Goal: Communication & Community: Answer question/provide support

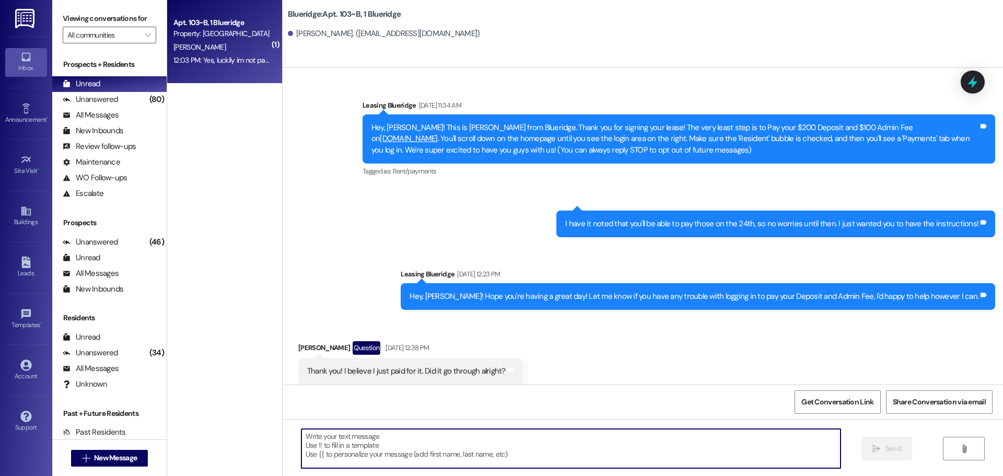
scroll to position [2643, 0]
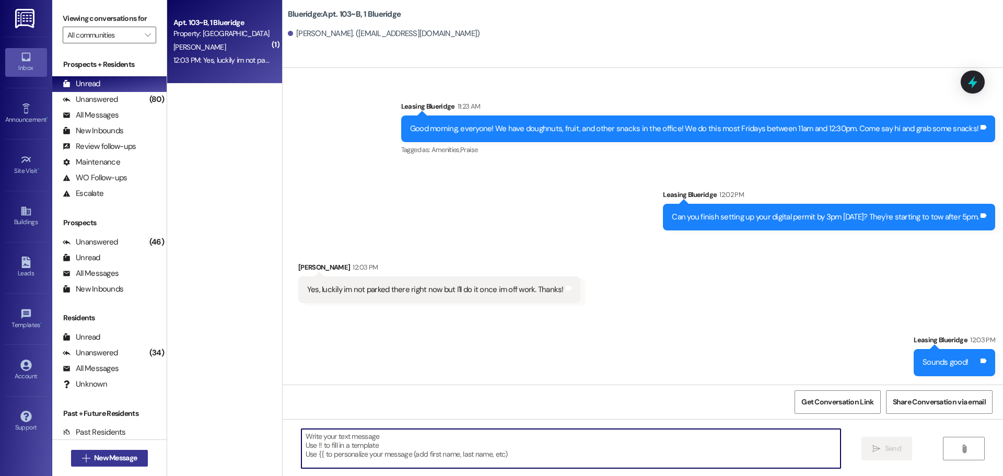
click at [102, 456] on span "New Message" at bounding box center [115, 457] width 43 height 11
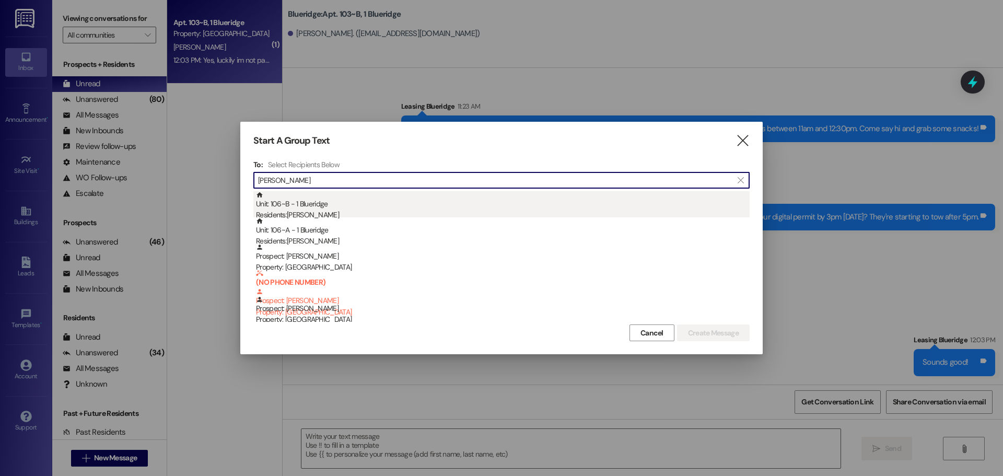
type input "[PERSON_NAME]"
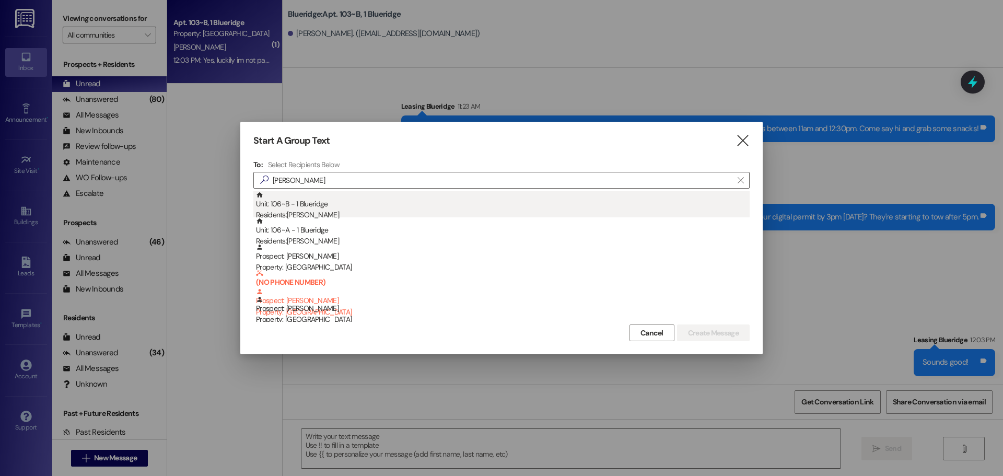
click at [301, 201] on div "Unit: 106~B - 1 Blueridge Residents: [PERSON_NAME]" at bounding box center [502, 206] width 493 height 30
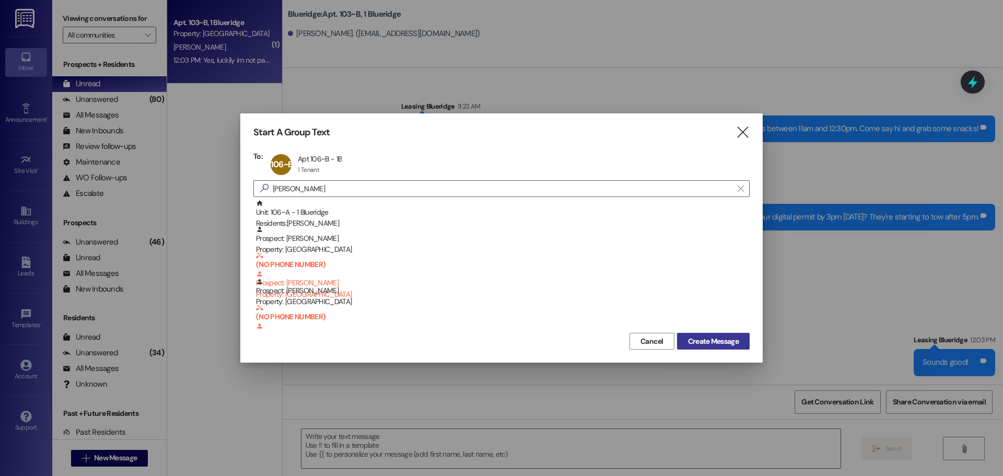
click at [695, 334] on button "Create Message" at bounding box center [713, 341] width 73 height 17
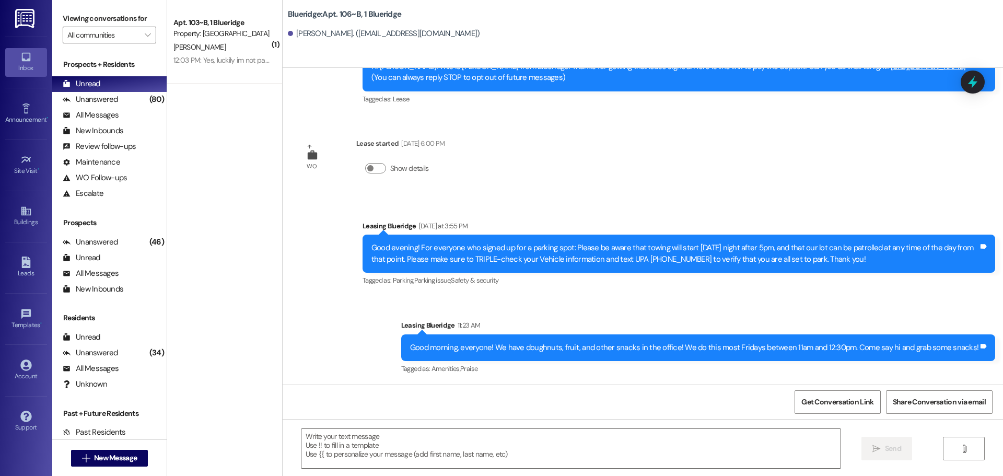
scroll to position [61, 0]
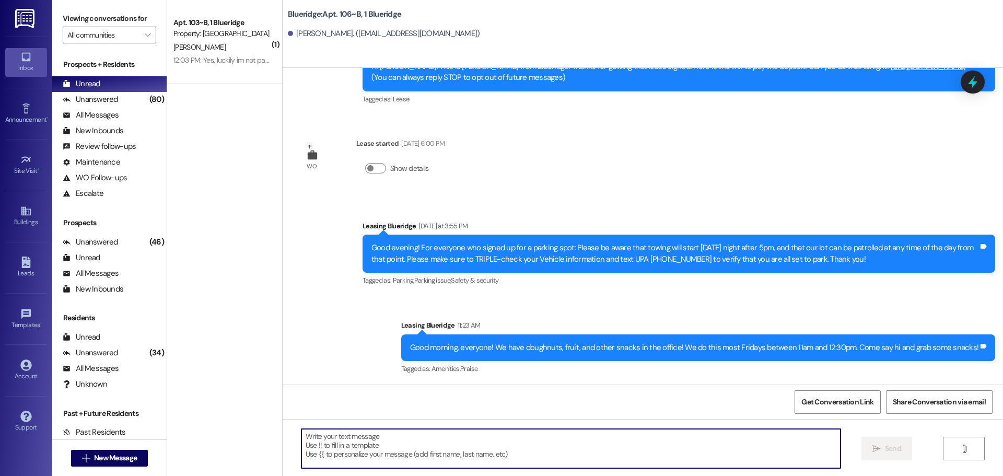
click at [689, 441] on textarea at bounding box center [570, 448] width 539 height 39
paste textarea "Hello! Your Digital Permit to park should have been approved now, and the parki…"
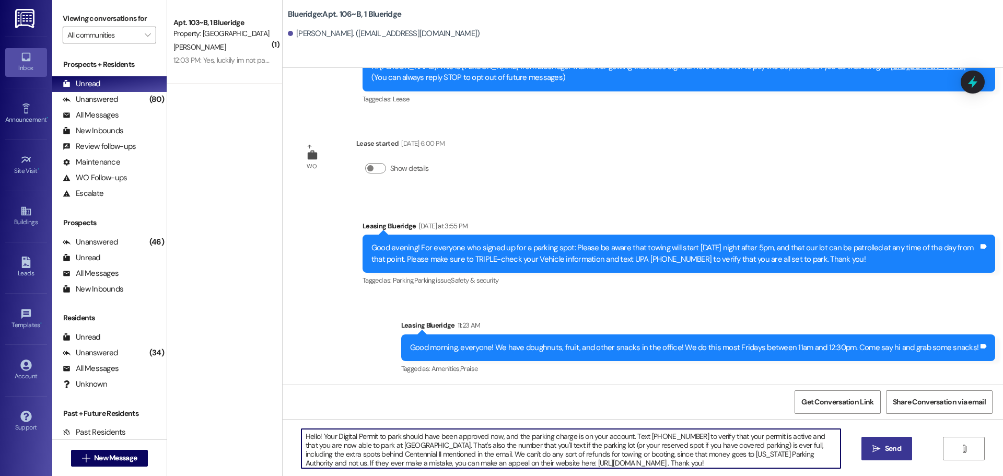
type textarea "Hello! Your Digital Permit to park should have been approved now, and the parki…"
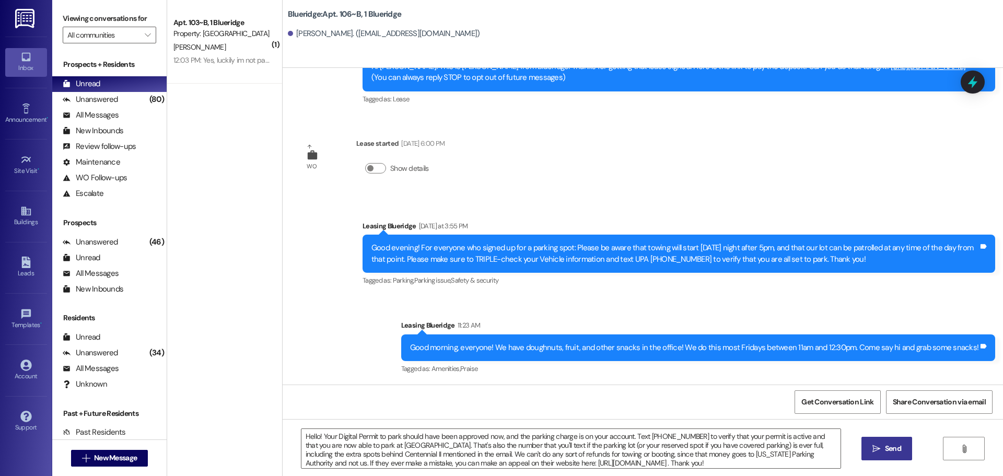
click at [896, 446] on span "Send" at bounding box center [893, 448] width 16 height 11
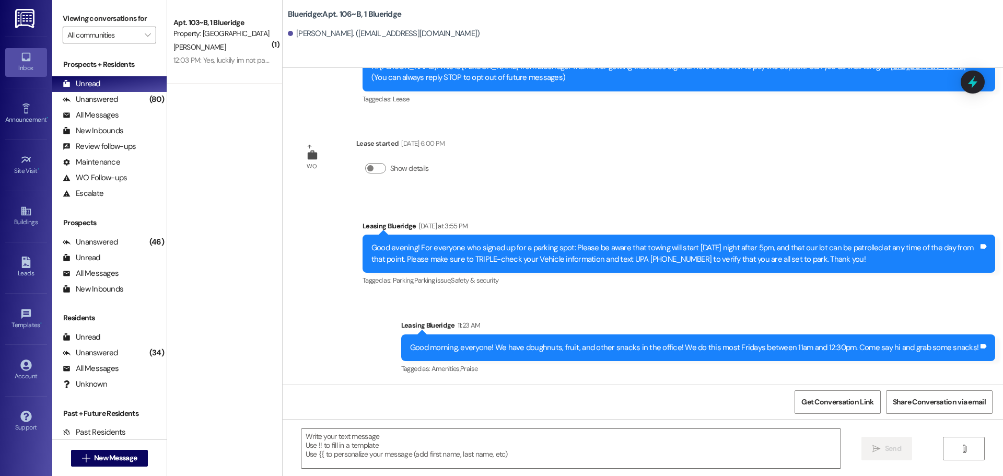
scroll to position [168, 0]
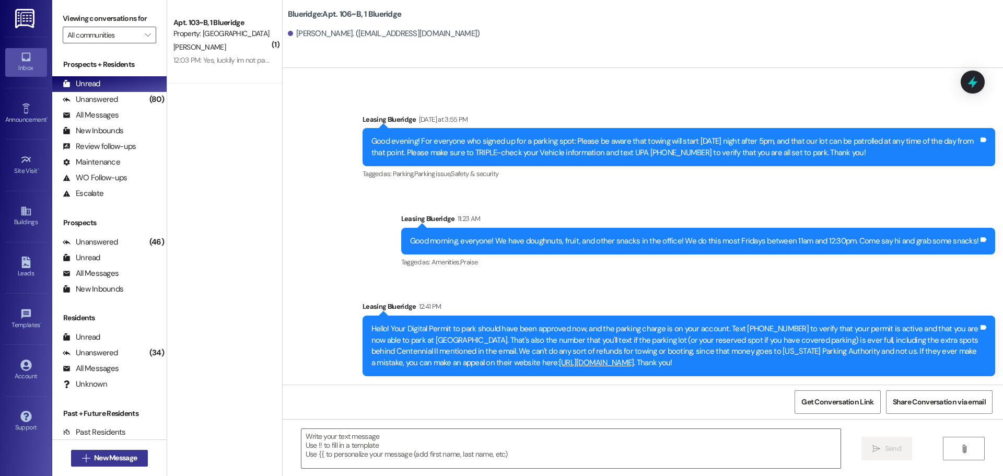
click at [124, 453] on span "New Message" at bounding box center [115, 457] width 43 height 11
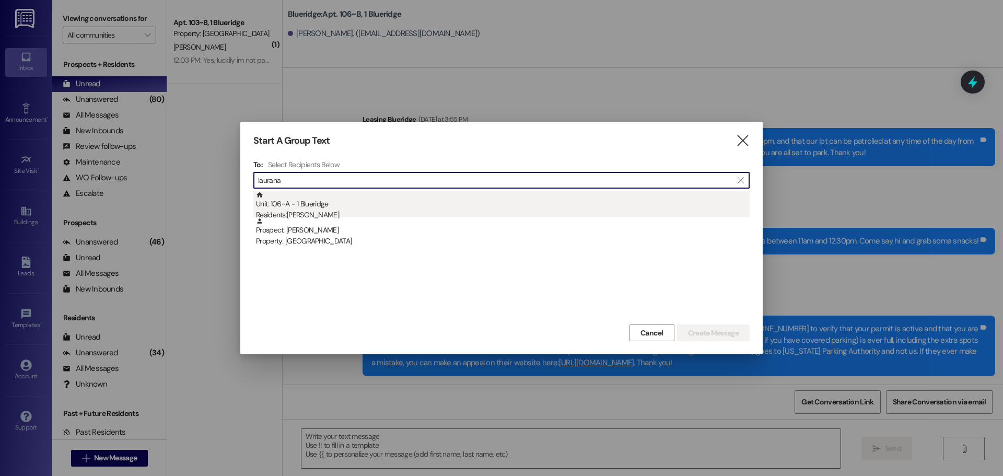
type input "laurana"
click at [315, 213] on div "Residents: [PERSON_NAME]" at bounding box center [502, 214] width 493 height 11
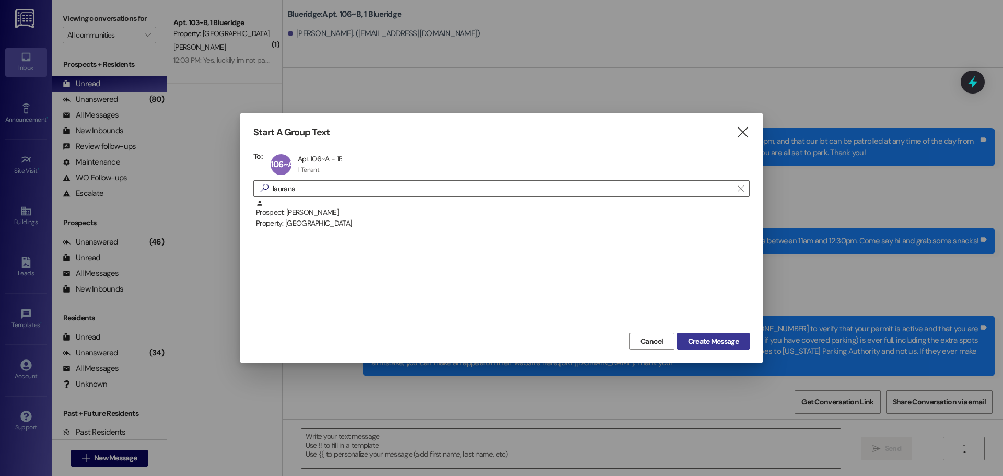
click at [714, 349] on button "Create Message" at bounding box center [713, 341] width 73 height 17
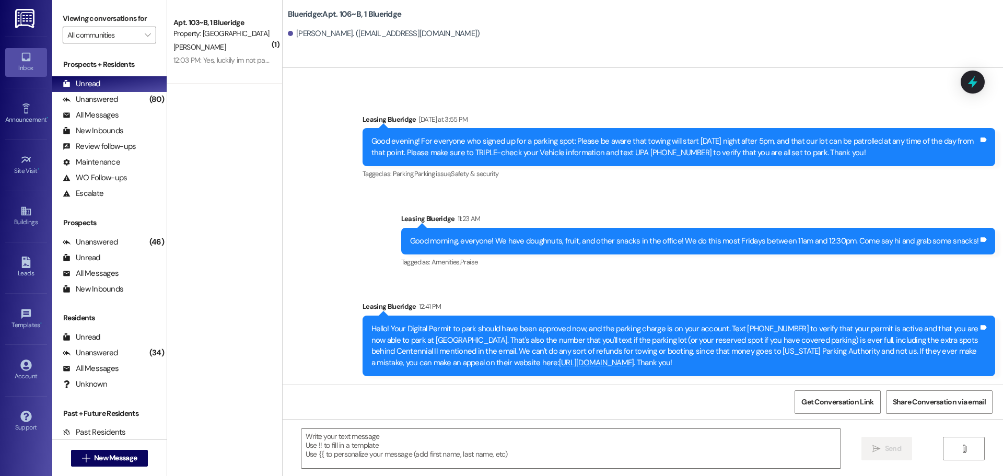
scroll to position [113, 0]
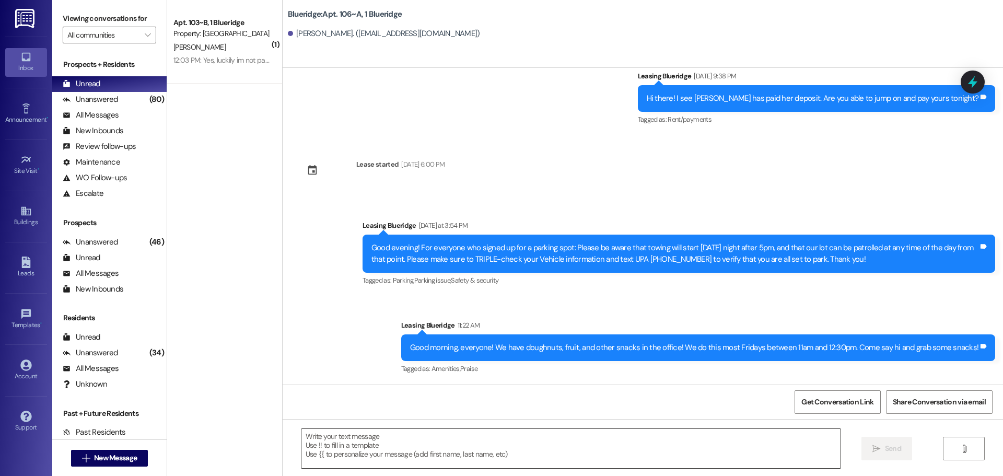
click at [663, 452] on textarea at bounding box center [570, 448] width 539 height 39
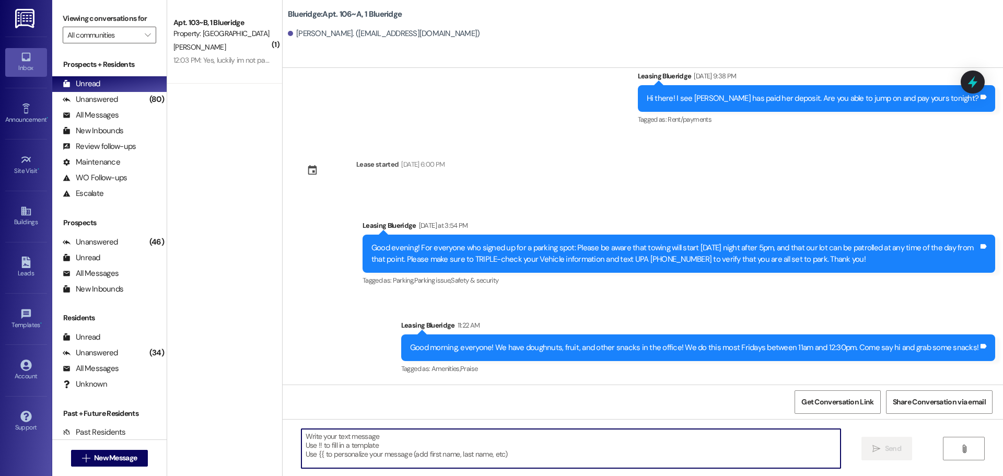
click at [417, 454] on textarea at bounding box center [570, 448] width 539 height 39
paste textarea "Hello! Your Digital Permit to park should have been approved now, and the parki…"
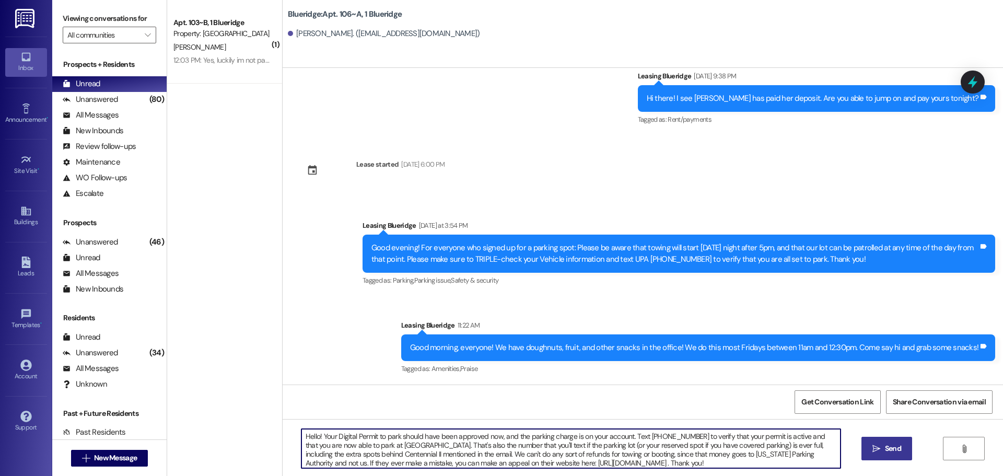
type textarea "Hello! Your Digital Permit to park should have been approved now, and the parki…"
click at [879, 449] on span " Send" at bounding box center [886, 448] width 33 height 11
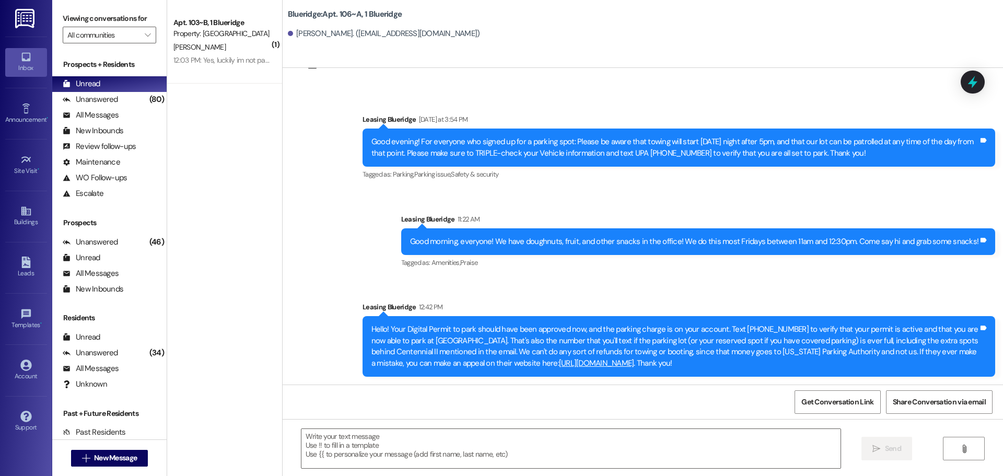
scroll to position [220, 0]
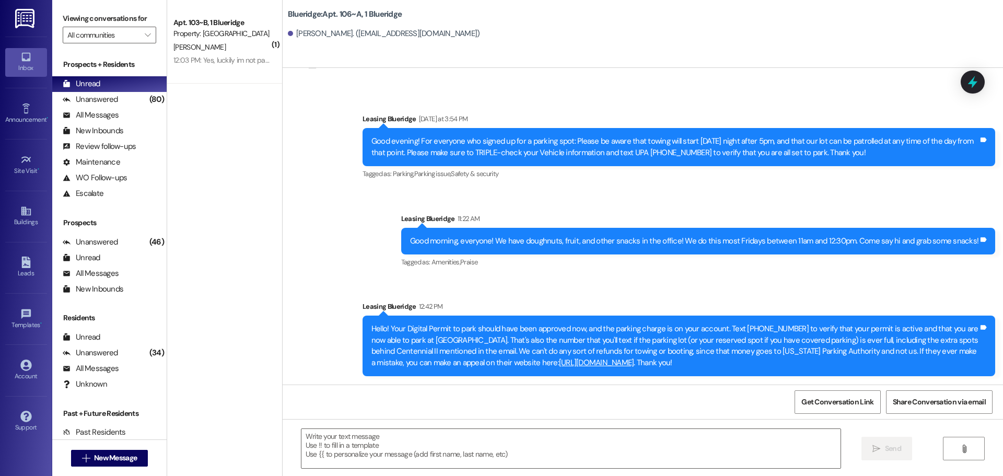
click at [766, 283] on div "Announcement, sent via SMS Leasing Blueridge [DATE] at 3:54 PM Good evening! Fo…" at bounding box center [642, 237] width 720 height 294
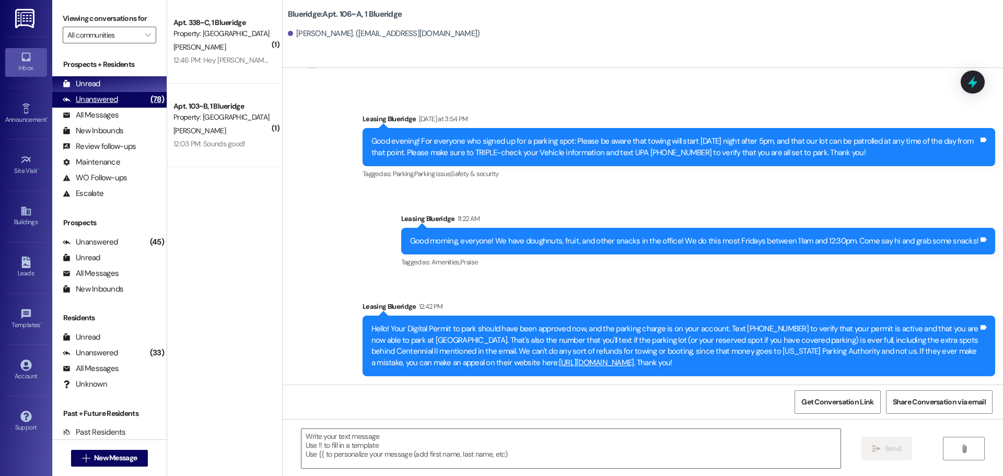
click at [113, 103] on div "Unanswered" at bounding box center [90, 99] width 55 height 11
click at [115, 81] on div "Unread (0)" at bounding box center [109, 84] width 114 height 16
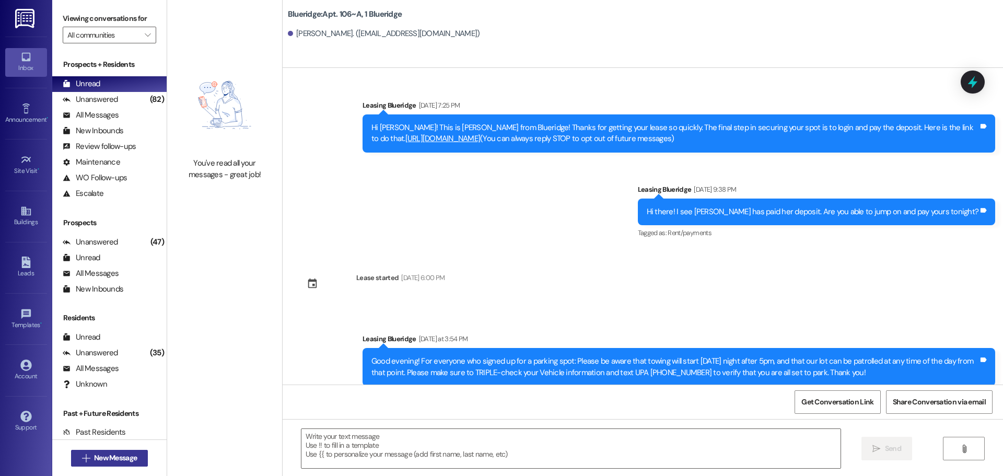
click at [132, 461] on span "New Message" at bounding box center [115, 457] width 43 height 11
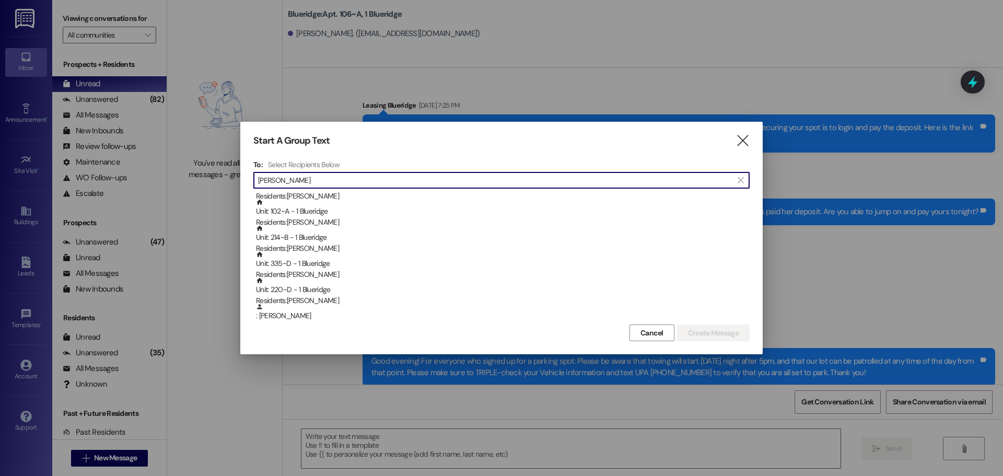
scroll to position [52, 0]
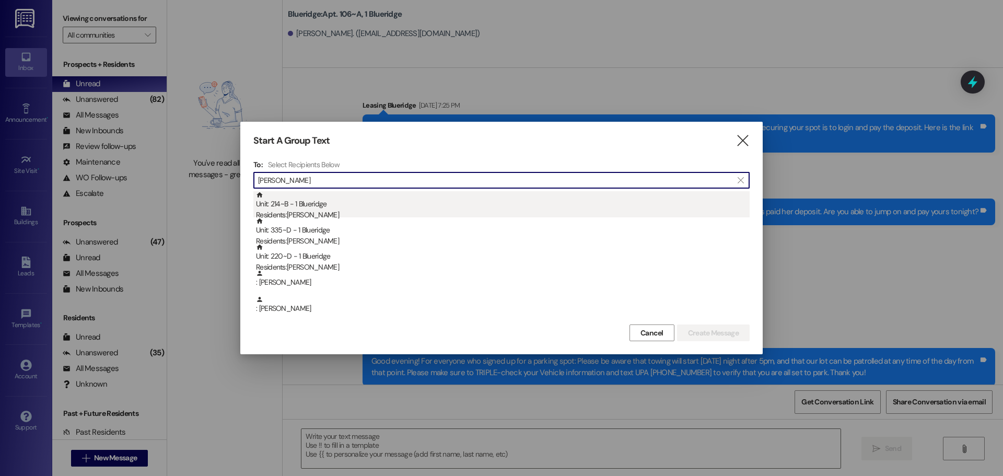
type input "[PERSON_NAME]"
click at [352, 208] on div "Unit: 214~B - 1 Blueridge Residents: [PERSON_NAME]" at bounding box center [502, 206] width 493 height 30
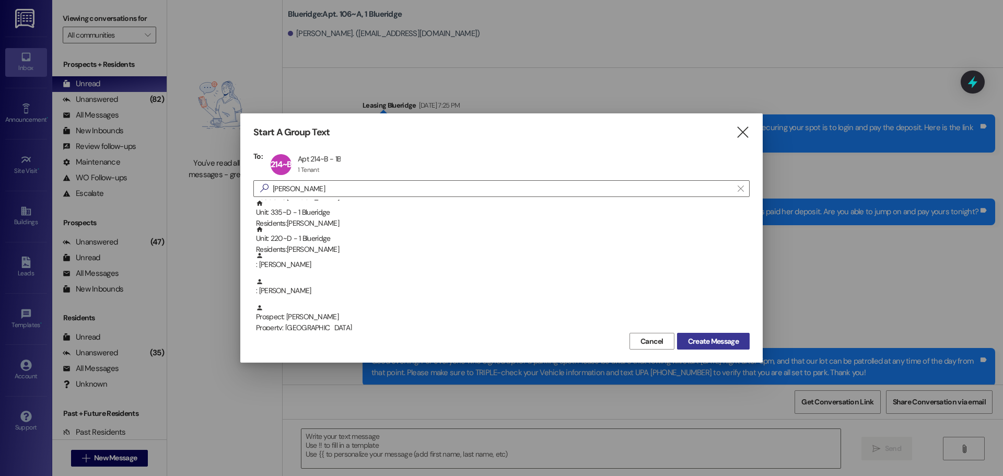
click at [700, 341] on span "Create Message" at bounding box center [713, 341] width 51 height 11
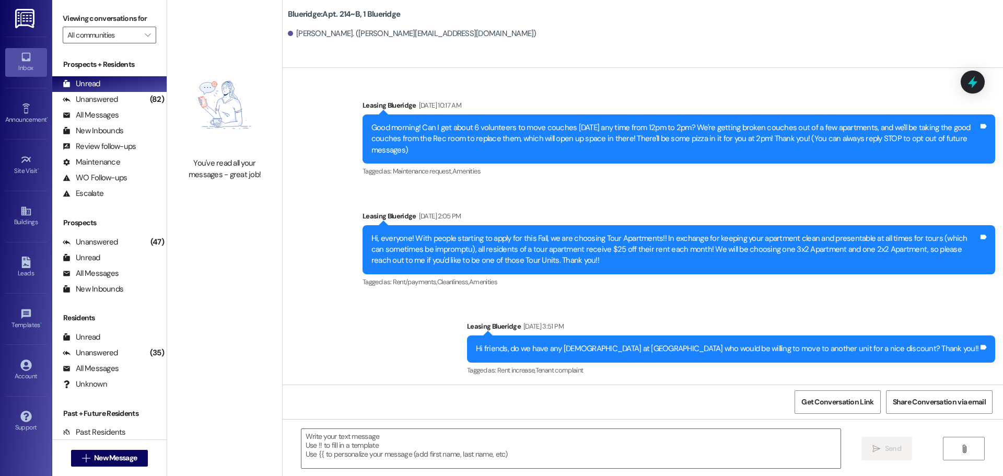
scroll to position [9807, 0]
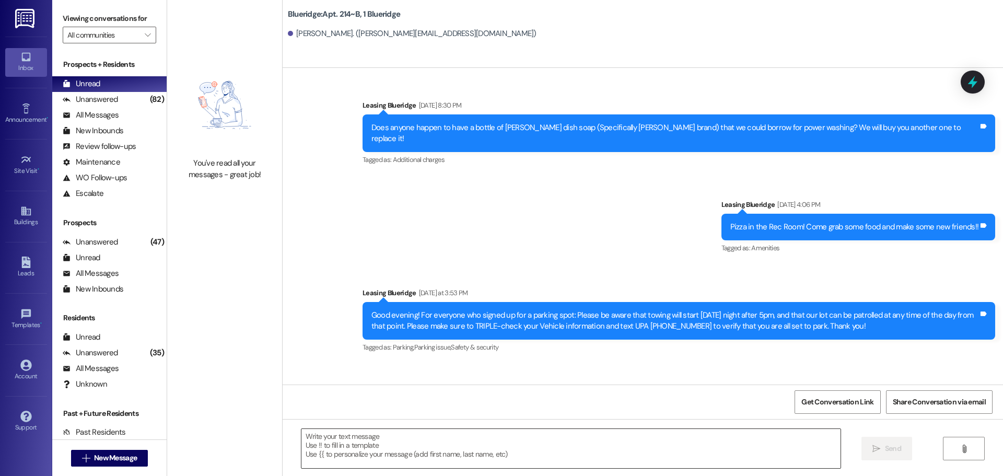
click at [587, 457] on textarea at bounding box center [570, 448] width 539 height 39
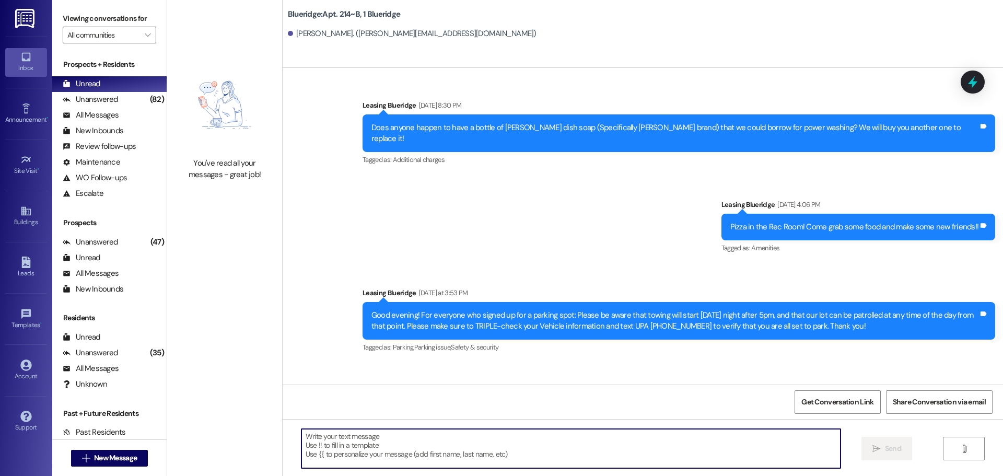
click at [631, 435] on textarea at bounding box center [570, 448] width 539 height 39
paste textarea "[URL][DOMAIN_NAME]"
type textarea "[URL][DOMAIN_NAME]"
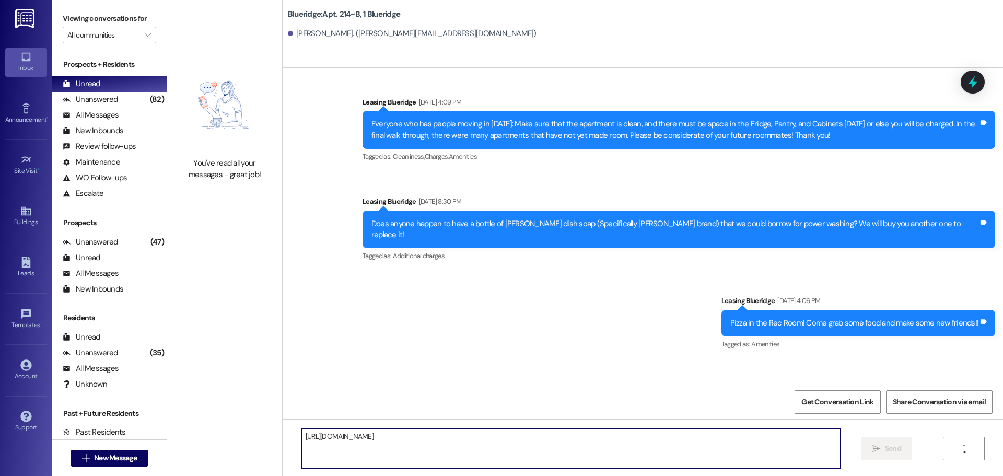
scroll to position [9879, 0]
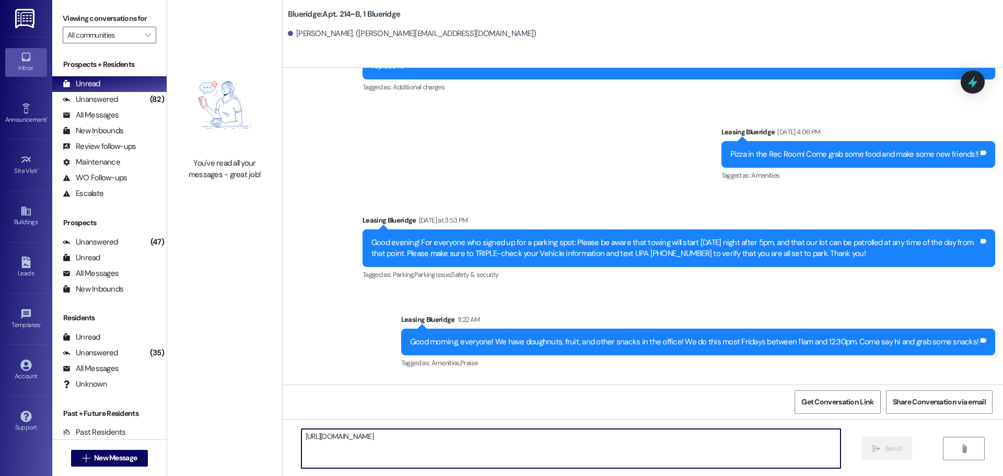
click at [903, 425] on link "[URL][DOMAIN_NAME]" at bounding box center [940, 430] width 75 height 10
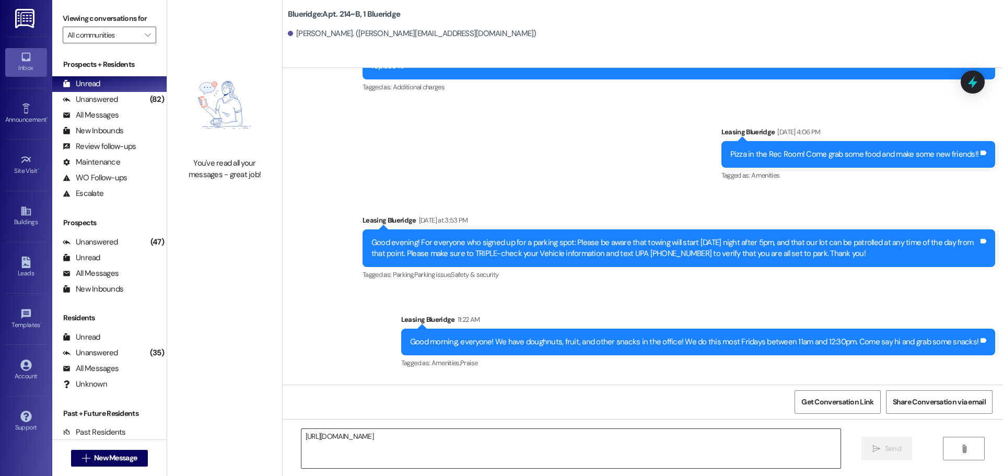
click at [546, 461] on textarea "[URL][DOMAIN_NAME]" at bounding box center [570, 448] width 539 height 39
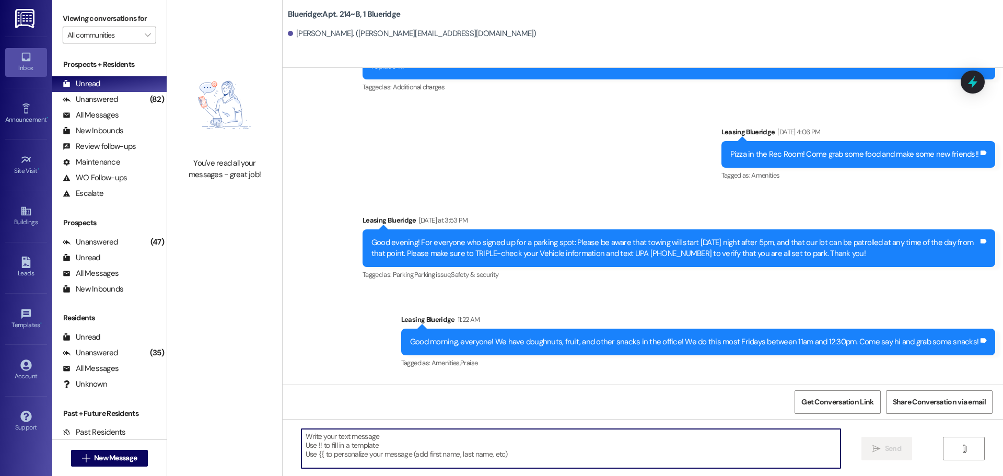
paste textarea "[URL][DOMAIN_NAME]"
type textarea "[URL][DOMAIN_NAME]"
click at [865, 448] on button " Send" at bounding box center [886, 448] width 51 height 23
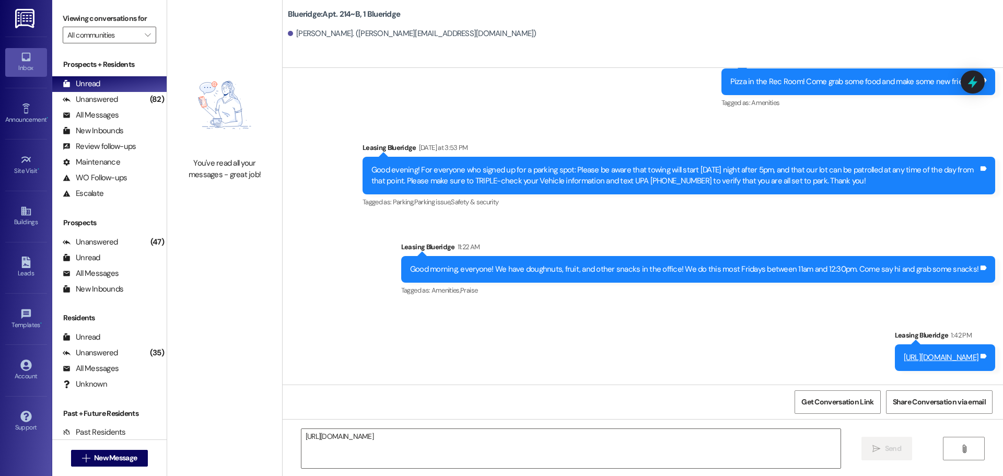
scroll to position [9952, 0]
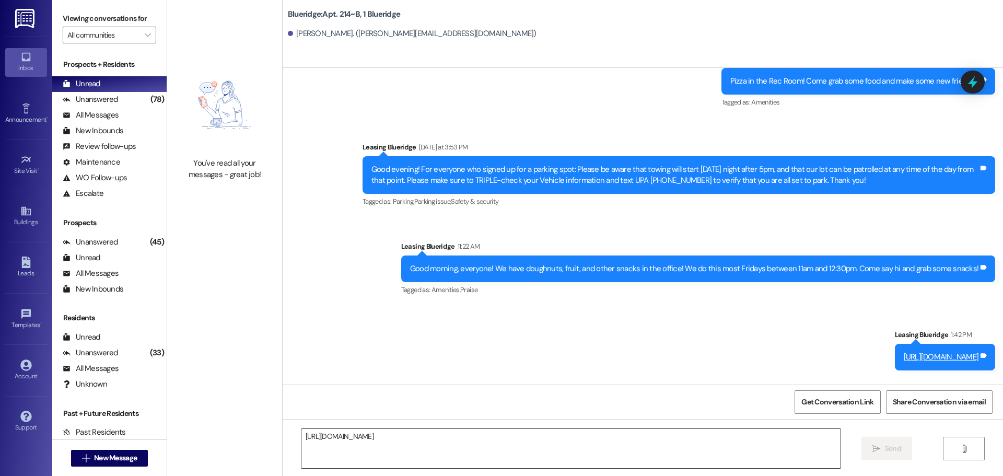
click at [682, 453] on textarea "[URL][DOMAIN_NAME]" at bounding box center [570, 448] width 539 height 39
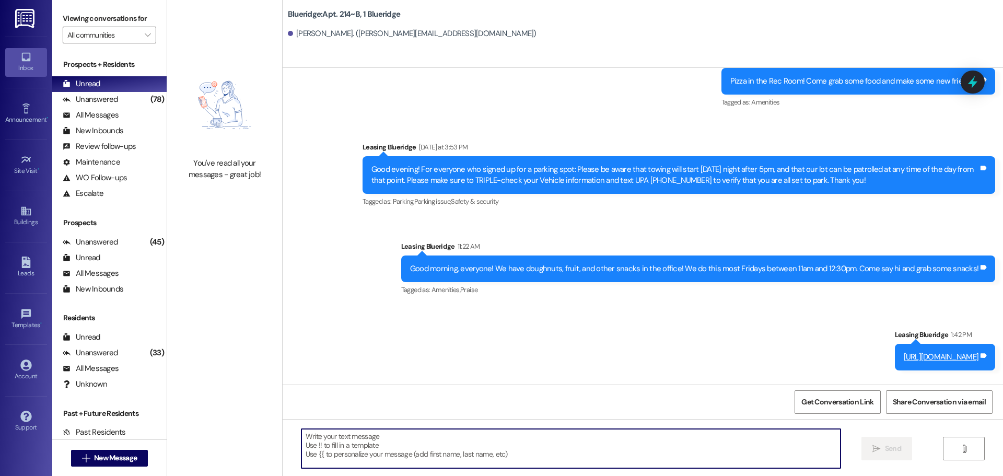
paste textarea "Hello! Your Digital Permit to park should have been approved now, and the parki…"
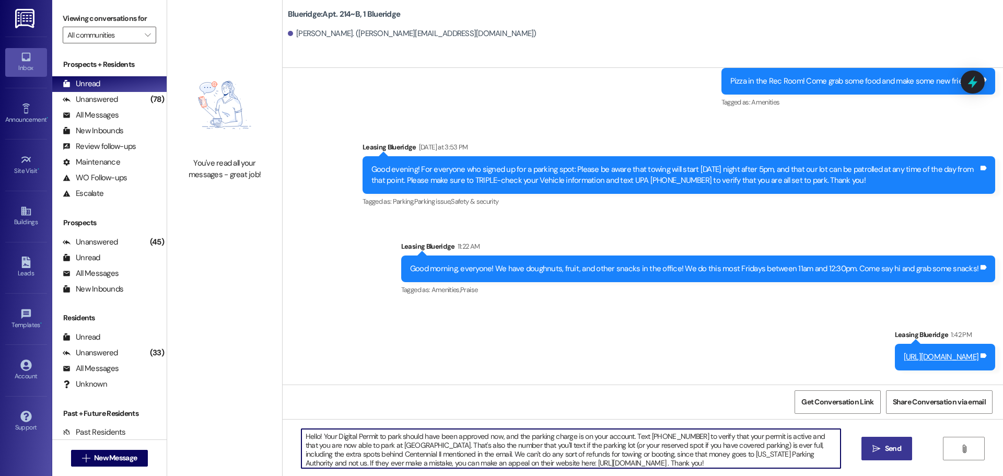
type textarea "Hello! Your Digital Permit to park should have been approved now, and the parki…"
click at [892, 444] on span "Send" at bounding box center [893, 448] width 16 height 11
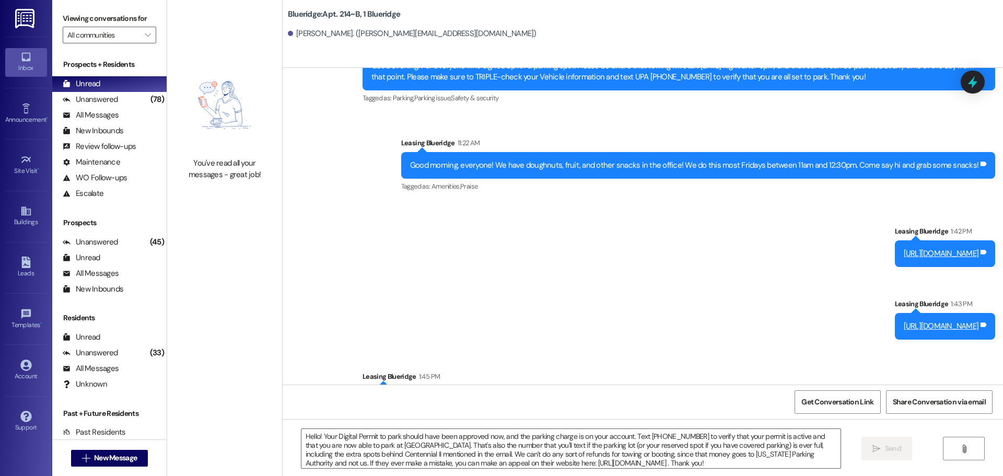
scroll to position [10058, 0]
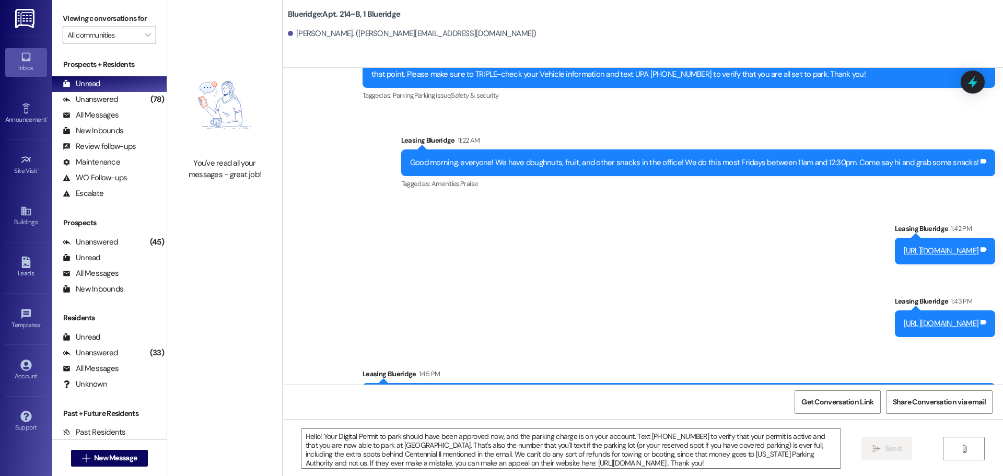
drag, startPoint x: 729, startPoint y: 331, endPoint x: 820, endPoint y: 332, distance: 90.3
click at [820, 391] on div "Hello! Your Digital Permit to park should have been approved now, and the parki…" at bounding box center [674, 413] width 607 height 45
click at [866, 360] on div "Sent via SMS Leasing Blueridge 1:45 PM Hello! Your Digital Permit to park shoul…" at bounding box center [679, 405] width 648 height 91
click at [131, 456] on span "New Message" at bounding box center [115, 457] width 43 height 11
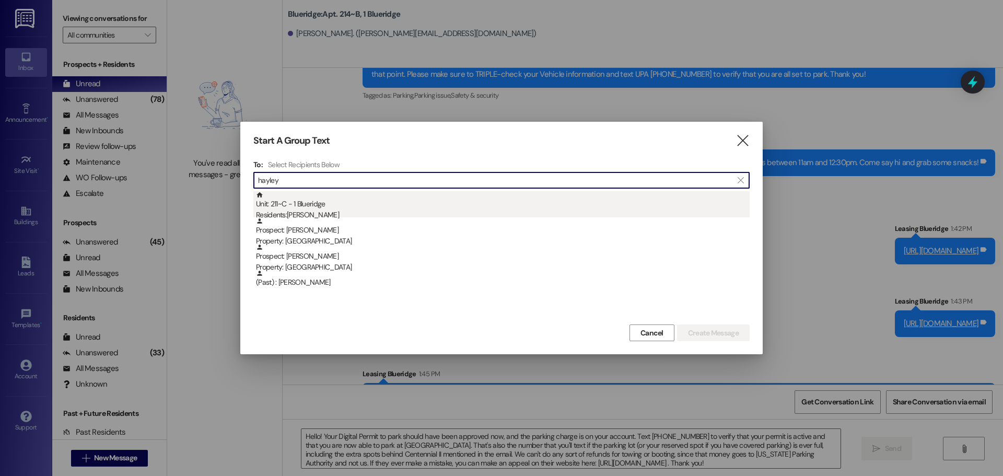
type input "hayley"
click at [334, 210] on div "Residents: [PERSON_NAME]" at bounding box center [502, 214] width 493 height 11
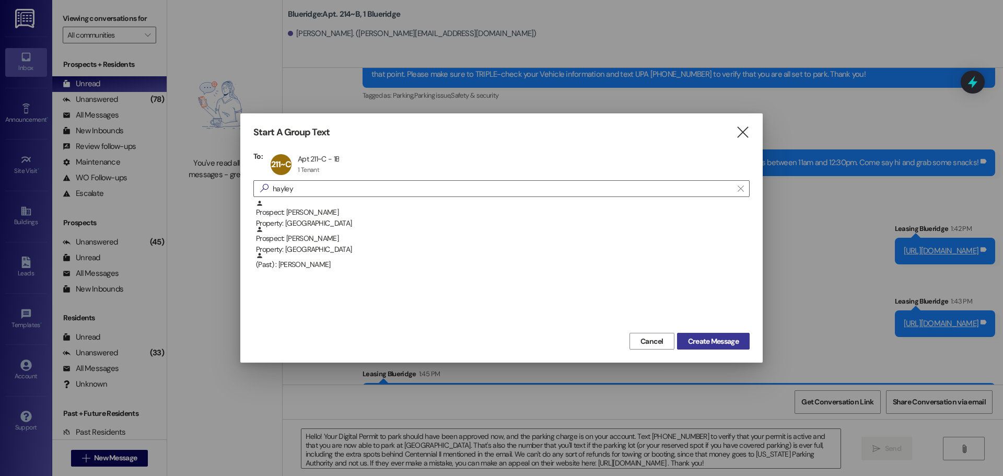
click at [712, 338] on span "Create Message" at bounding box center [713, 341] width 51 height 11
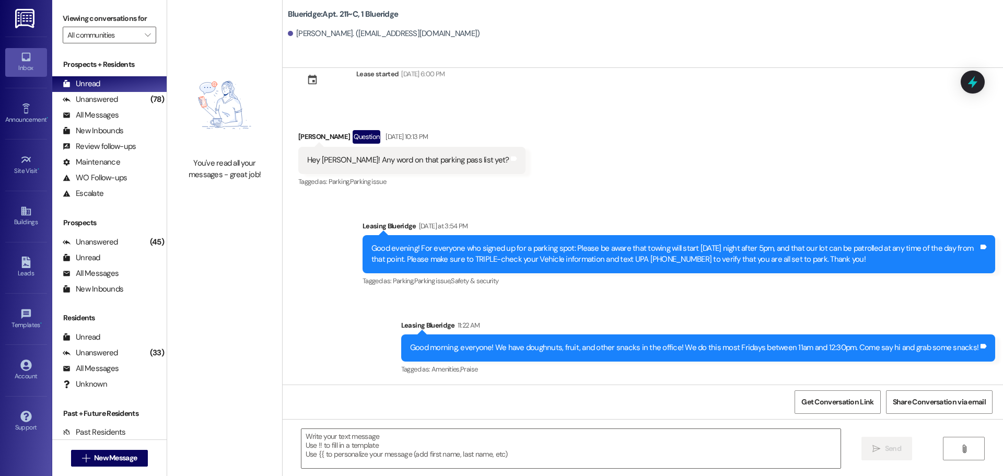
scroll to position [1665, 0]
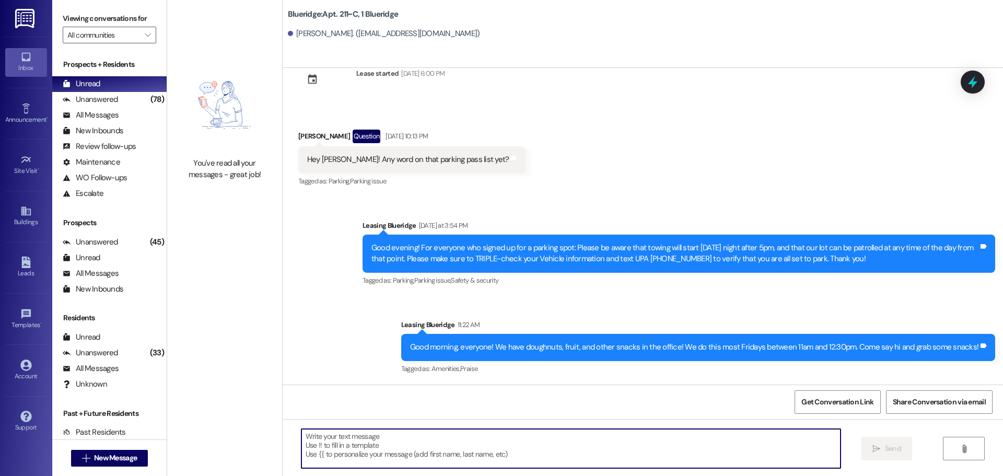
click at [321, 443] on textarea at bounding box center [570, 448] width 539 height 39
paste textarea "Hello! Your Digital Permit to park should have been approved now, and the parki…"
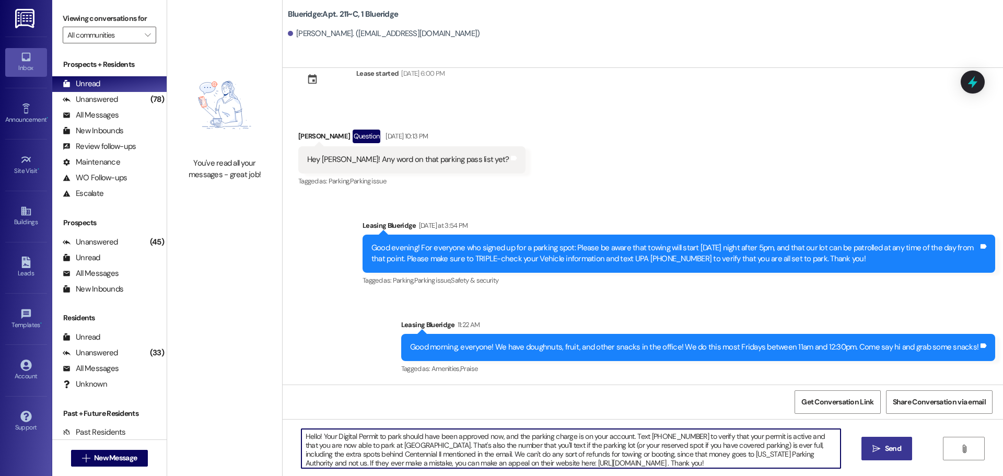
type textarea "Hello! Your Digital Permit to park should have been approved now, and the parki…"
click at [894, 452] on span "Send" at bounding box center [893, 448] width 16 height 11
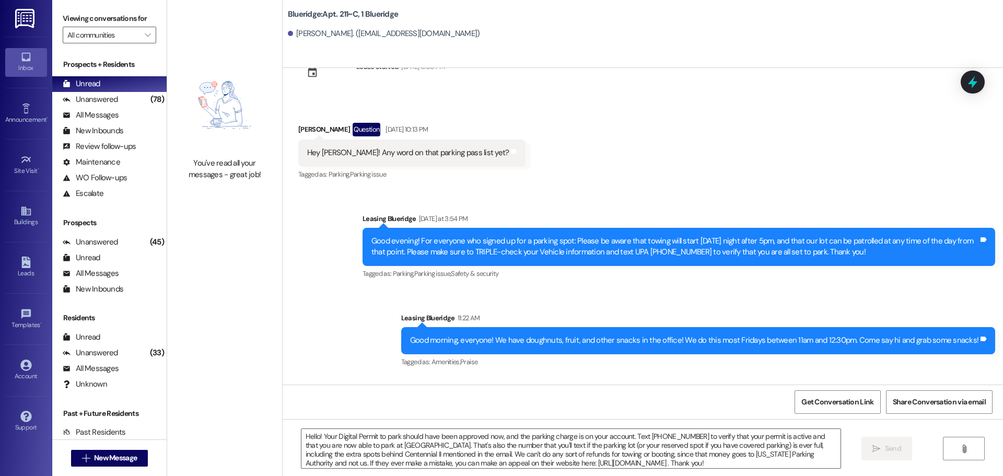
scroll to position [1772, 0]
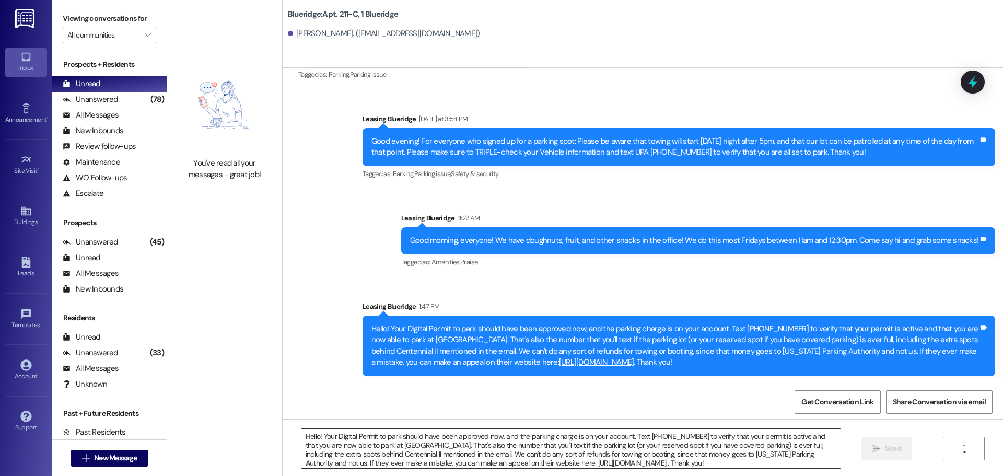
click at [565, 442] on textarea "Hello! Your Digital Permit to park should have been approved now, and the parki…" at bounding box center [570, 448] width 539 height 39
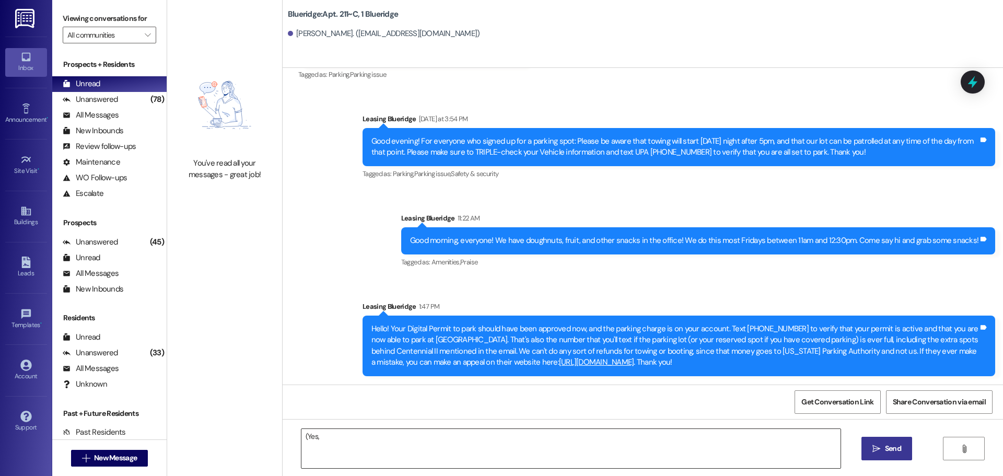
click at [389, 451] on textarea "(Yes," at bounding box center [570, 448] width 539 height 39
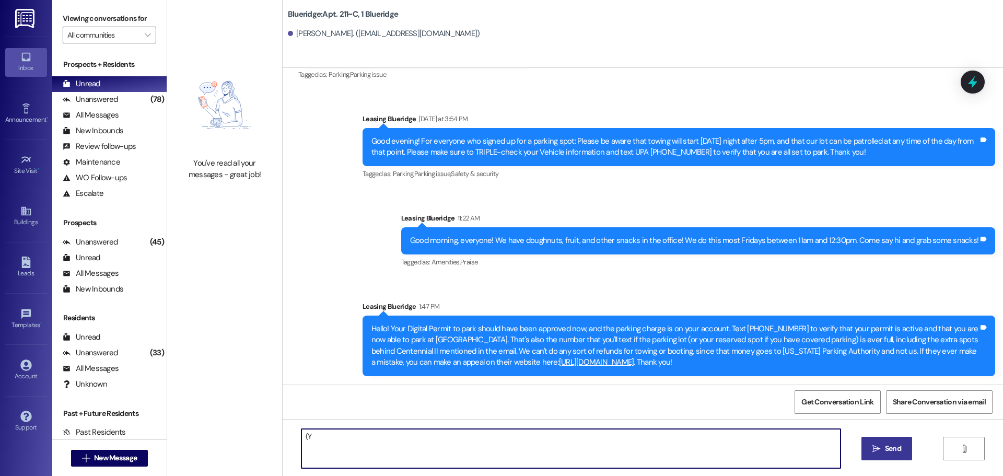
type textarea "("
type textarea "Yep! Sorry I was still wor"
drag, startPoint x: 361, startPoint y: 443, endPoint x: 206, endPoint y: 452, distance: 154.8
click at [206, 452] on div "You've read all your messages - great job! Blueridge: Apt. 211~C, 1 Blueridge […" at bounding box center [584, 238] width 835 height 476
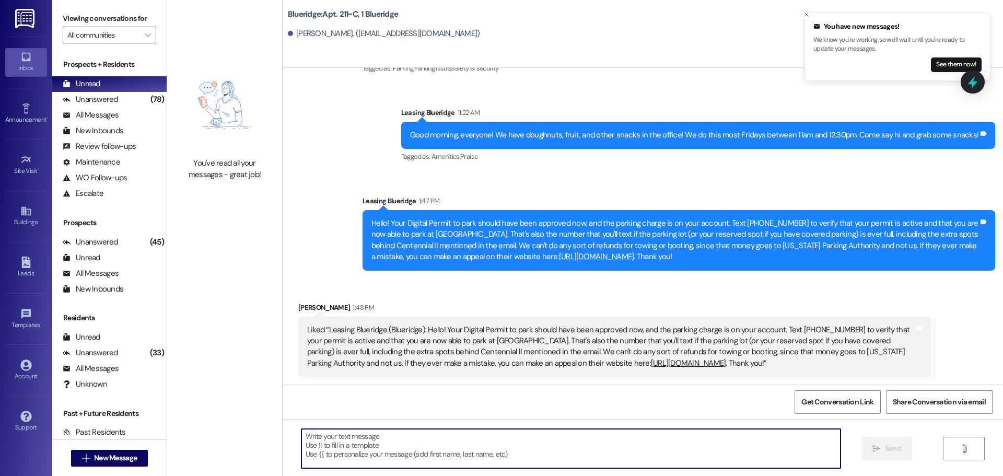
scroll to position [1878, 0]
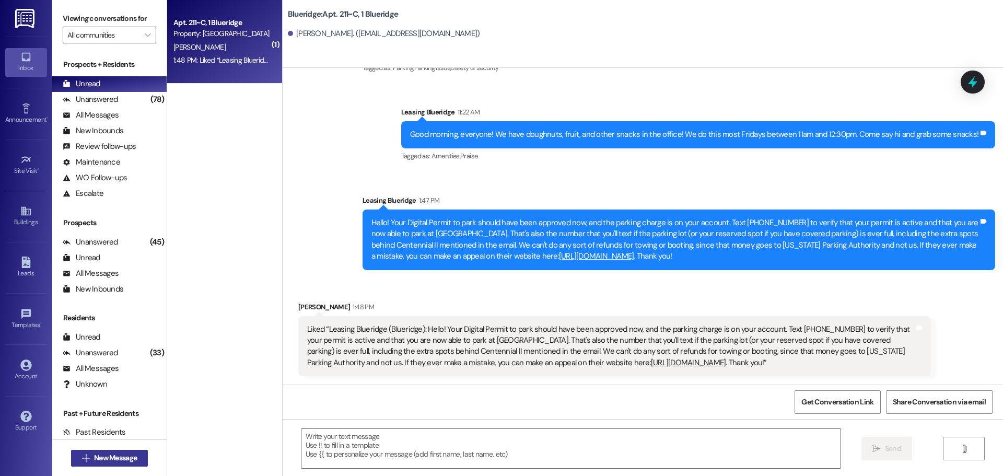
click at [104, 456] on span "New Message" at bounding box center [115, 457] width 43 height 11
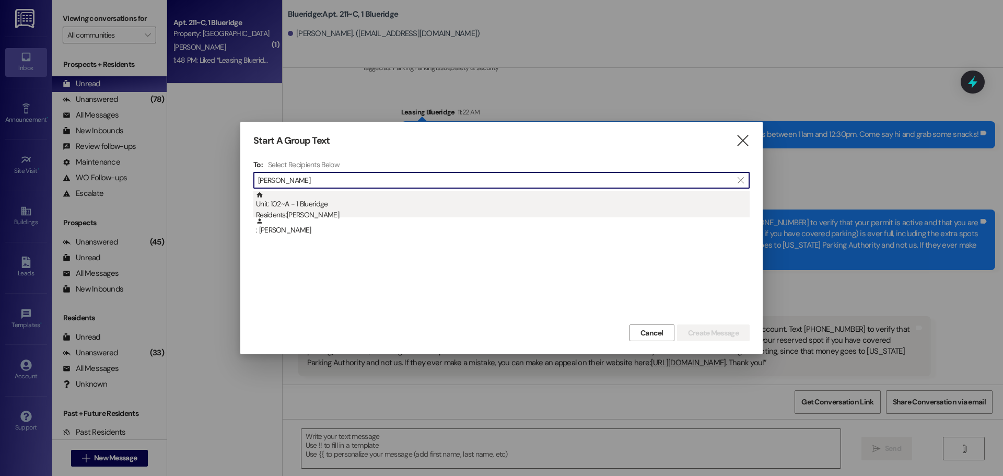
type input "[PERSON_NAME]"
click at [296, 210] on div "Residents: [PERSON_NAME]" at bounding box center [502, 214] width 493 height 11
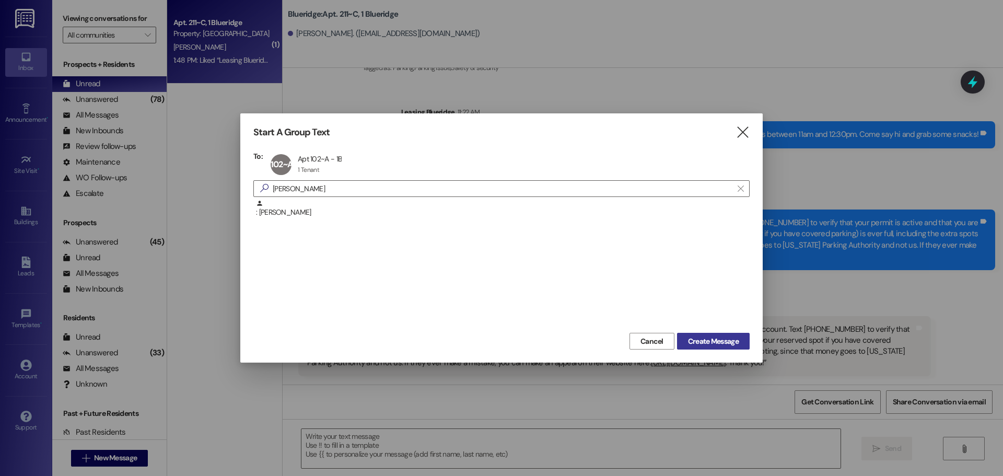
click at [706, 339] on span "Create Message" at bounding box center [713, 341] width 51 height 11
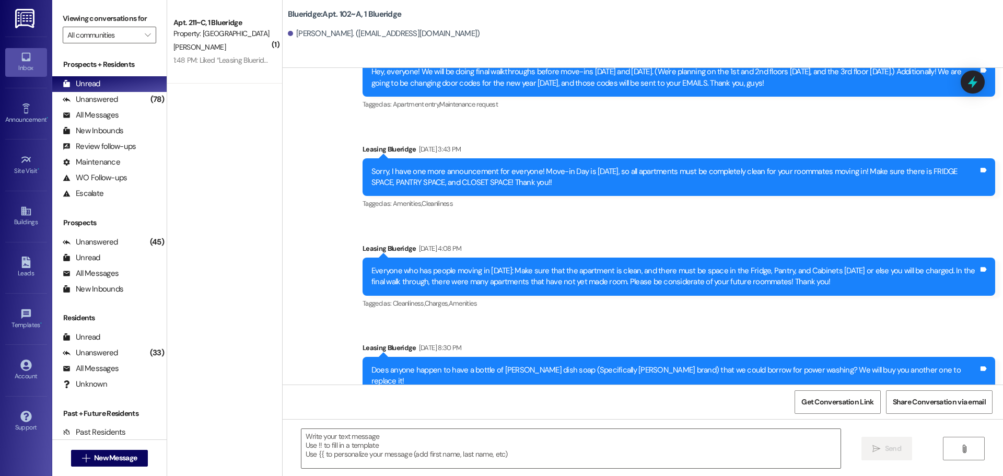
scroll to position [18204, 0]
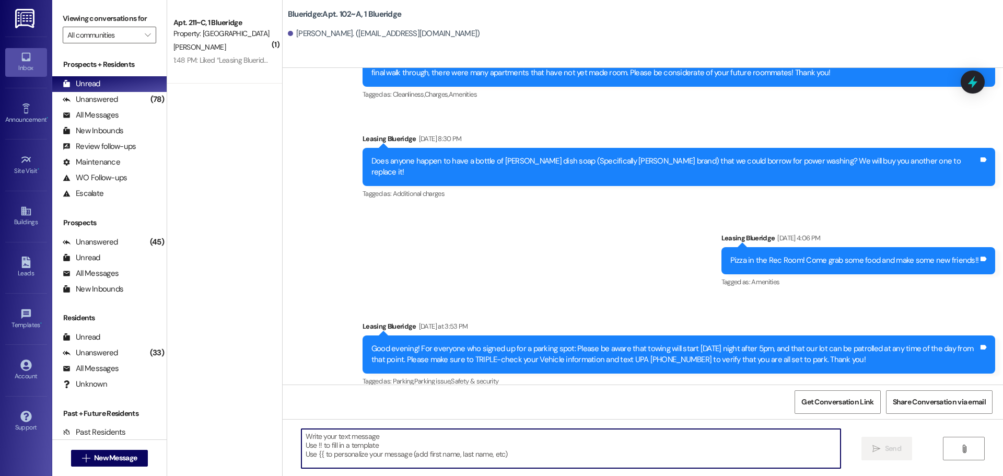
click at [505, 447] on textarea at bounding box center [570, 448] width 539 height 39
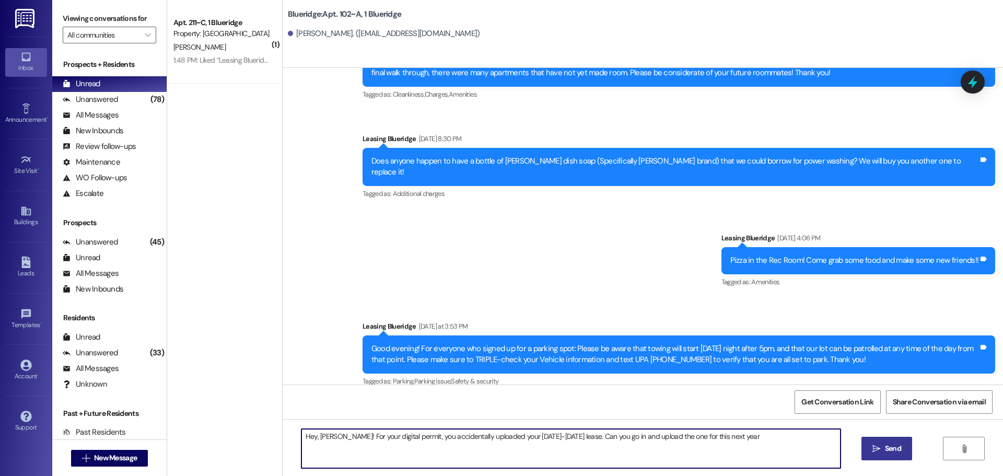
type textarea "Hey, [PERSON_NAME]! For your digital permit, you accidentally uploaded your [DA…"
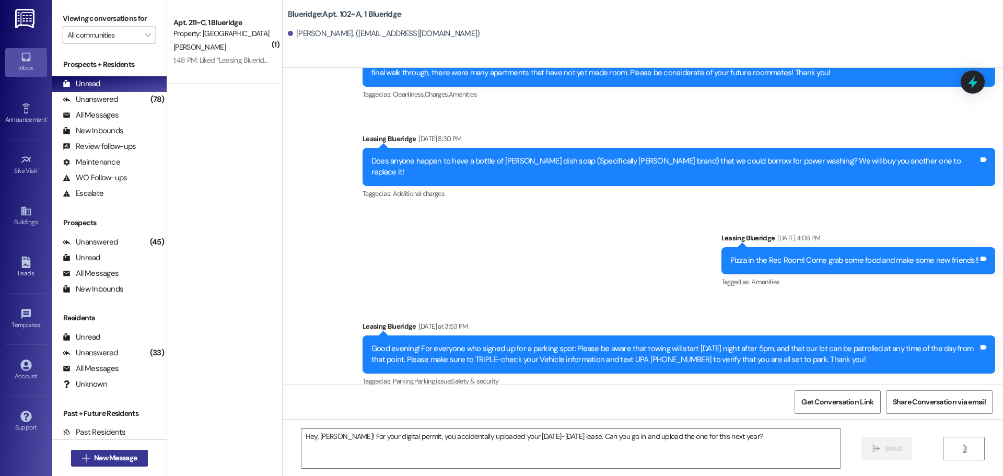
click at [129, 455] on span "New Message" at bounding box center [115, 457] width 43 height 11
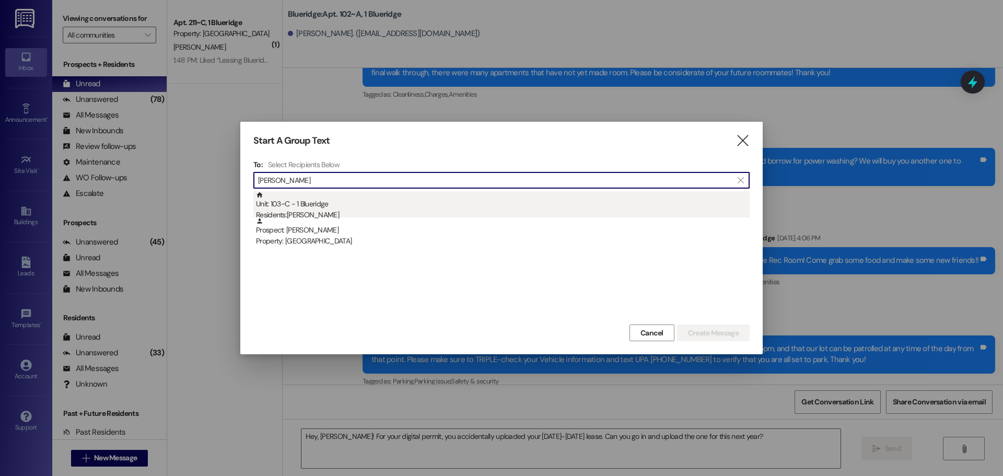
type input "[PERSON_NAME]"
click at [439, 198] on div "Unit: 103~C - 1 Blueridge Residents: [PERSON_NAME]" at bounding box center [502, 206] width 493 height 30
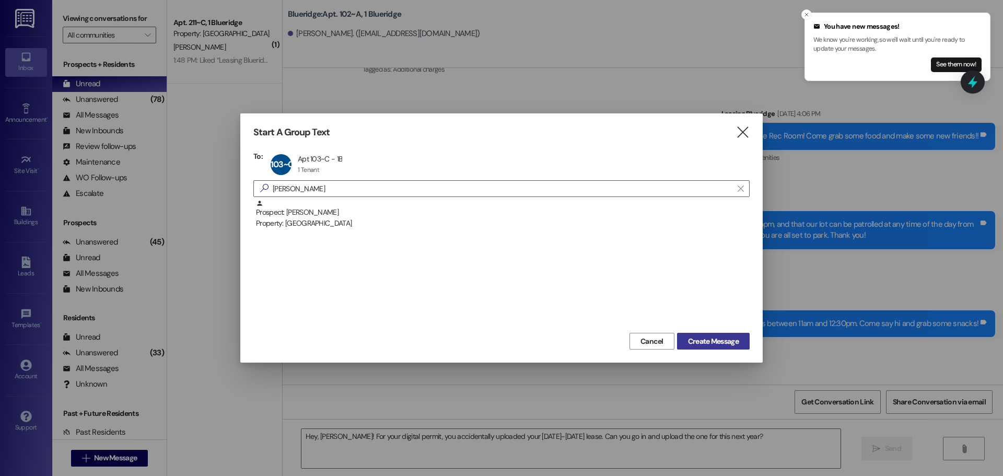
click at [707, 341] on span "Create Message" at bounding box center [713, 341] width 51 height 11
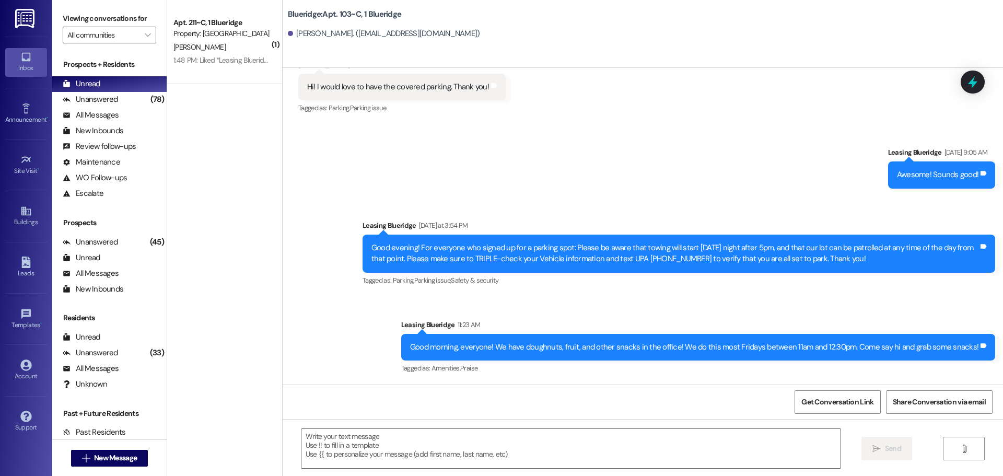
scroll to position [402, 0]
click at [441, 429] on textarea at bounding box center [570, 448] width 539 height 39
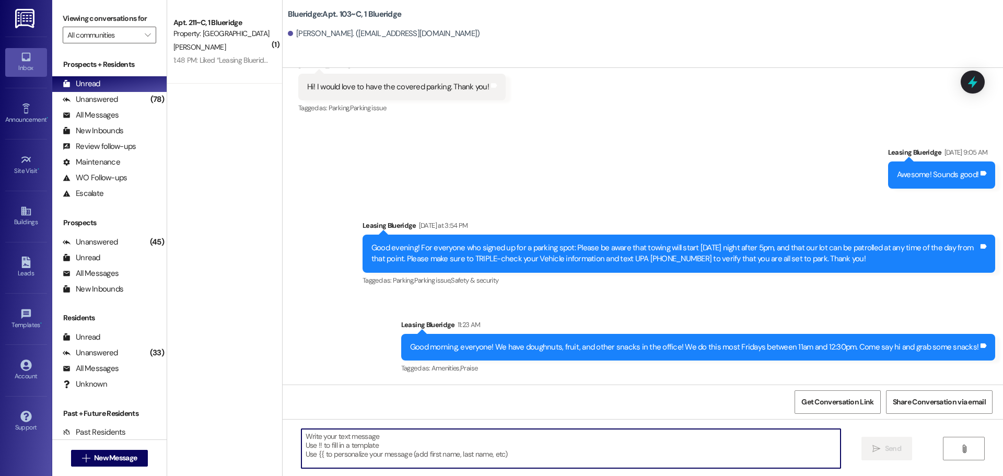
paste textarea "Hello! Your Digital Permit to park should have been approved now, and the parki…"
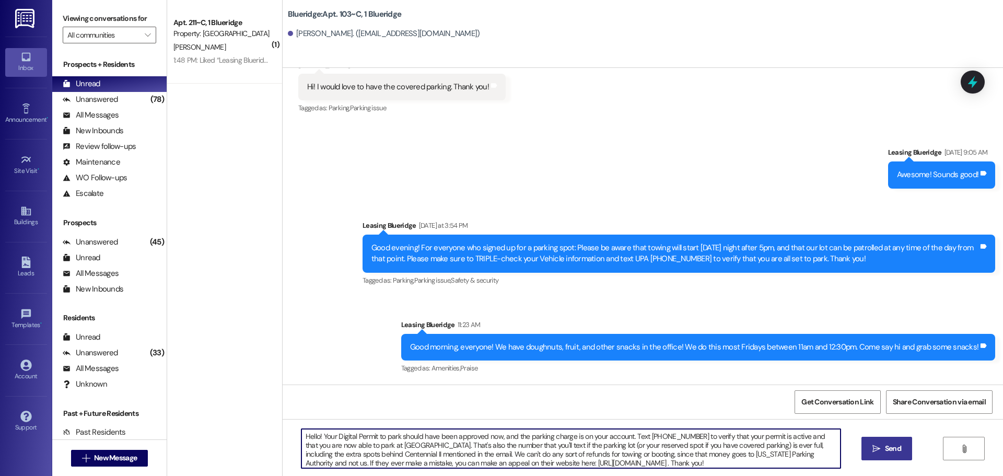
type textarea "Hello! Your Digital Permit to park should have been approved now, and the parki…"
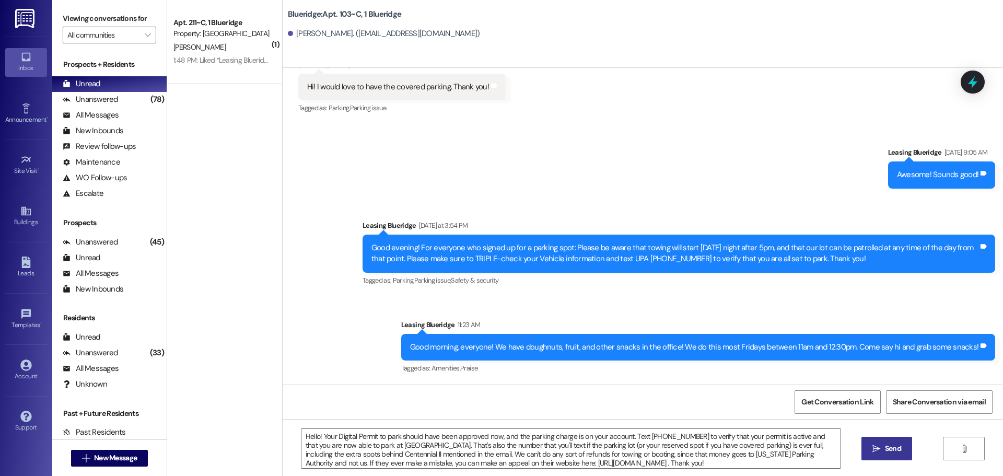
click at [852, 370] on div "Tagged as: Amenities , Click to highlight conversations about Amenities Praise …" at bounding box center [698, 367] width 594 height 15
drag, startPoint x: 888, startPoint y: 342, endPoint x: 885, endPoint y: 384, distance: 41.9
click at [889, 343] on div "Good morning, everyone! We have doughnuts, fruit, and other snacks in the offic…" at bounding box center [694, 346] width 568 height 11
drag, startPoint x: 941, startPoint y: 350, endPoint x: 939, endPoint y: 356, distance: 6.1
click at [941, 350] on div "Good morning, everyone! We have doughnuts, fruit, and other snacks in the offic…" at bounding box center [694, 346] width 568 height 11
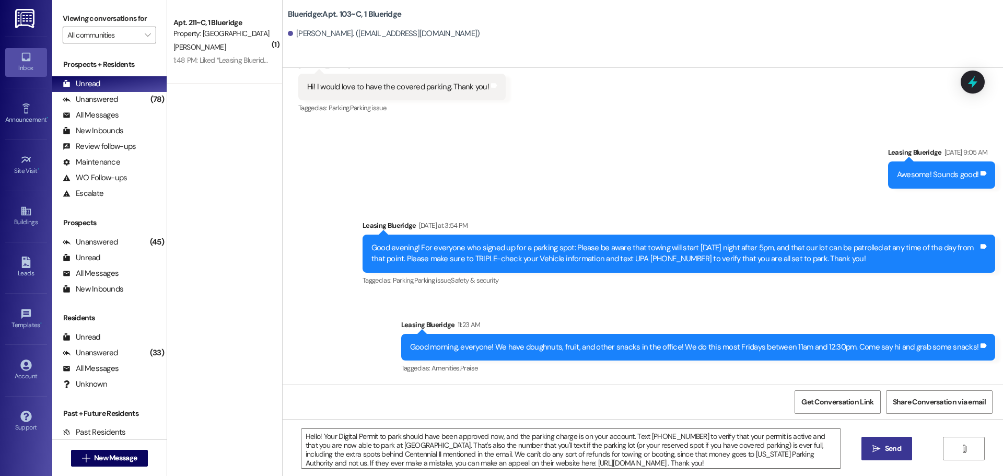
click at [911, 367] on div "Tagged as: Amenities , Click to highlight conversations about Amenities Praise …" at bounding box center [698, 367] width 594 height 15
click at [893, 436] on div "Hello! Your Digital Permit to park should have been approved now, and the parki…" at bounding box center [642, 458] width 720 height 78
click at [893, 441] on button " Send" at bounding box center [886, 448] width 51 height 23
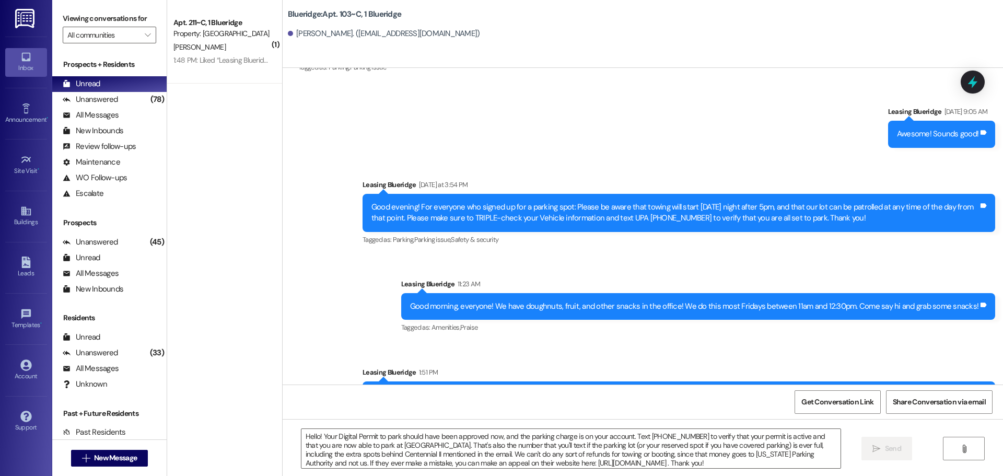
scroll to position [508, 0]
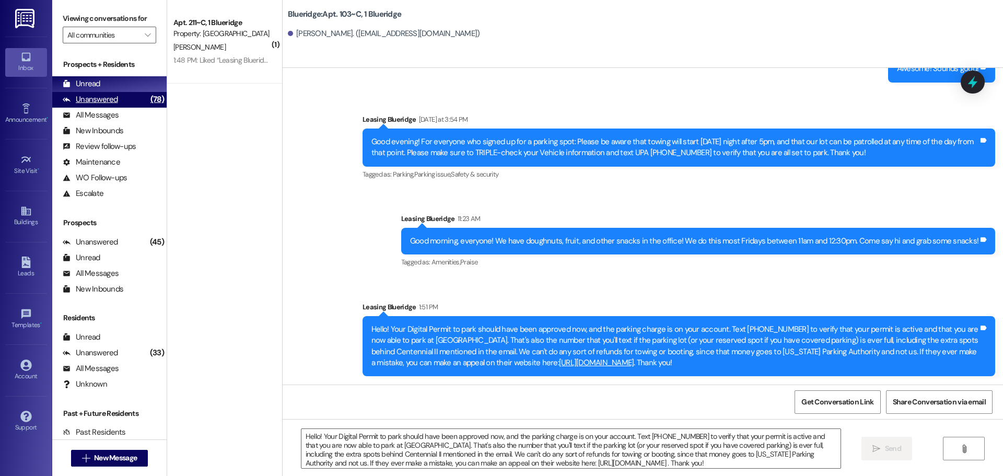
click at [119, 104] on div "Unanswered (78)" at bounding box center [109, 100] width 114 height 16
click at [116, 86] on div "Unread (0)" at bounding box center [109, 84] width 114 height 16
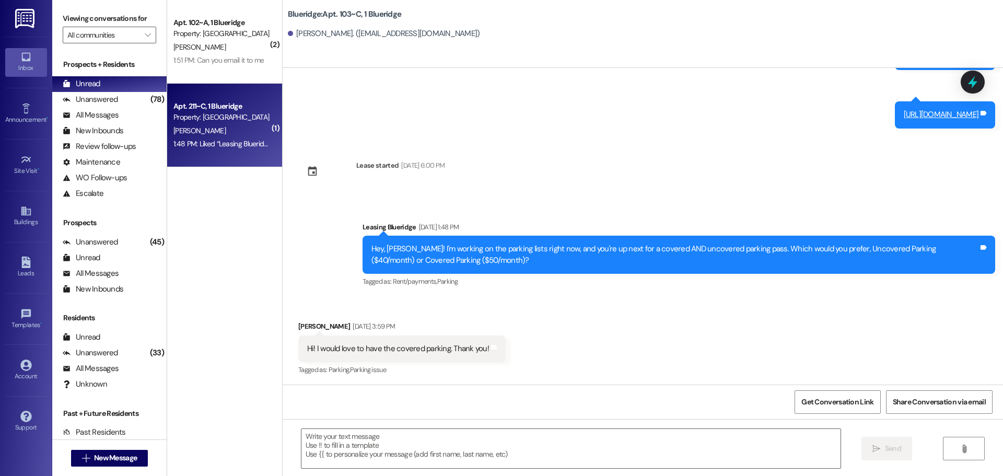
scroll to position [141, 0]
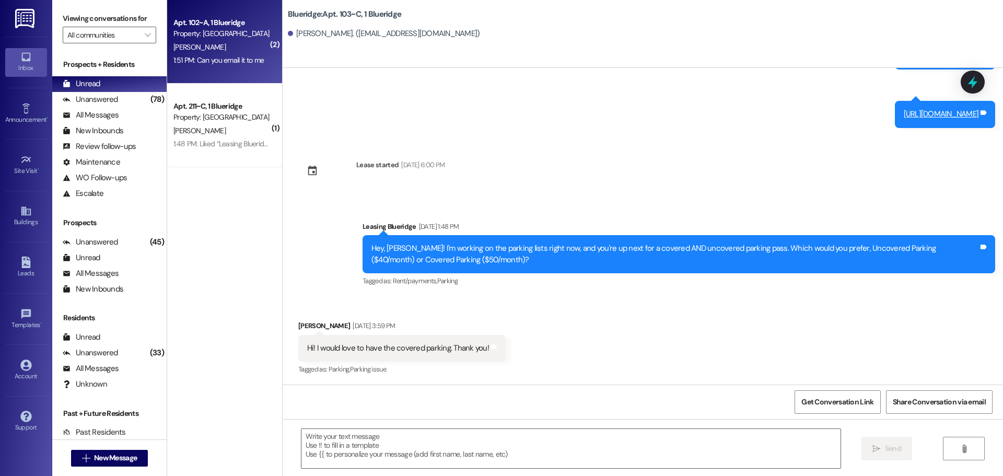
click at [226, 67] on div "Apt. 102~A, 1 Blueridge Property: Blueridge [PERSON_NAME] 1:51 PM: Can you emai…" at bounding box center [224, 42] width 115 height 84
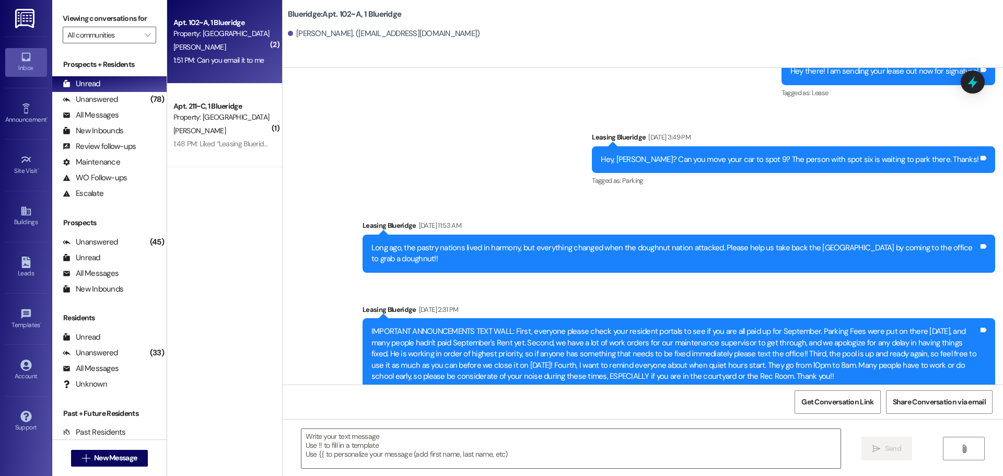
scroll to position [18453, 0]
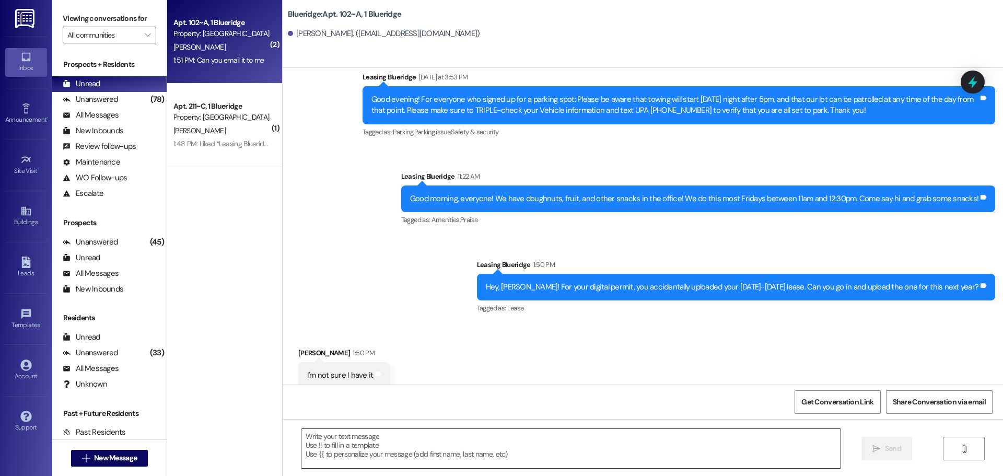
click at [432, 454] on textarea at bounding box center [570, 448] width 539 height 39
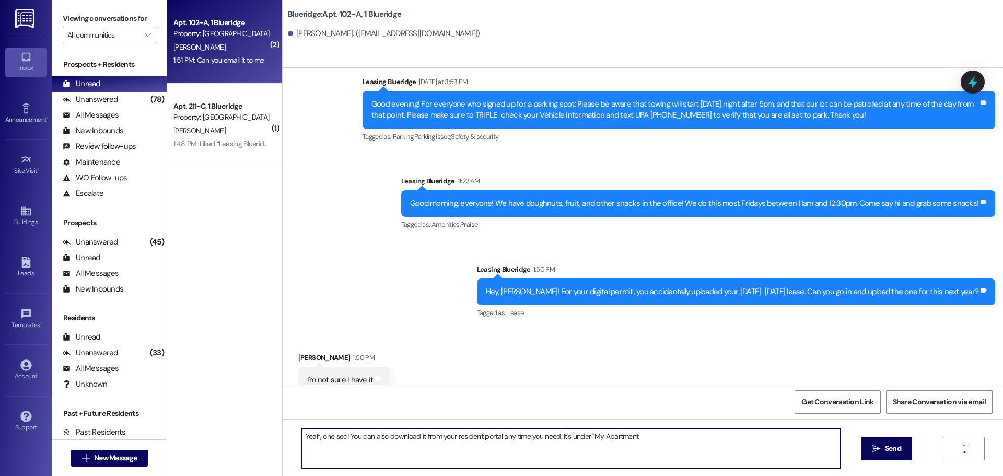
scroll to position [18454, 0]
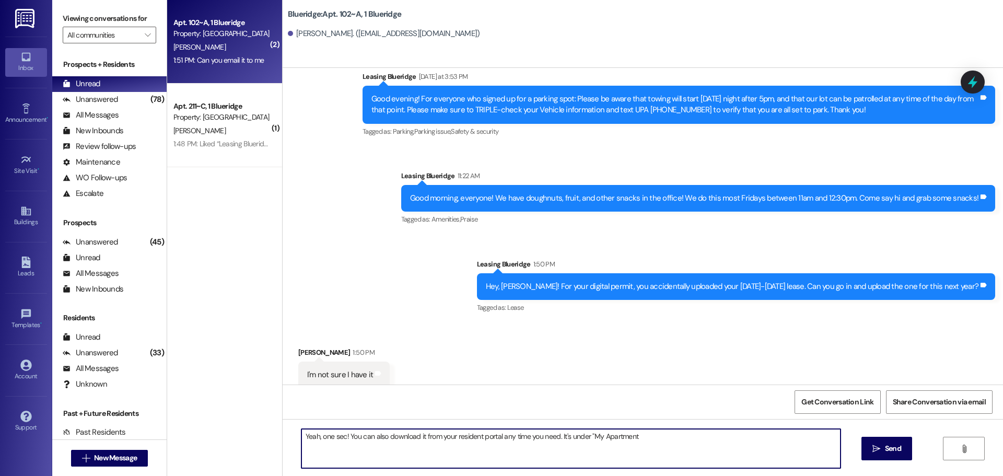
click at [683, 441] on textarea "Yeah, one sec! You can also download it from your resident portal any time you …" at bounding box center [570, 448] width 539 height 39
drag, startPoint x: 649, startPoint y: 447, endPoint x: 634, endPoint y: 441, distance: 15.2
click at [648, 447] on textarea "Yeah, one sec! You can also download it from your resident portal any time you …" at bounding box center [570, 448] width 539 height 39
click at [618, 432] on textarea "Yeah, one sec! You can also download it from your resident portal any time you …" at bounding box center [570, 448] width 539 height 39
click at [611, 437] on textarea "Yeah, one sec! You can also download it from your resident portal any time you …" at bounding box center [570, 448] width 539 height 39
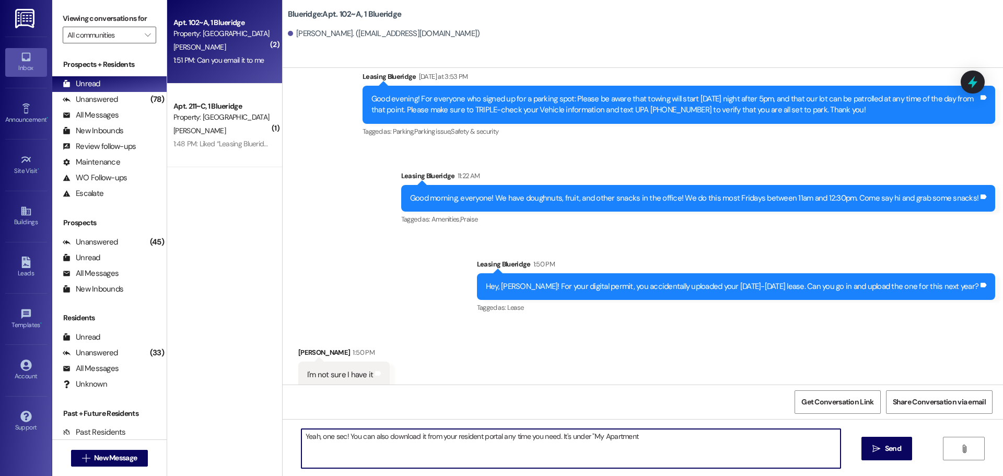
click at [639, 437] on textarea "Yeah, one sec! You can also download it from your resident portal any time you …" at bounding box center [570, 448] width 539 height 39
type textarea "Yeah, one sec! You can also download it from your resident portal any time you …"
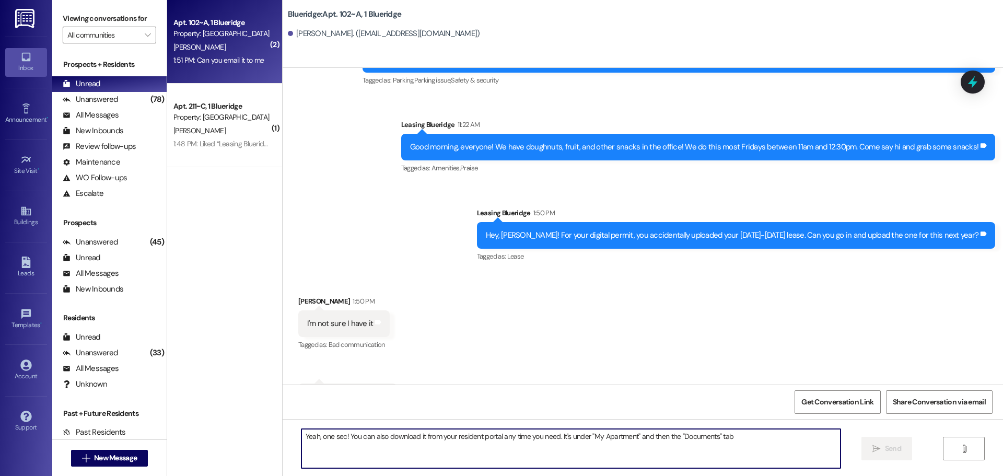
scroll to position [18527, 0]
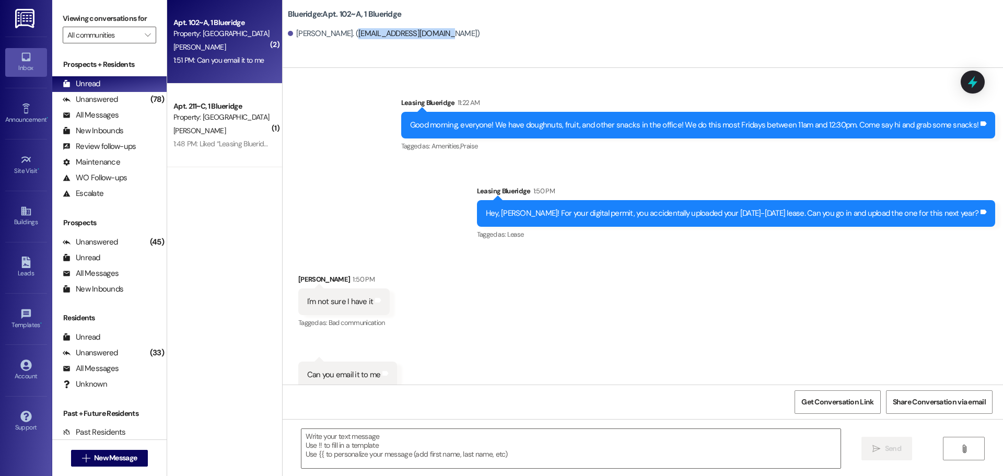
drag, startPoint x: 337, startPoint y: 34, endPoint x: 416, endPoint y: 33, distance: 79.4
click at [416, 33] on div "[PERSON_NAME]. ([EMAIL_ADDRESS][DOMAIN_NAME])" at bounding box center [384, 33] width 192 height 11
copy div "[EMAIL_ADDRESS][DOMAIN_NAME]"
click at [422, 454] on textarea at bounding box center [570, 448] width 539 height 39
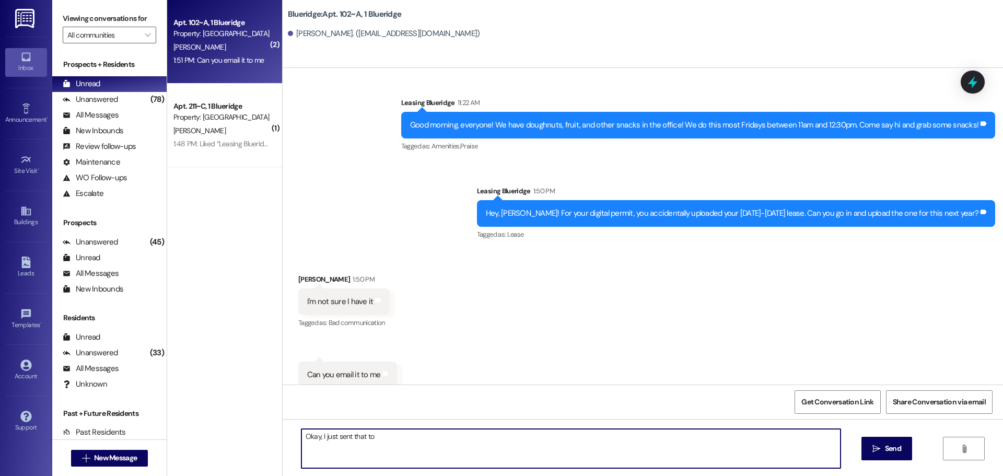
paste textarea "[EMAIL_ADDRESS][DOMAIN_NAME]"
type textarea "Okay, I just sent that to [EMAIL_ADDRESS][DOMAIN_NAME]"
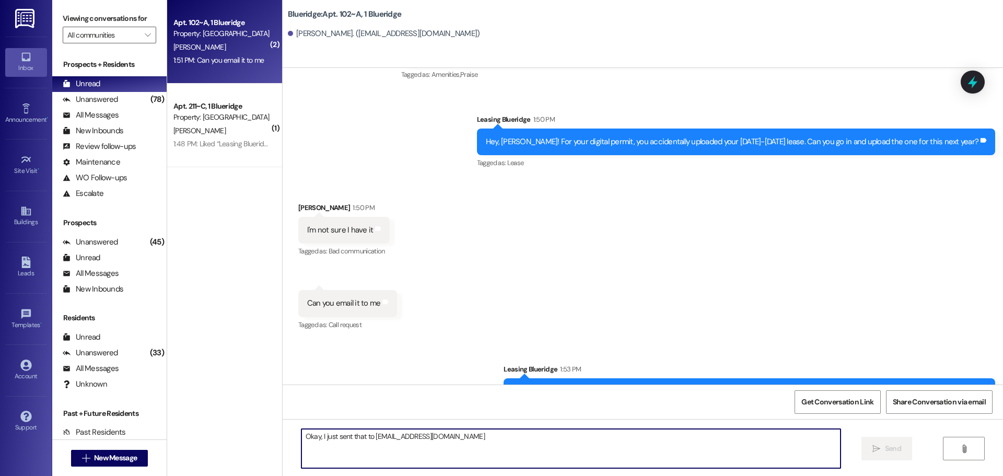
scroll to position [18600, 0]
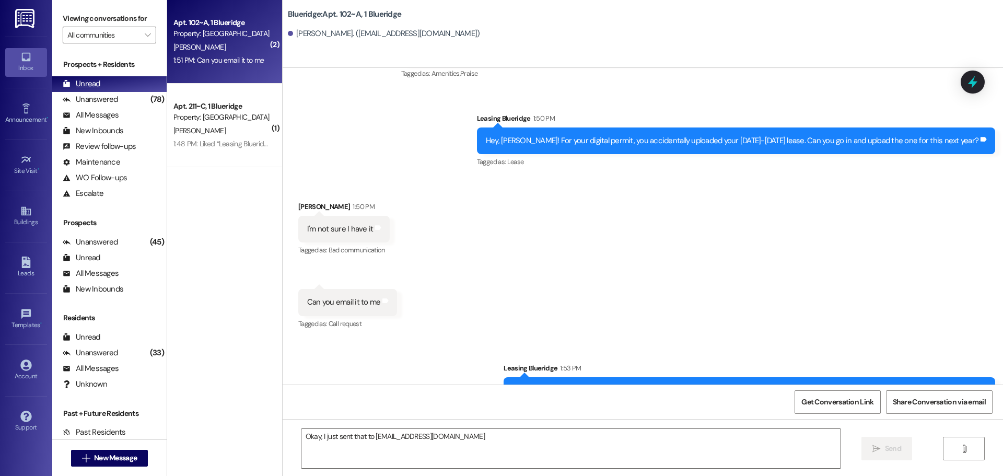
drag, startPoint x: 97, startPoint y: 101, endPoint x: 102, endPoint y: 87, distance: 15.5
click at [97, 101] on div "Unanswered" at bounding box center [90, 99] width 55 height 11
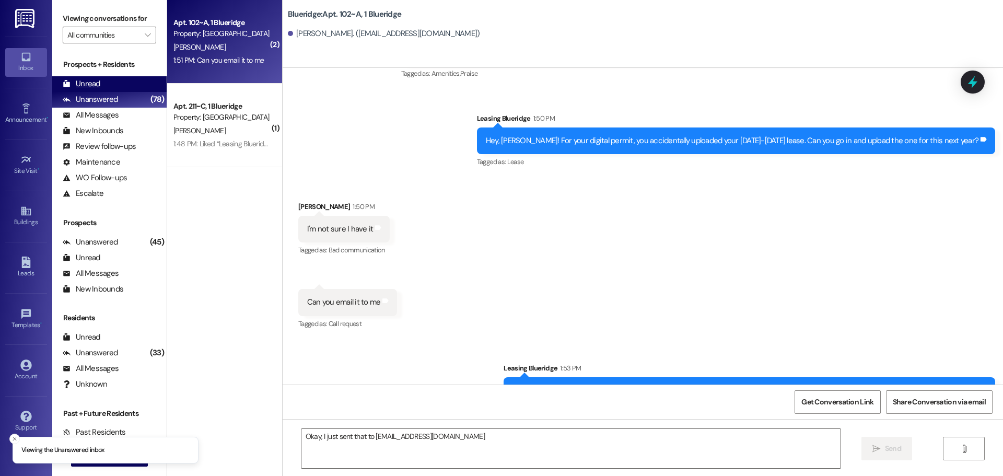
click at [105, 77] on div "Unread (0)" at bounding box center [109, 84] width 114 height 16
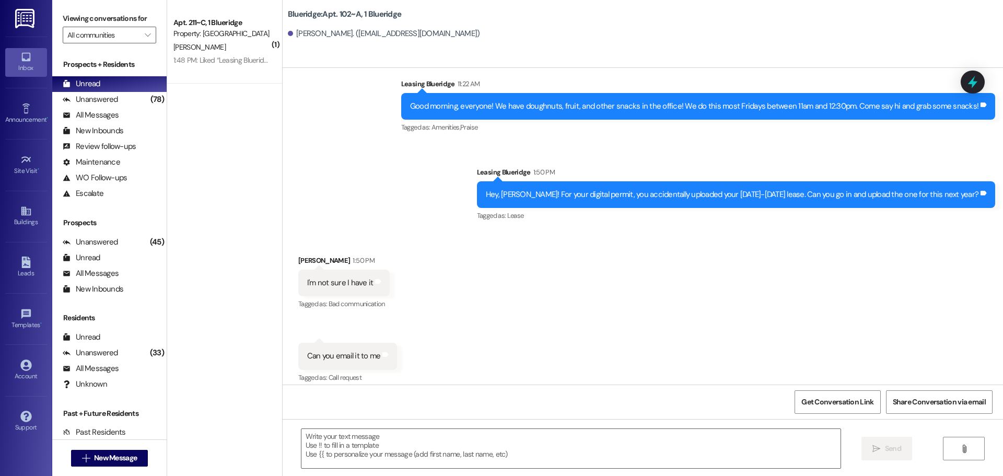
scroll to position [18585, 0]
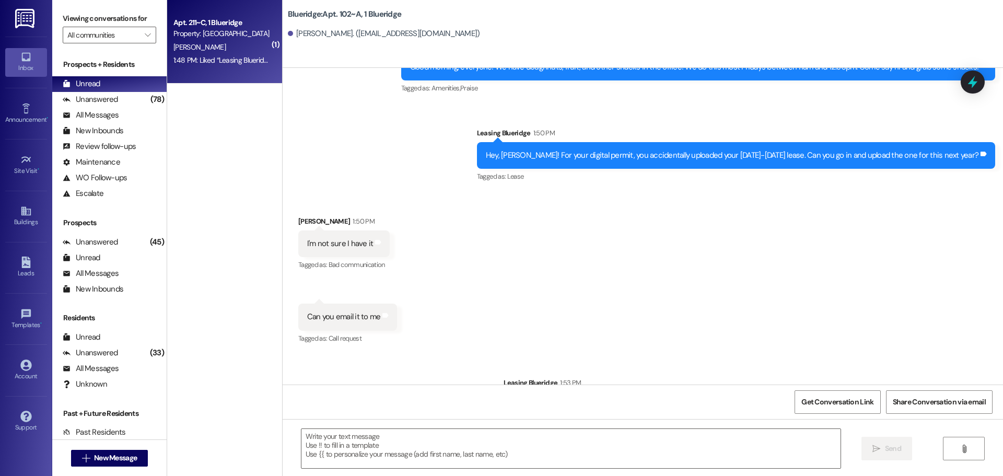
click at [241, 35] on div "Property: [GEOGRAPHIC_DATA]" at bounding box center [221, 33] width 97 height 11
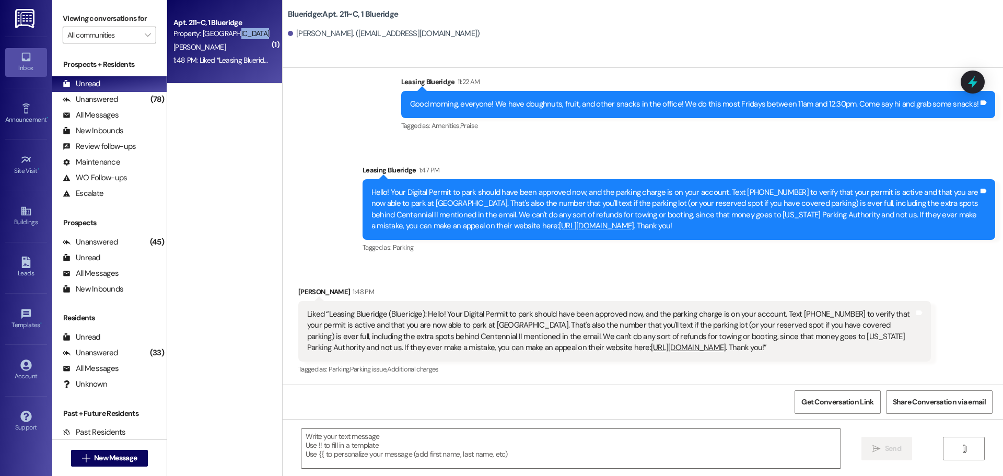
scroll to position [1908, 0]
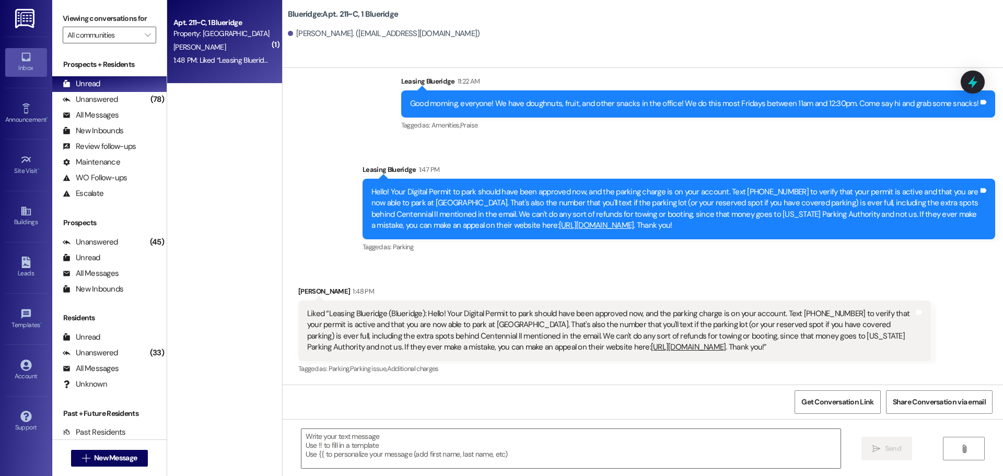
click at [691, 280] on div "Received via SMS [PERSON_NAME] 1:48 PM Liked “Leasing Blueridge ([GEOGRAPHIC_DA…" at bounding box center [614, 331] width 648 height 106
click at [133, 457] on span "New Message" at bounding box center [115, 457] width 43 height 11
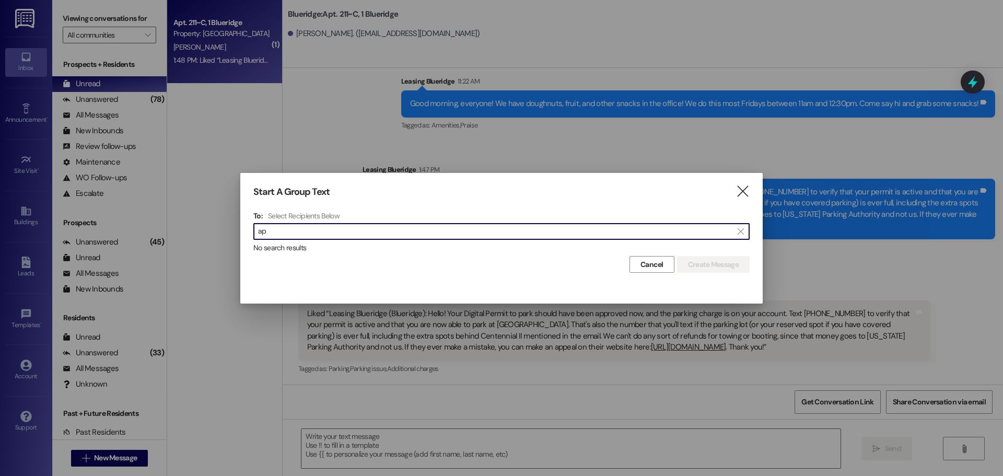
type input "a"
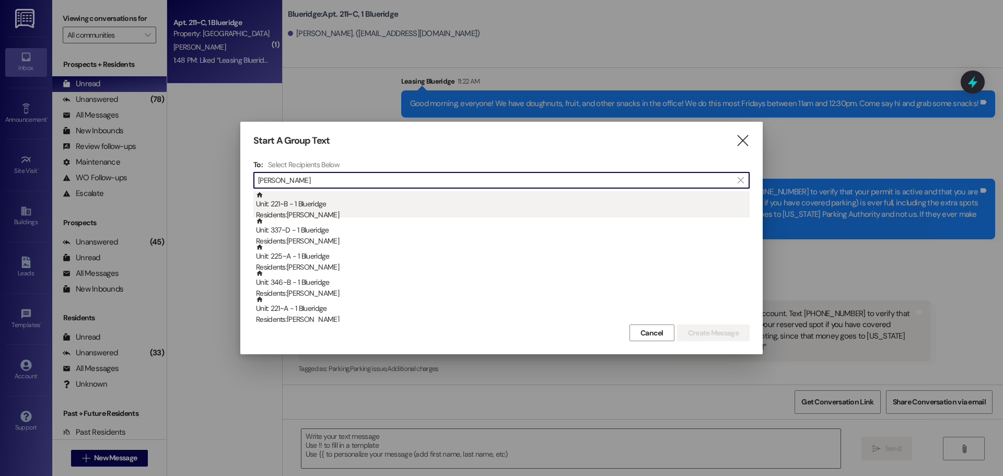
type input "[PERSON_NAME]"
click at [367, 205] on div "Unit: 221~B - 1 Blueridge Residents: [PERSON_NAME]" at bounding box center [502, 206] width 493 height 30
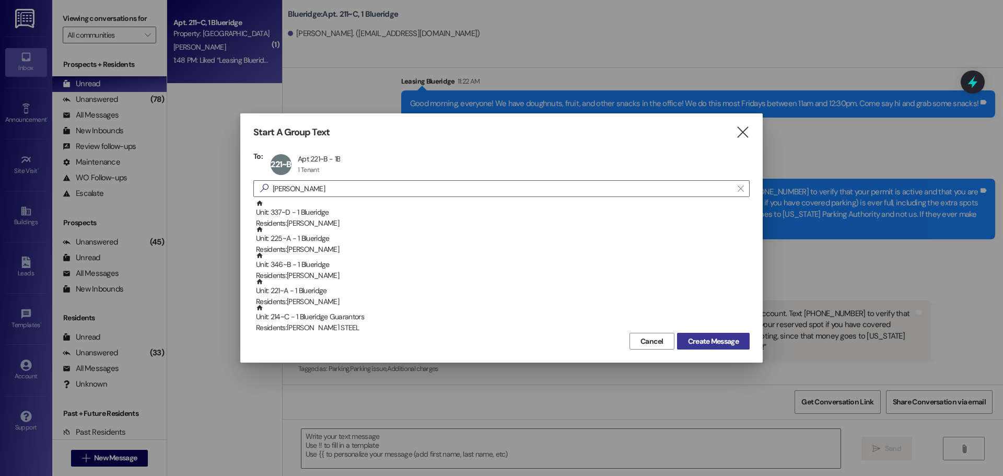
click at [708, 336] on span "Create Message" at bounding box center [713, 341] width 51 height 11
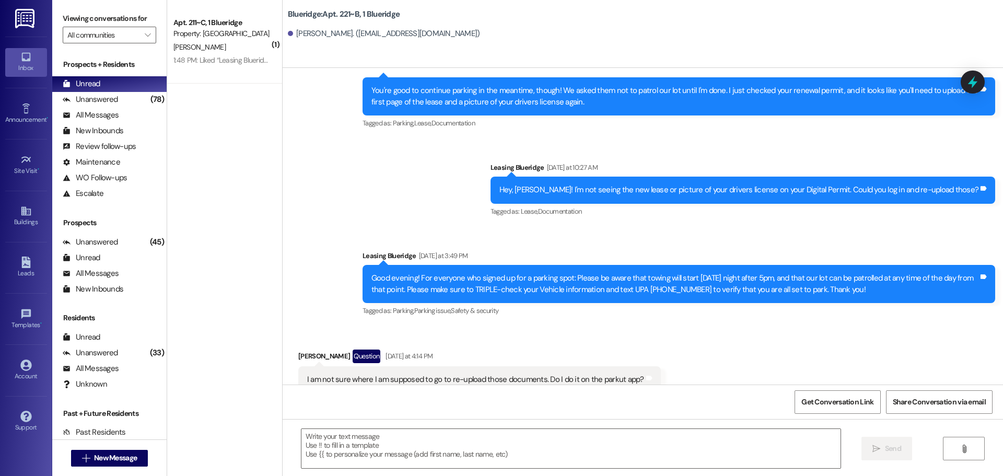
scroll to position [17681, 0]
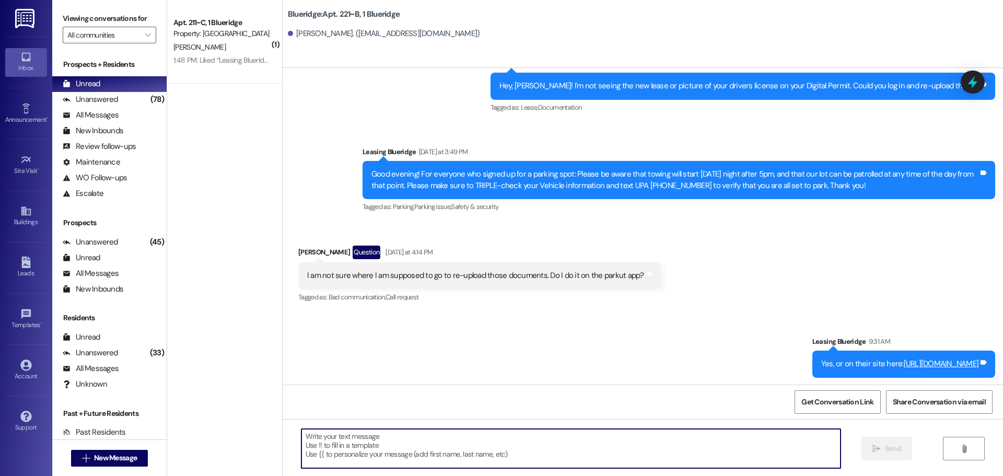
click at [590, 447] on textarea at bounding box center [570, 448] width 539 height 39
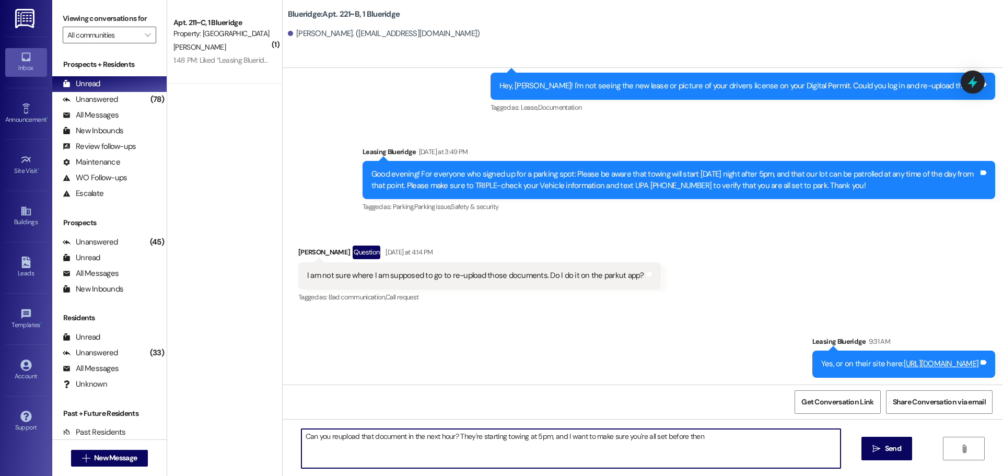
type textarea "Can you reupload that document in the next hour? They're starting towing at 5pm…"
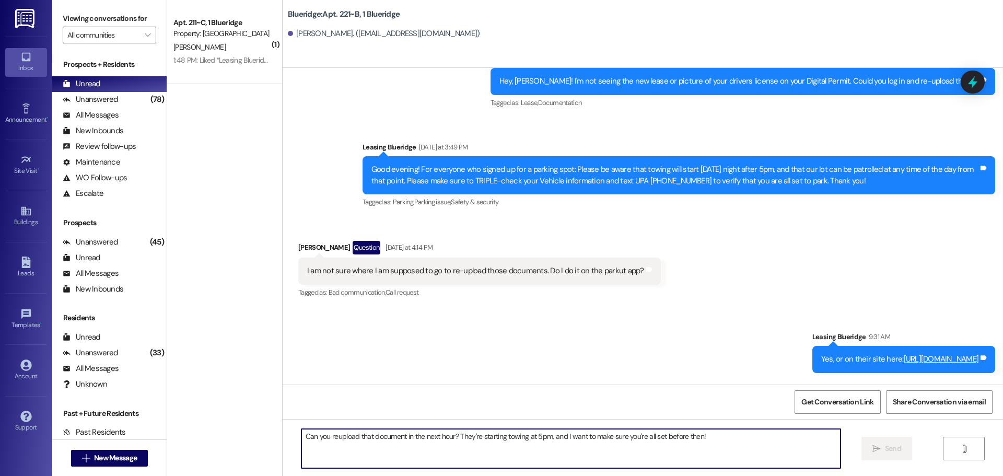
scroll to position [17753, 0]
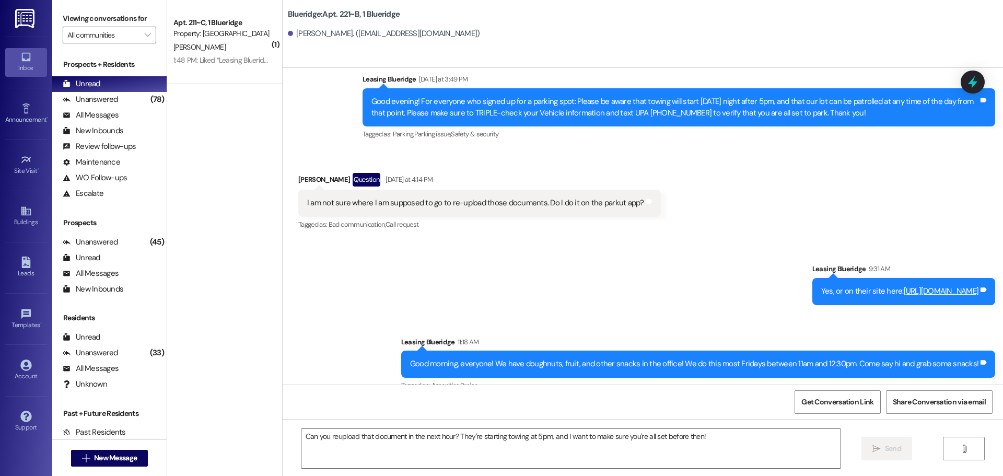
drag, startPoint x: 548, startPoint y: 363, endPoint x: 981, endPoint y: 362, distance: 432.3
click at [981, 439] on div "Can you reupload that document in the next hour? They're starting towing at 5pm…" at bounding box center [764, 452] width 462 height 27
copy div "Can you reupload that document in the next hour? They're starting towing at 5pm…"
click at [346, 240] on div "Sent via SMS Leasing Blueridge 9:31 AM Yes, or on their site here: [URL][DOMAIN…" at bounding box center [642, 356] width 720 height 233
click at [102, 457] on span "New Message" at bounding box center [115, 457] width 43 height 11
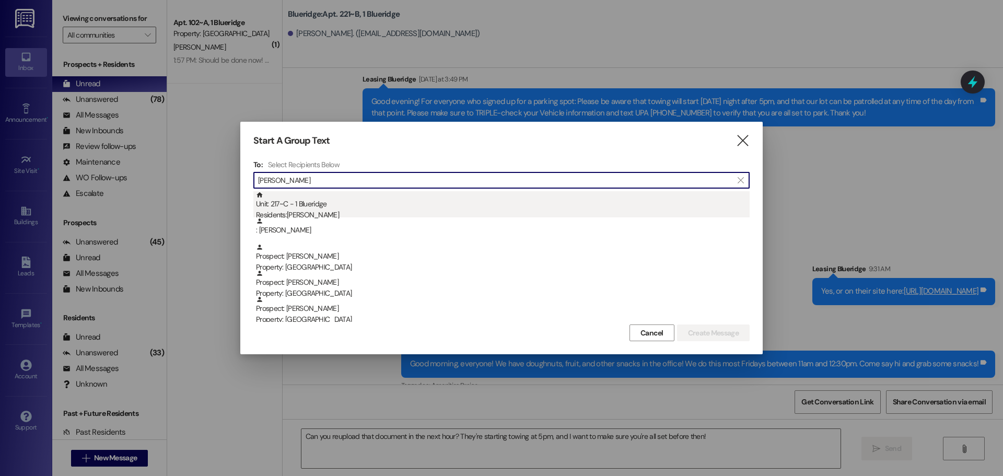
type input "[PERSON_NAME]"
click at [410, 210] on div "Residents: [PERSON_NAME]" at bounding box center [502, 214] width 493 height 11
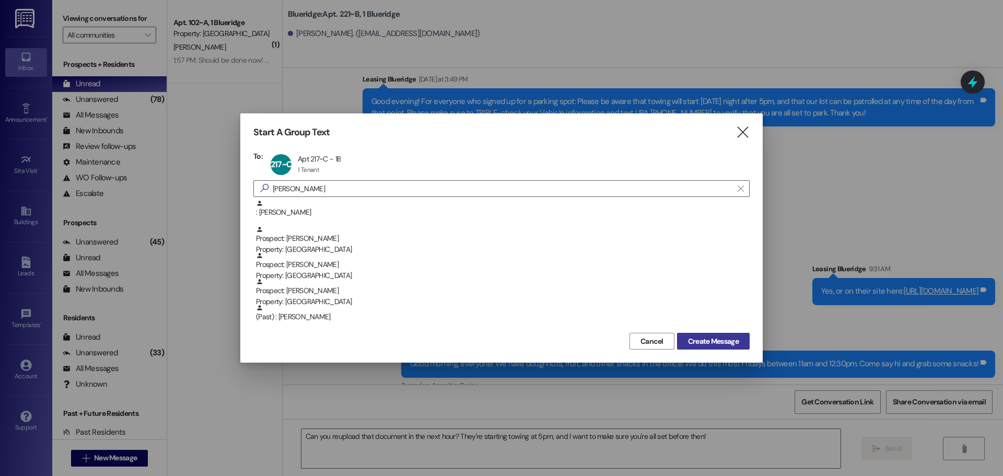
click at [745, 343] on button "Create Message" at bounding box center [713, 341] width 73 height 17
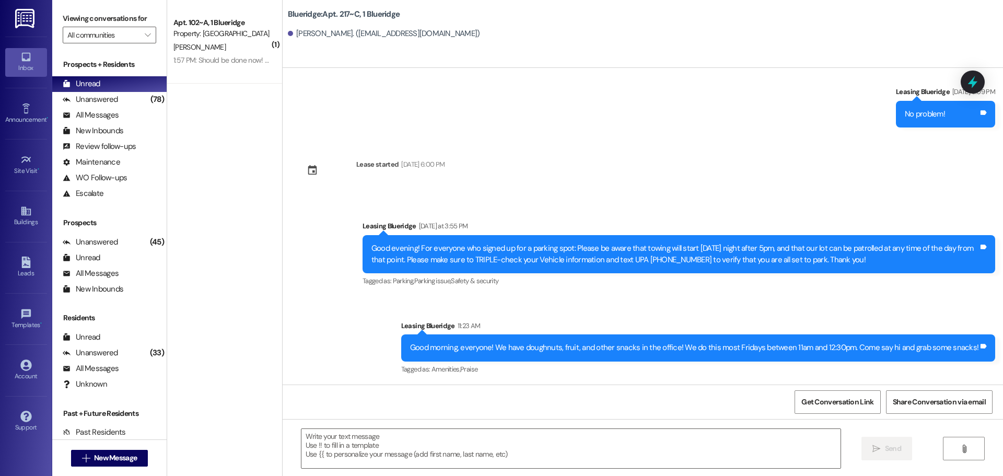
scroll to position [369, 0]
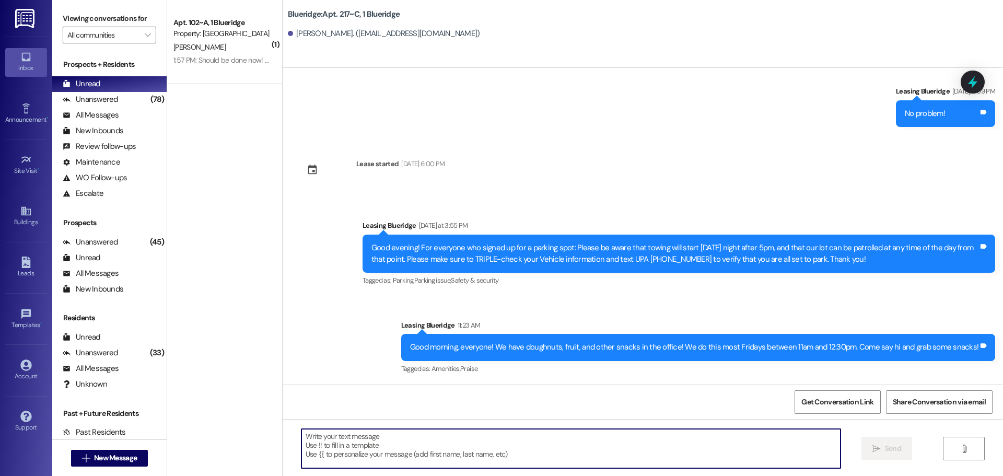
click at [626, 441] on textarea at bounding box center [570, 448] width 539 height 39
paste textarea "Hello! Your Digital Permit to park should have been approved now, and the parki…"
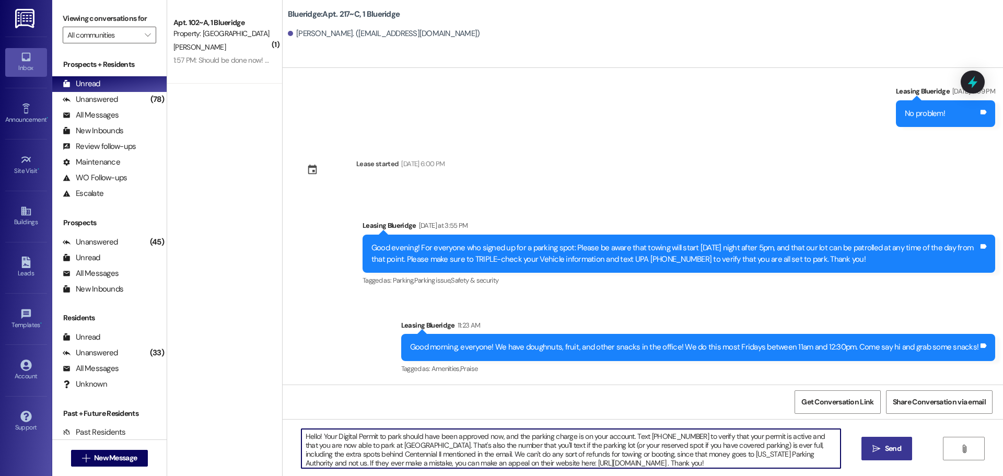
type textarea "Hello! Your Digital Permit to park should have been approved now, and the parki…"
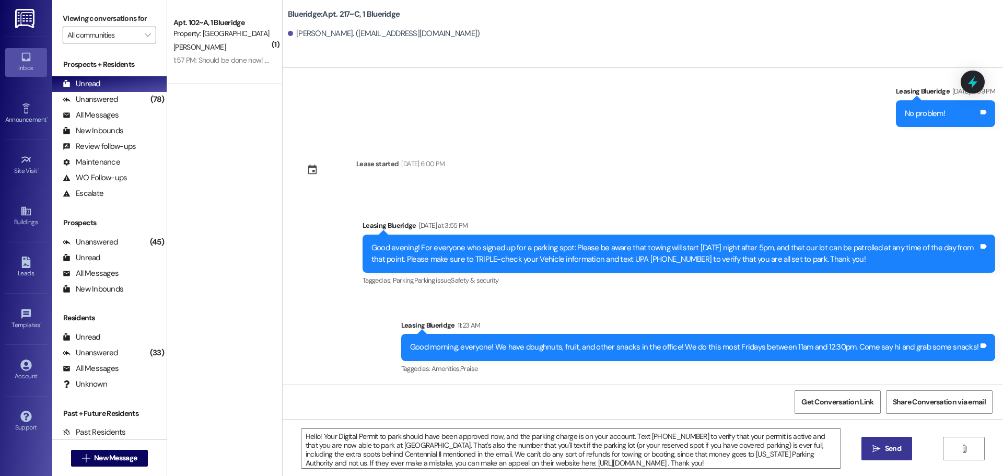
click at [889, 447] on span "Send" at bounding box center [893, 448] width 16 height 11
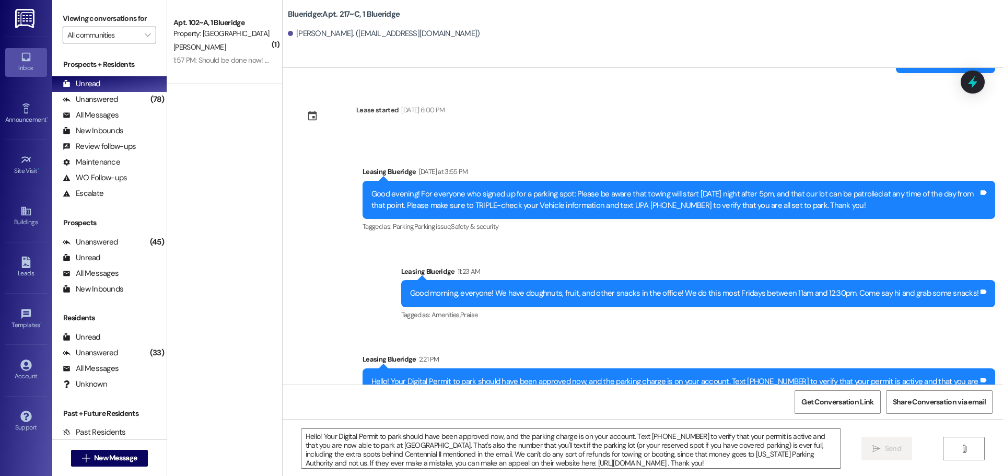
scroll to position [475, 0]
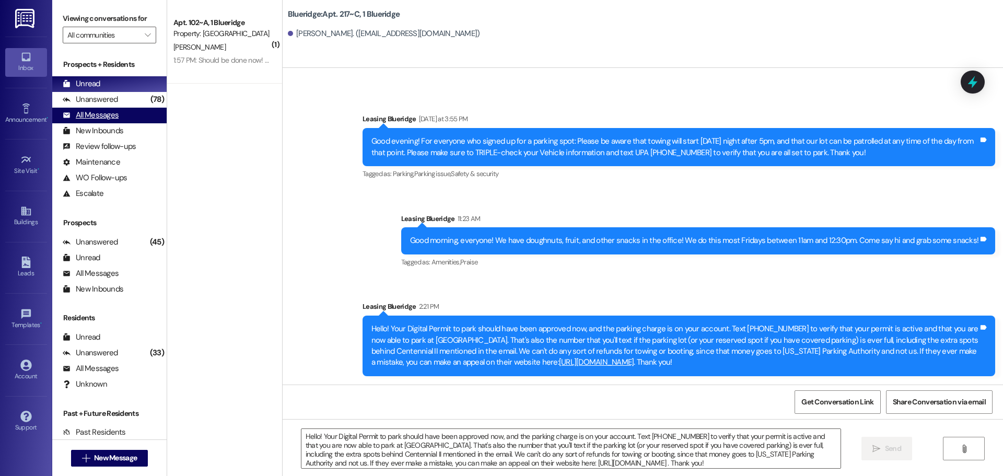
click at [91, 110] on div "All Messages" at bounding box center [91, 115] width 56 height 11
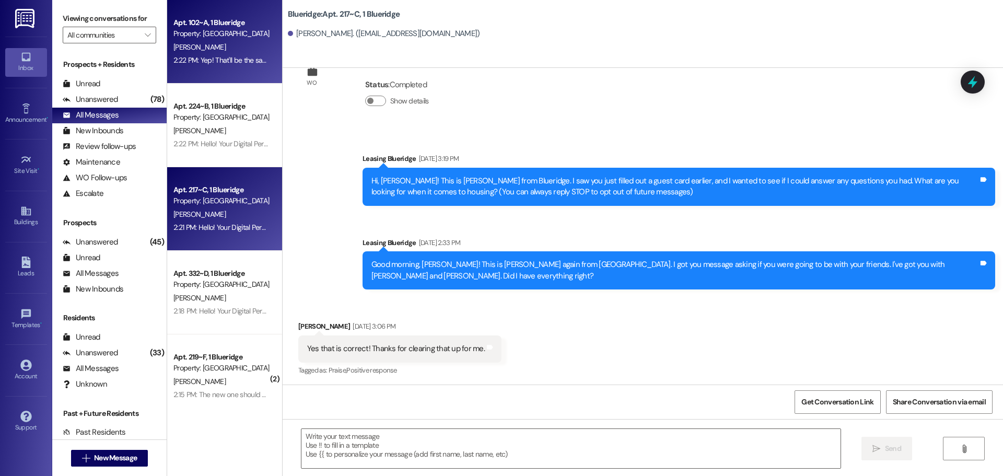
scroll to position [46, 0]
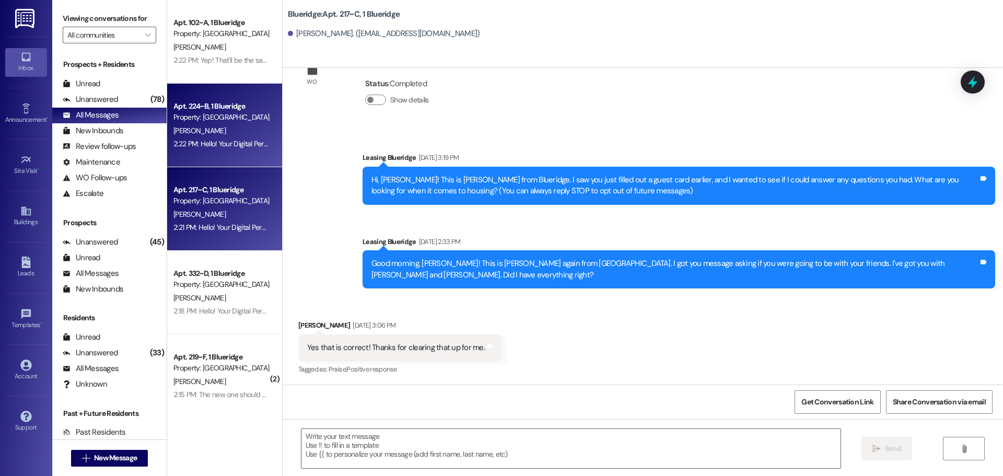
click at [225, 137] on div "2:22 PM: Hello! Your Digital Permit to park should have been approved now, and …" at bounding box center [221, 143] width 99 height 13
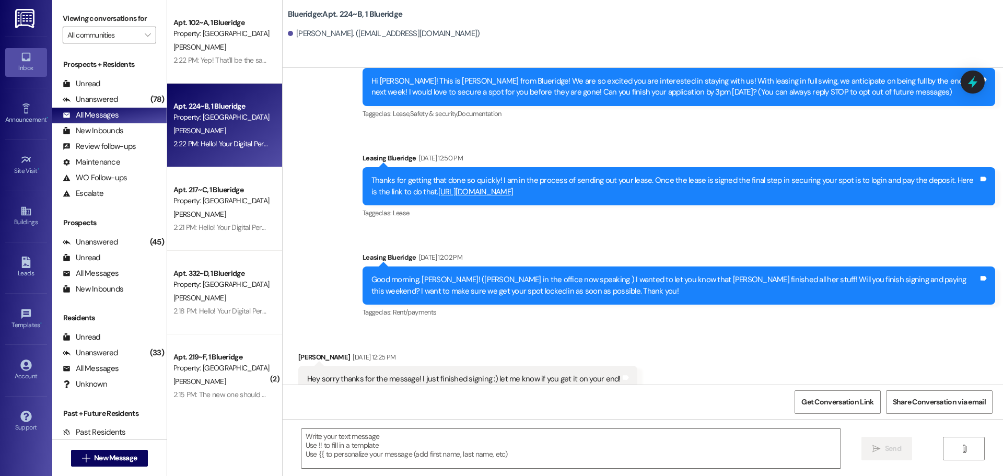
scroll to position [4542, 0]
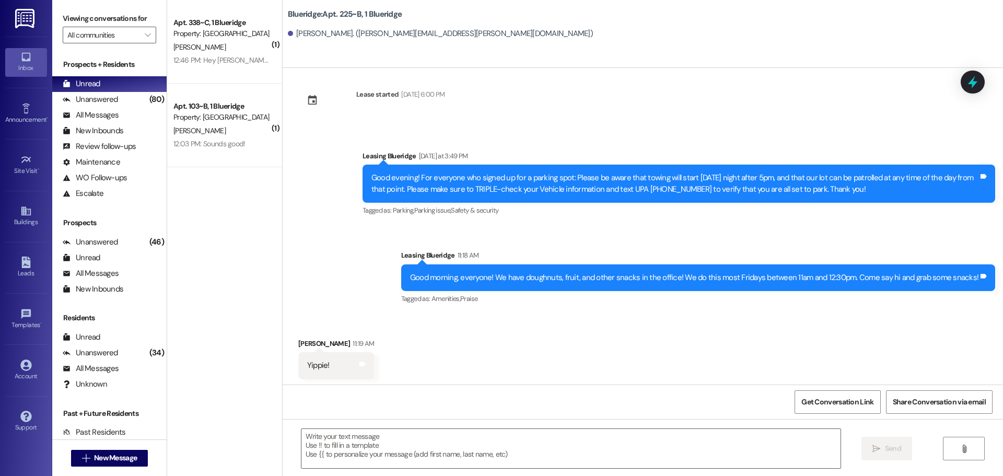
scroll to position [7138, 0]
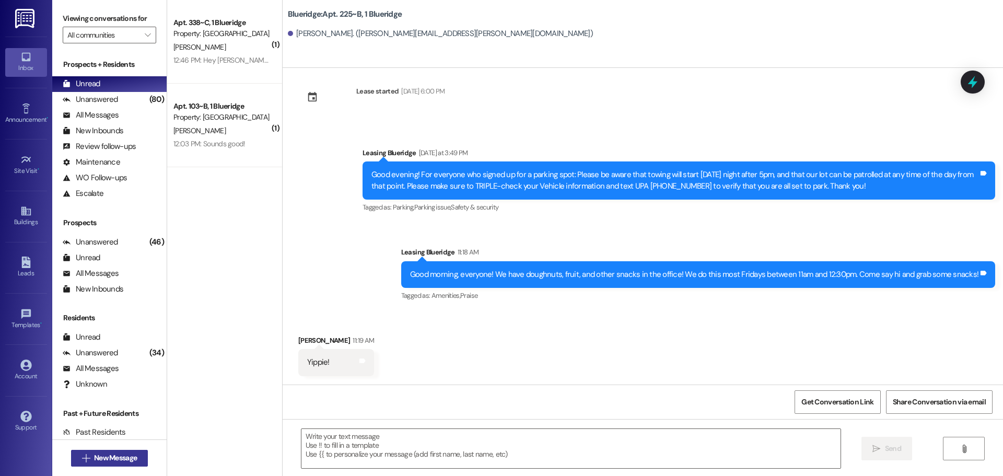
click at [85, 464] on button " New Message" at bounding box center [109, 458] width 77 height 17
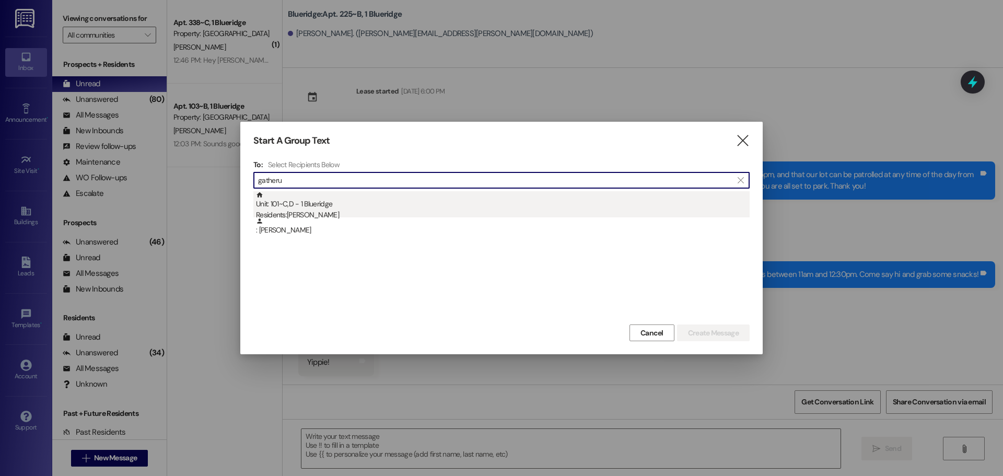
type input "gatheru"
click at [336, 209] on div "Residents: Abigail Gatherum" at bounding box center [502, 214] width 493 height 11
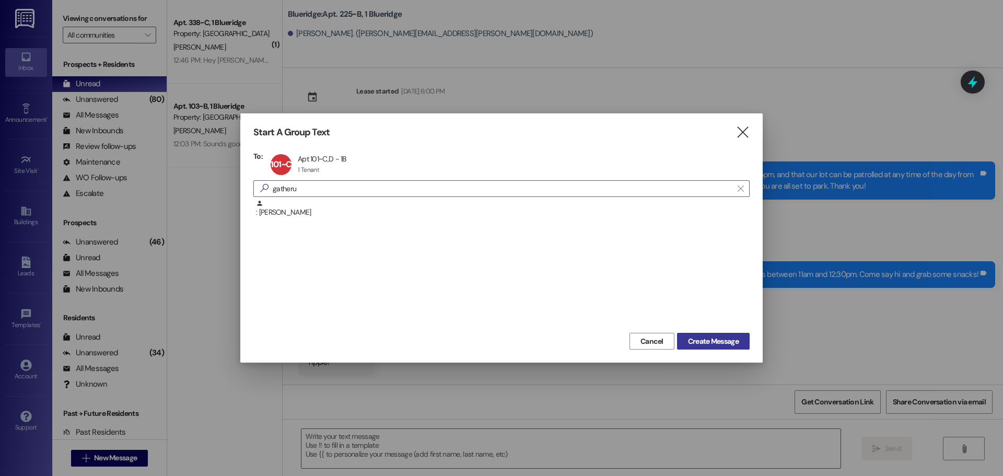
click at [708, 335] on button "Create Message" at bounding box center [713, 341] width 73 height 17
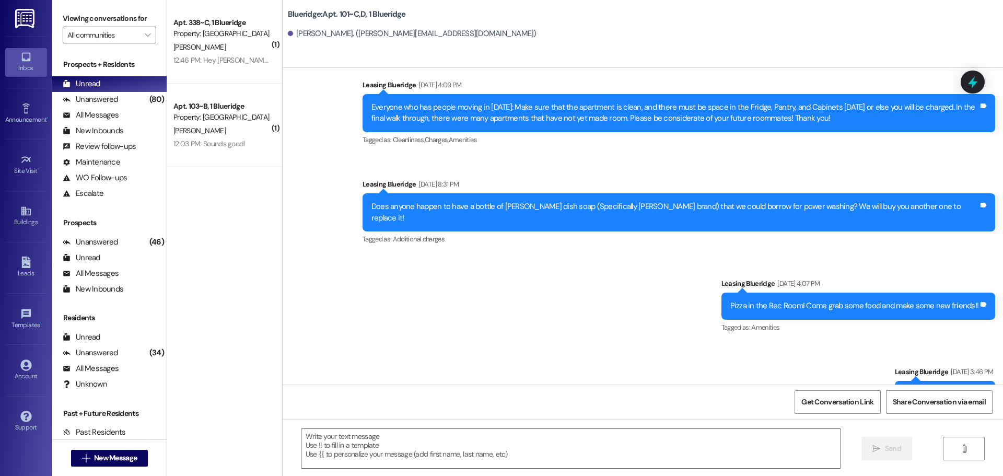
scroll to position [17078, 0]
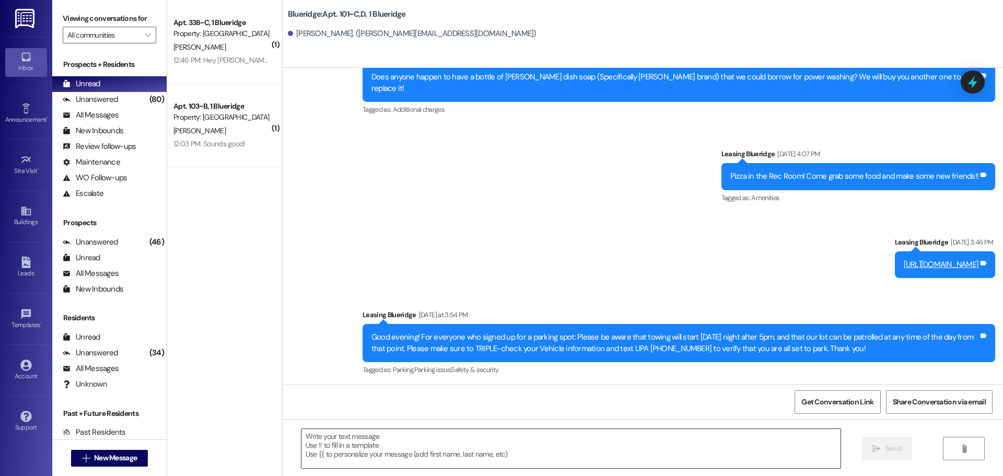
click at [734, 453] on textarea at bounding box center [570, 448] width 539 height 39
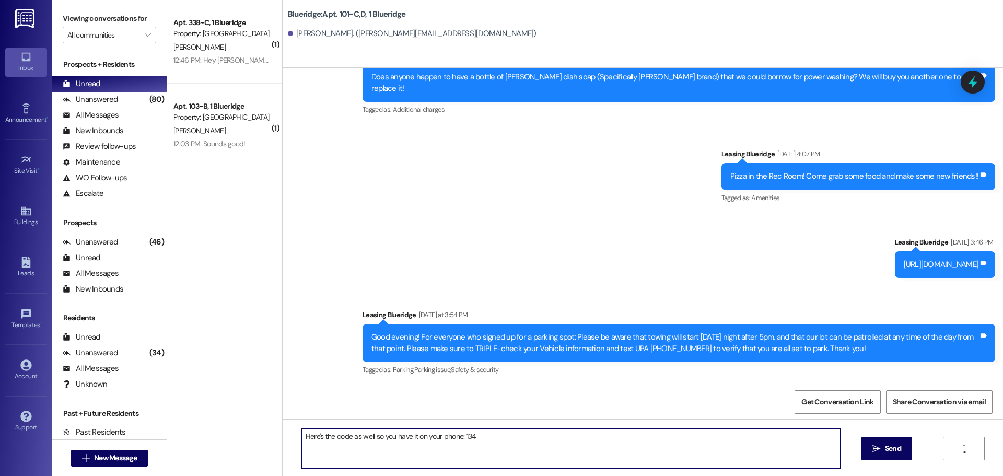
type textarea "Here's the code as well so you have it on your phone: 1346"
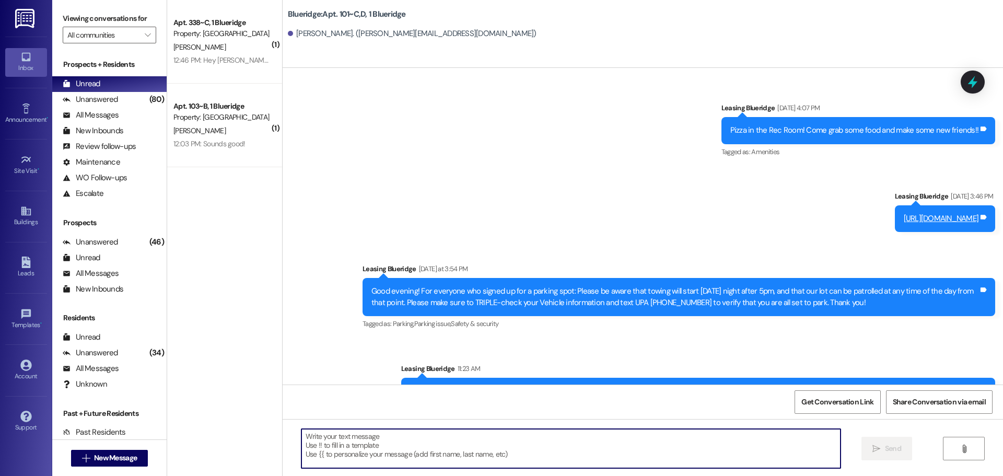
scroll to position [17150, 0]
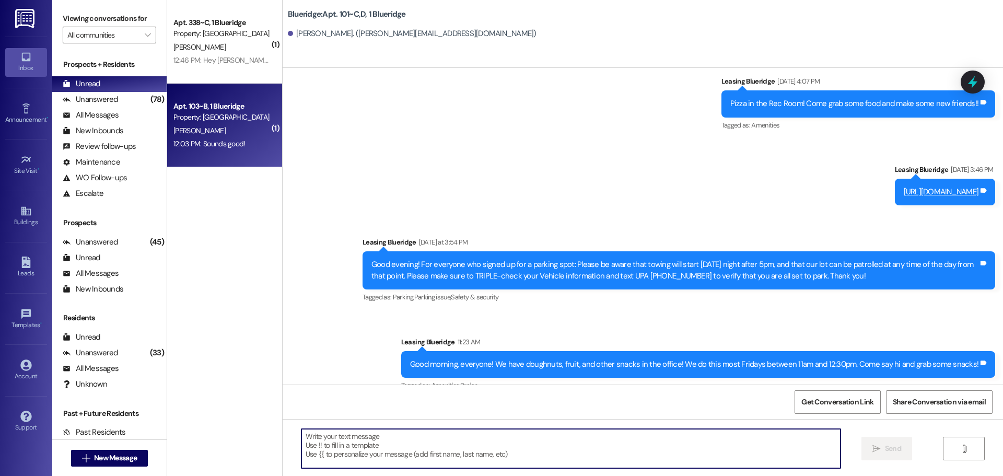
click at [221, 141] on div "12:03 PM: Sounds good! 12:03 PM: Sounds good!" at bounding box center [209, 143] width 72 height 9
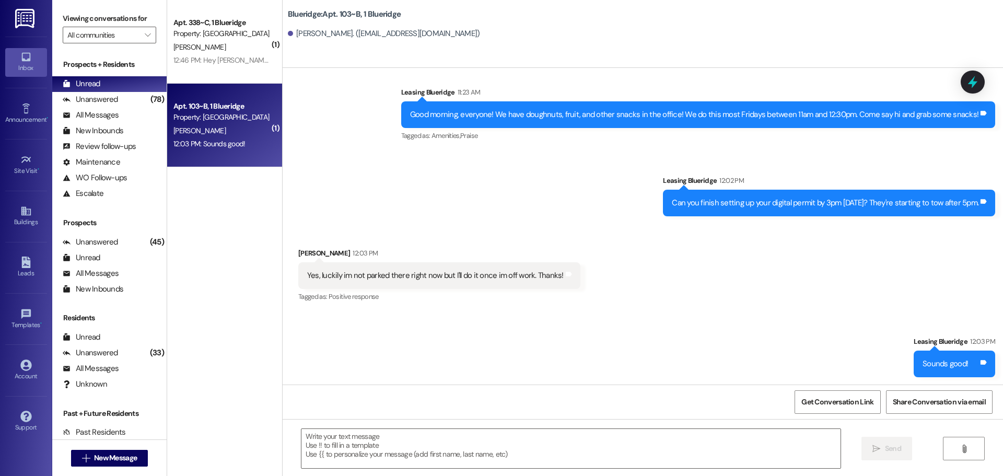
scroll to position [2658, 0]
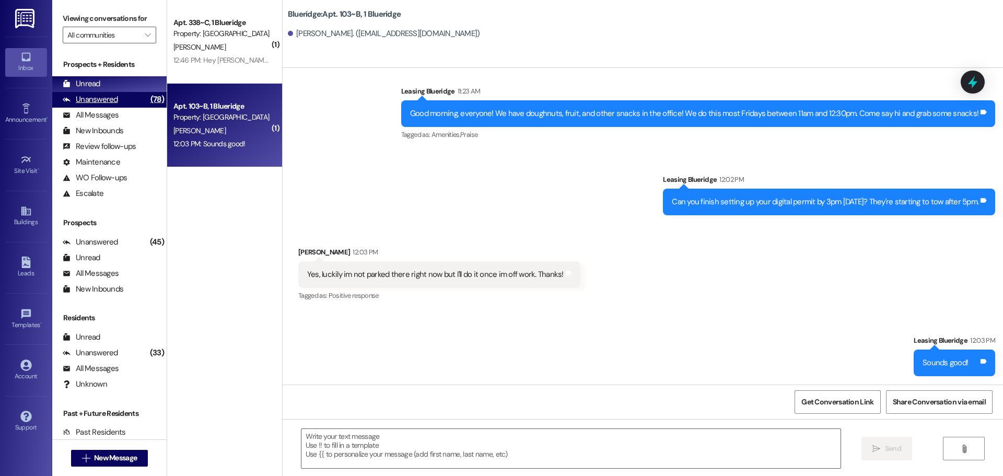
click at [100, 92] on div "Unanswered (78)" at bounding box center [109, 100] width 114 height 16
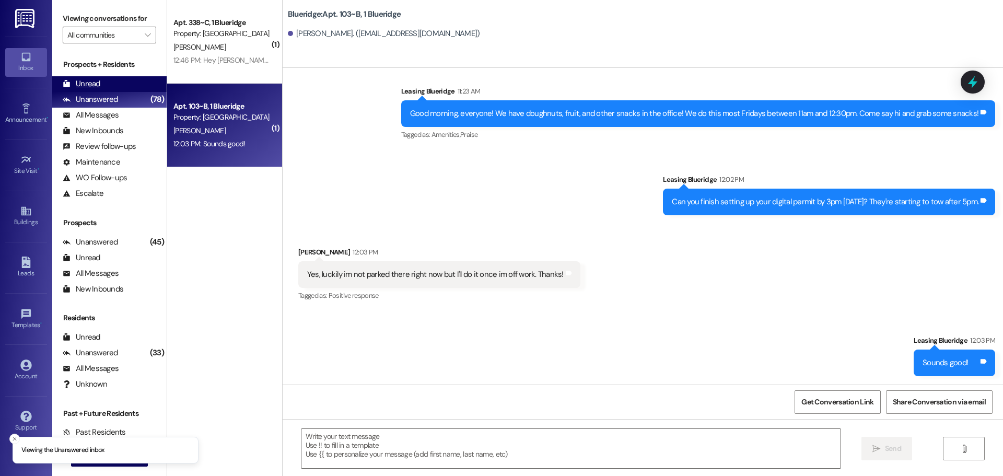
click at [100, 85] on div "Unread (0)" at bounding box center [109, 84] width 114 height 16
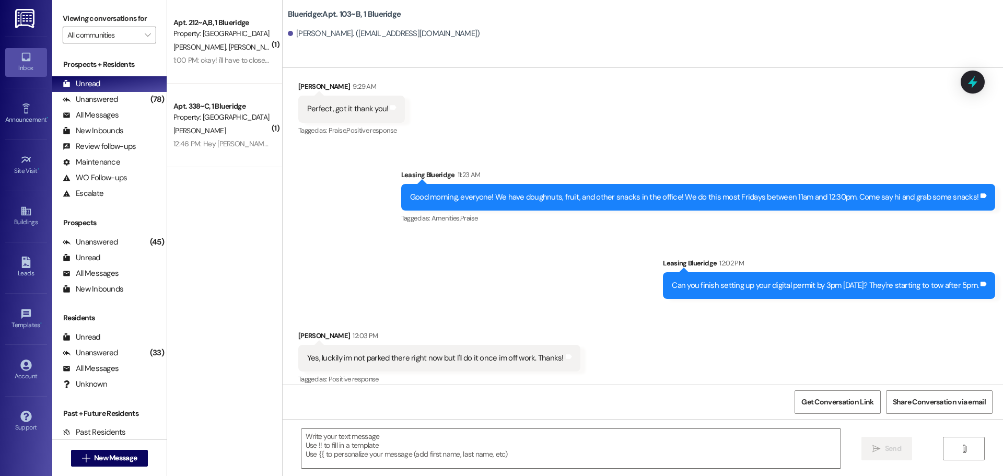
scroll to position [2585, 0]
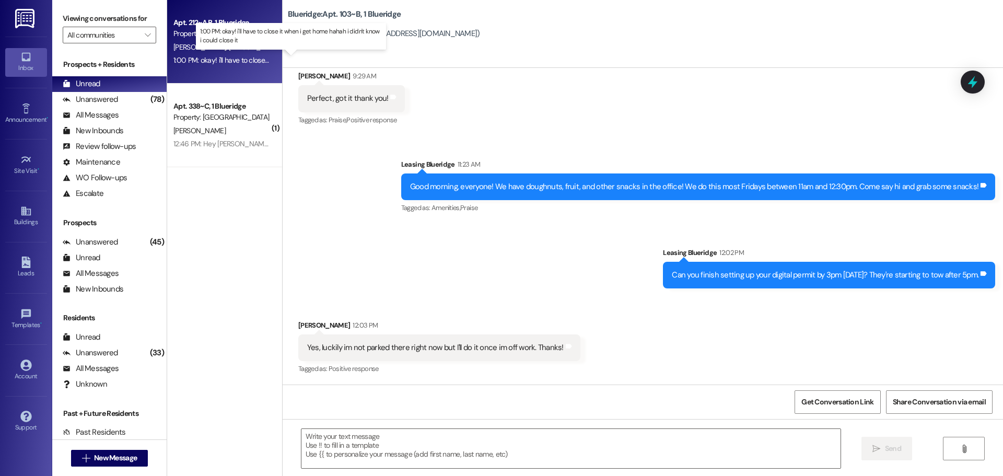
click at [225, 58] on div "1:00 PM: okay! i'll have to close it when i get home hahah i didn't know i coul…" at bounding box center [299, 59] width 253 height 9
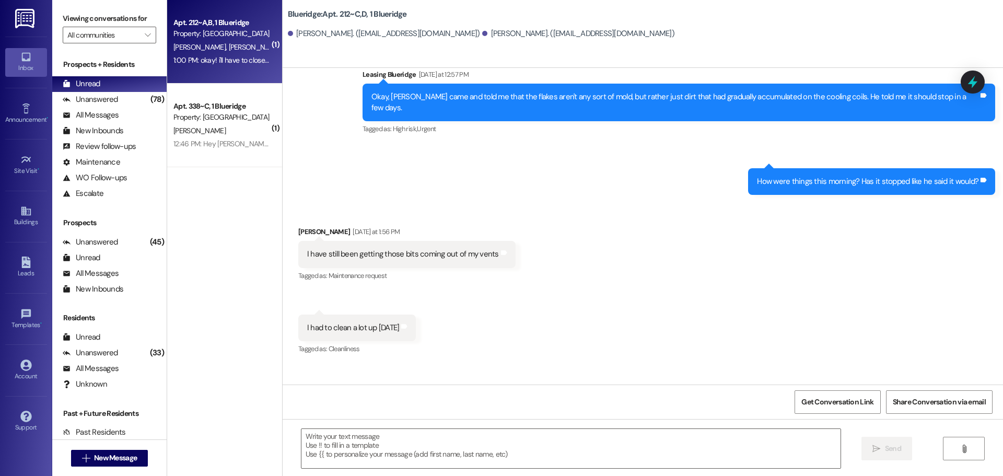
scroll to position [2924, 0]
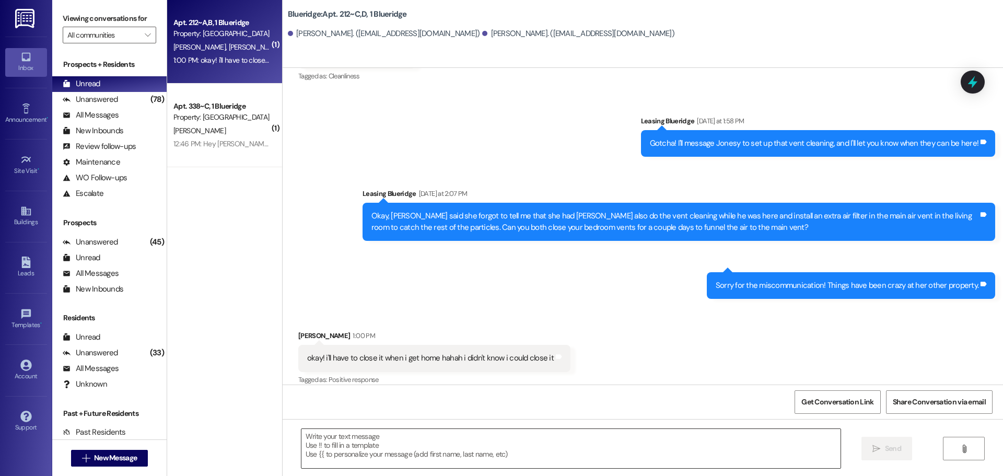
click at [528, 431] on textarea at bounding box center [570, 448] width 539 height 39
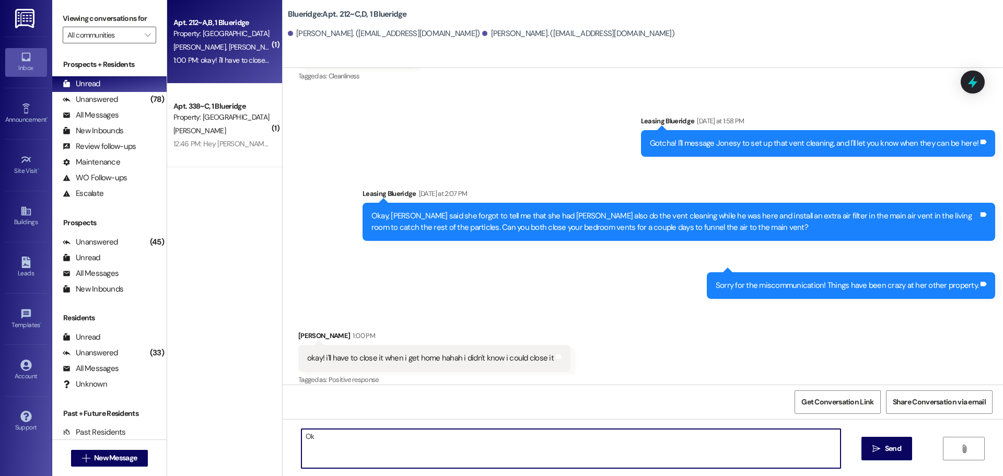
type textarea "O"
type textarea "Sounds good!"
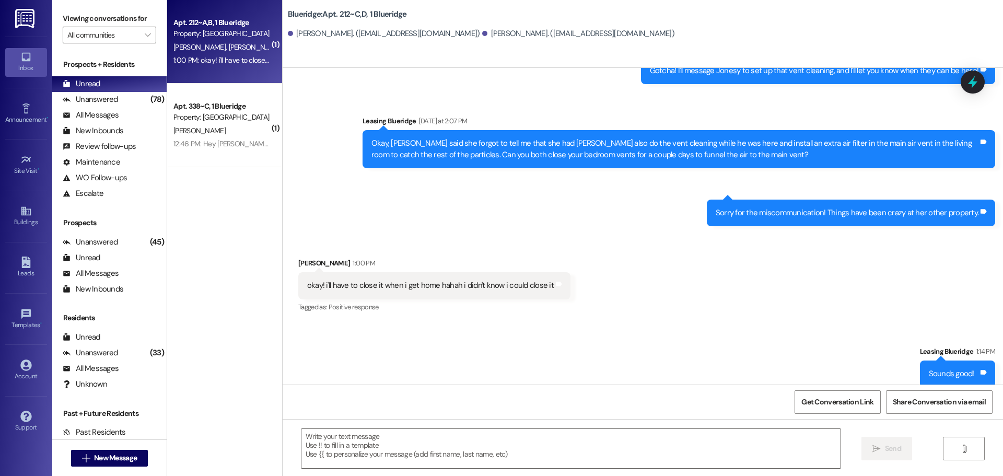
click at [741, 279] on div "Received via SMS Amalie Shill 1:00 PM okay! i'll have to close it when i get ho…" at bounding box center [642, 278] width 720 height 88
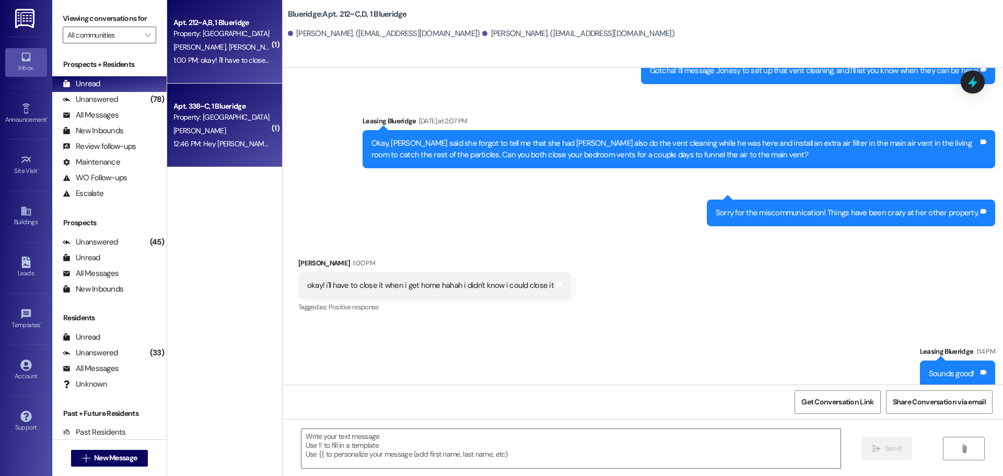
click at [203, 113] on div "Property: [GEOGRAPHIC_DATA]" at bounding box center [221, 117] width 97 height 11
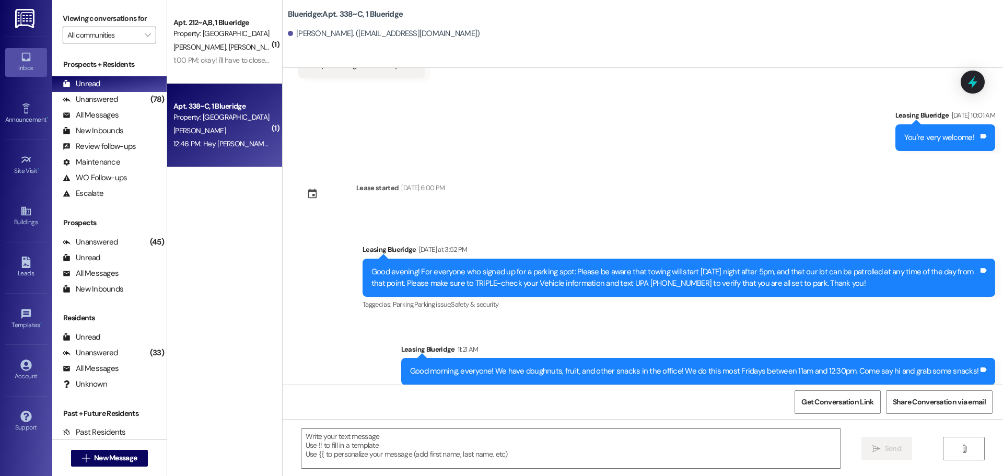
scroll to position [4722, 0]
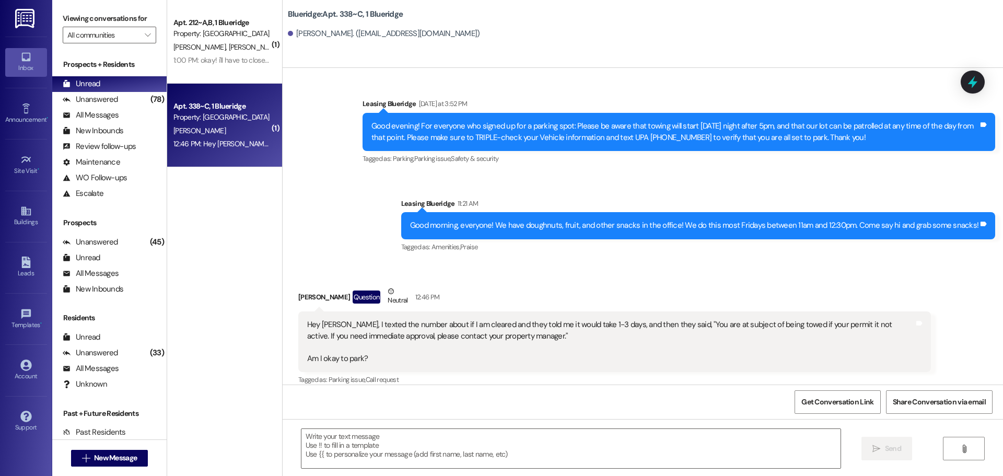
click at [640, 319] on div "Hey Ian, I texted the number about if I am cleared and they told me it would ta…" at bounding box center [610, 341] width 607 height 45
click at [493, 440] on textarea at bounding box center [570, 448] width 539 height 39
click at [410, 458] on textarea at bounding box center [570, 448] width 539 height 39
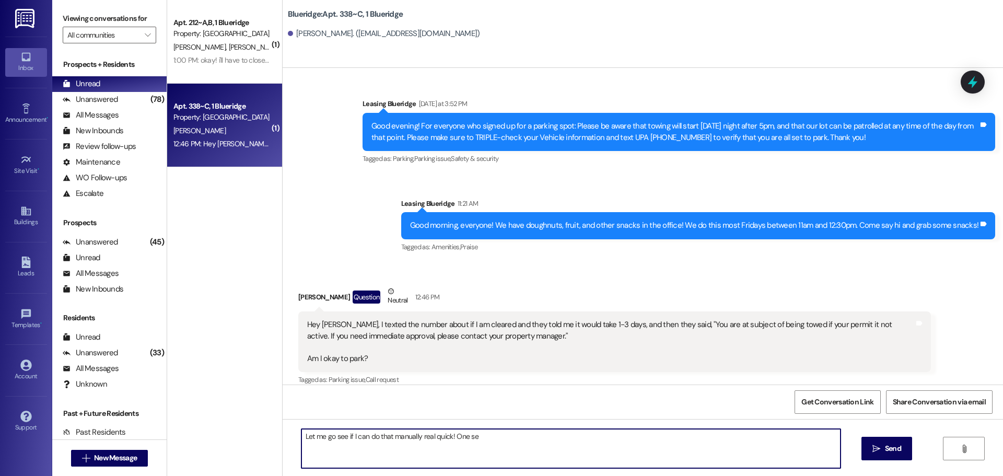
type textarea "Let me go see if I can do that manually real quick! One sec"
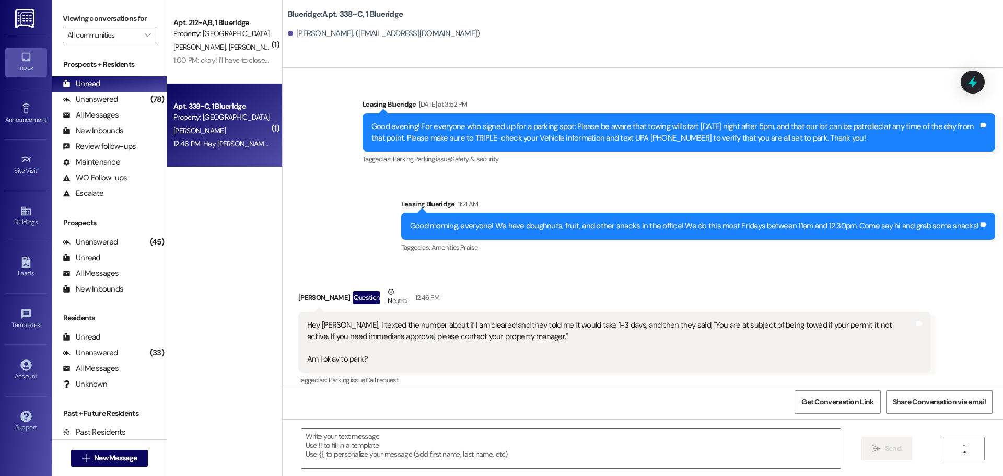
scroll to position [4795, 0]
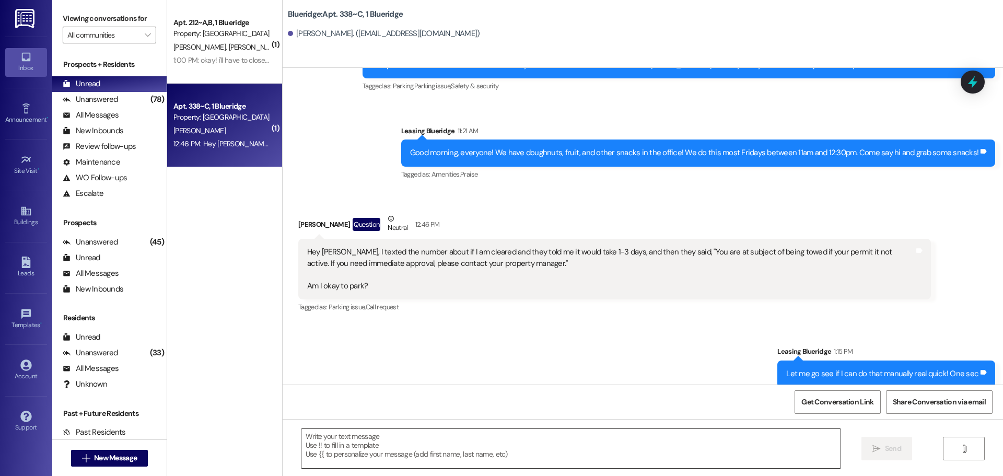
click at [528, 444] on textarea at bounding box center [570, 448] width 539 height 39
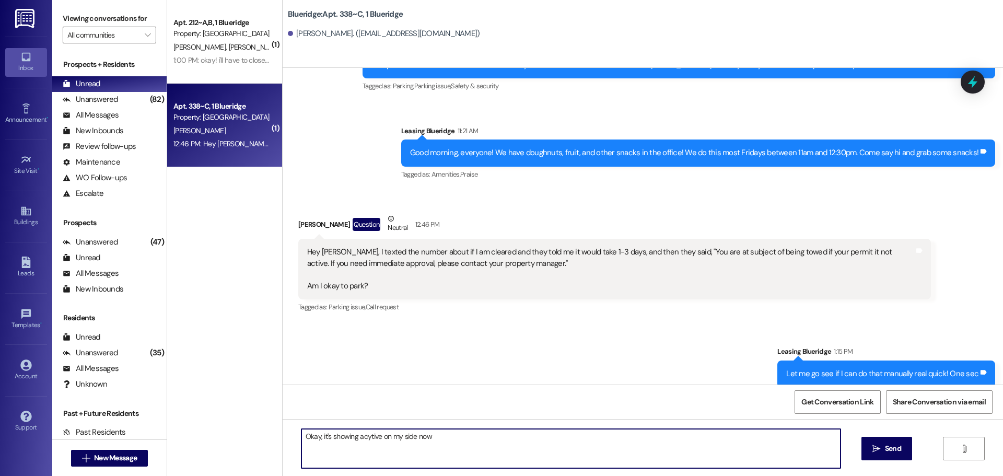
click at [363, 437] on textarea "Okay, it's showing acytive on my side now" at bounding box center [570, 448] width 539 height 39
type textarea "Okay, it's showing active on my side now, but still text them one more time to …"
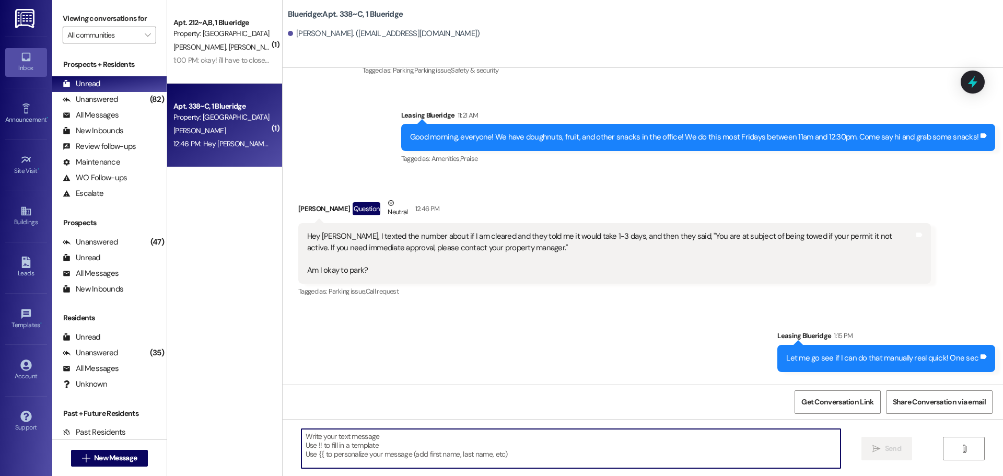
scroll to position [4868, 0]
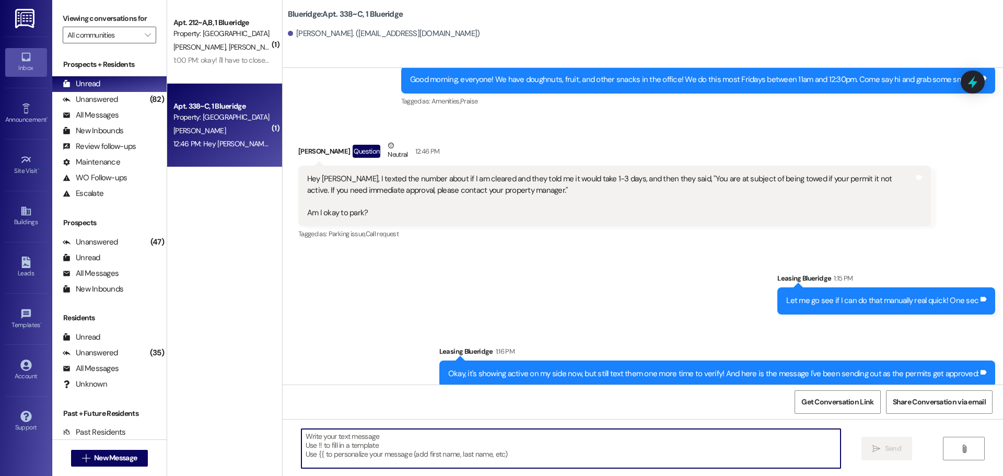
click at [578, 445] on textarea at bounding box center [570, 448] width 539 height 39
paste textarea "Hello! Your Digital Permit to park should have been approved now, and the parki…"
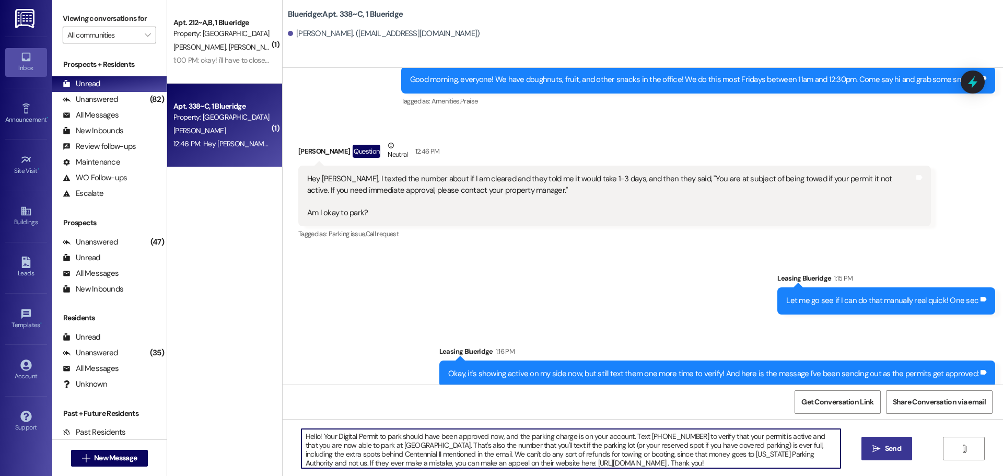
type textarea "Hello! Your Digital Permit to park should have been approved now, and the parki…"
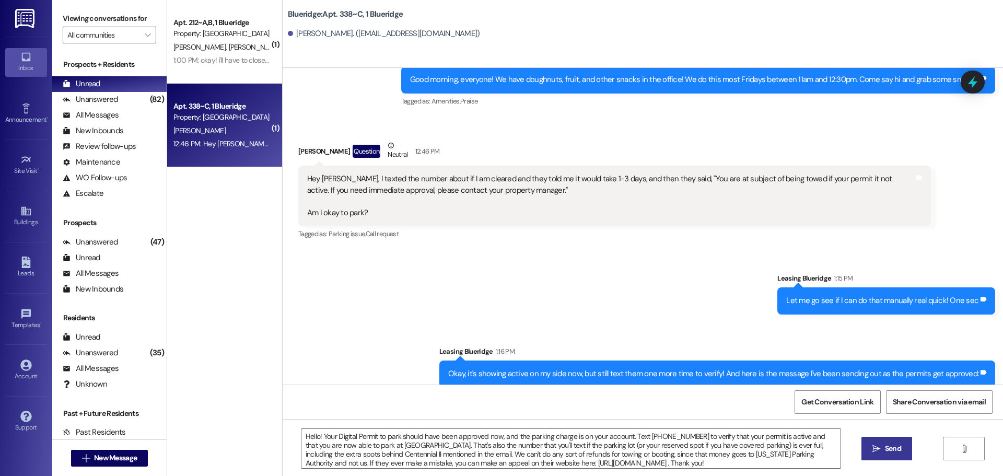
click at [877, 453] on span " Send" at bounding box center [886, 448] width 33 height 11
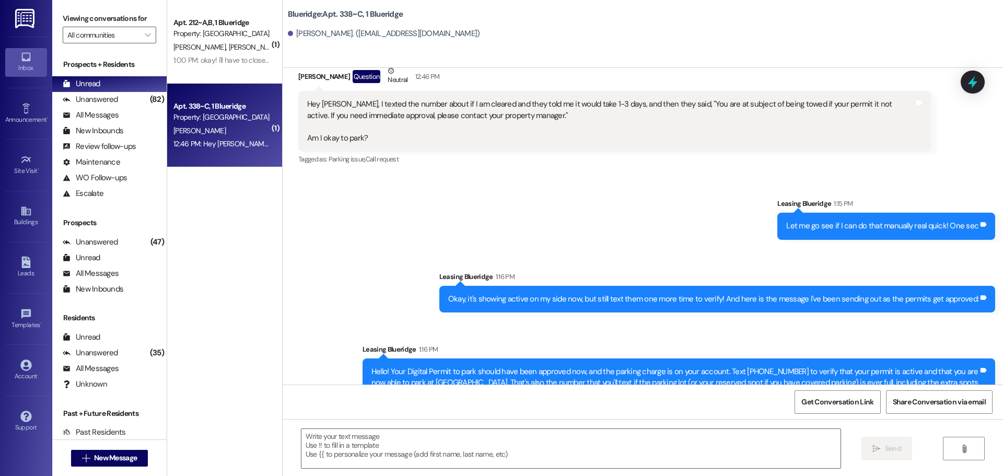
scroll to position [4974, 0]
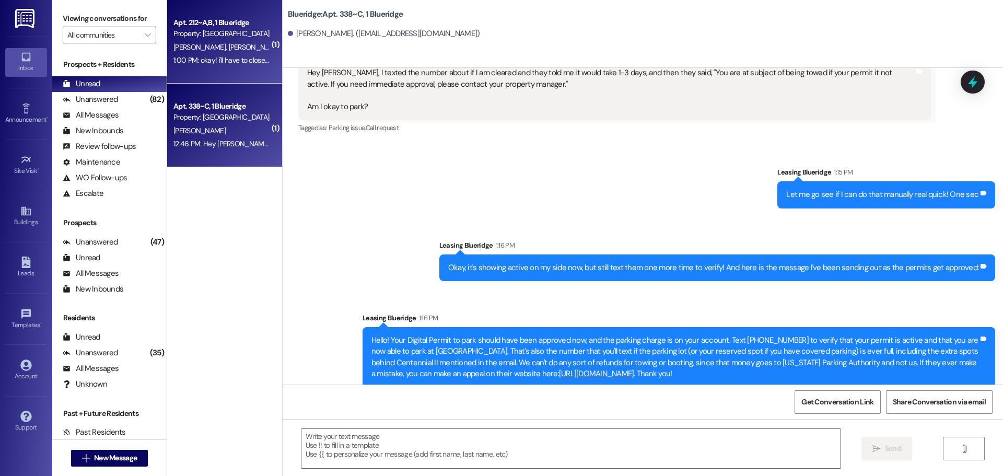
click at [208, 72] on div "Apt. 212~A,B, 1 Blueridge Property: Blueridge A. Shill E. Garcia 1:00 PM: okay!…" at bounding box center [224, 42] width 115 height 84
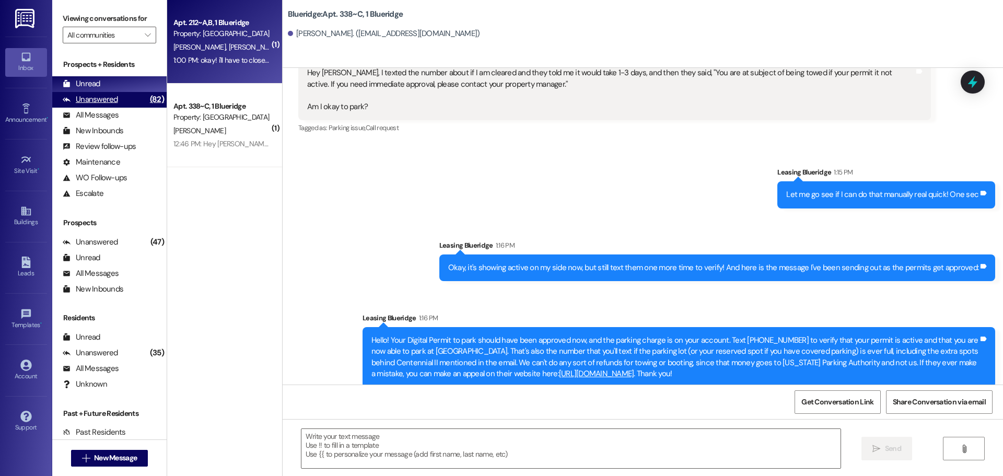
scroll to position [2996, 0]
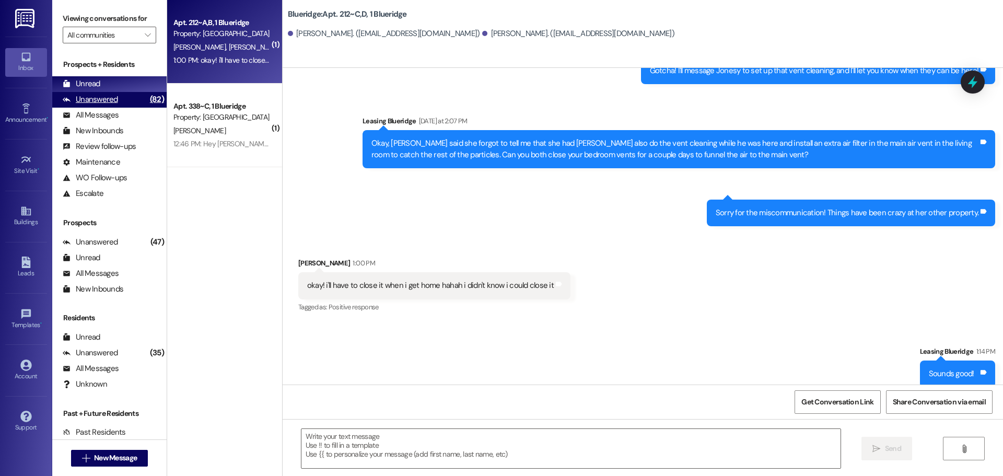
click at [111, 105] on div "Unanswered" at bounding box center [90, 99] width 55 height 11
click at [115, 88] on div "Unread (0)" at bounding box center [109, 84] width 114 height 16
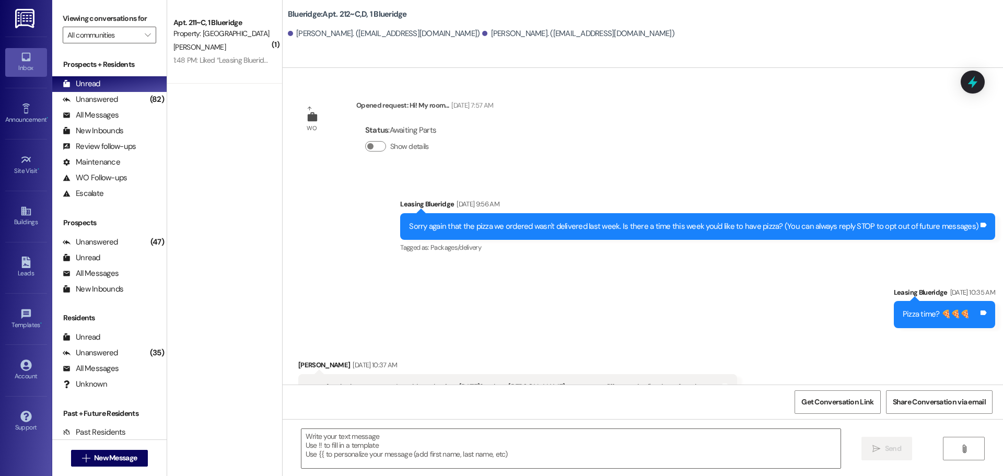
scroll to position [2996, 0]
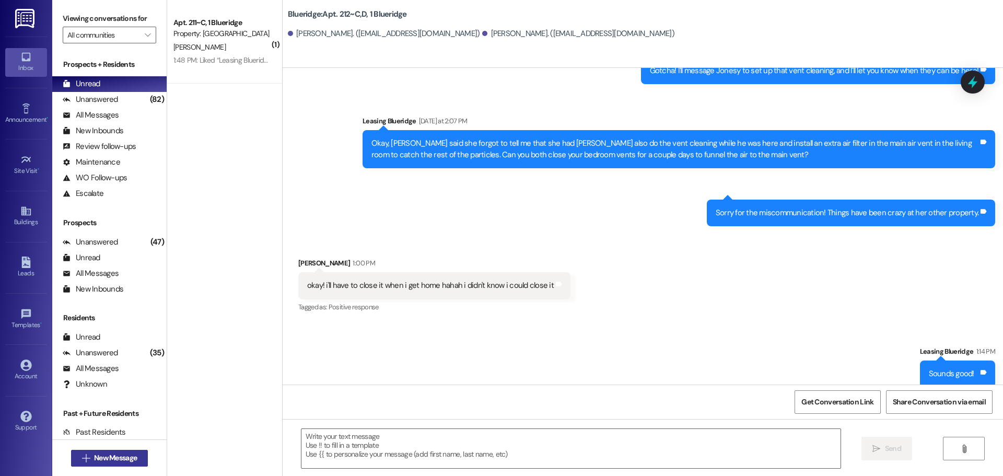
click at [122, 454] on span "New Message" at bounding box center [115, 457] width 43 height 11
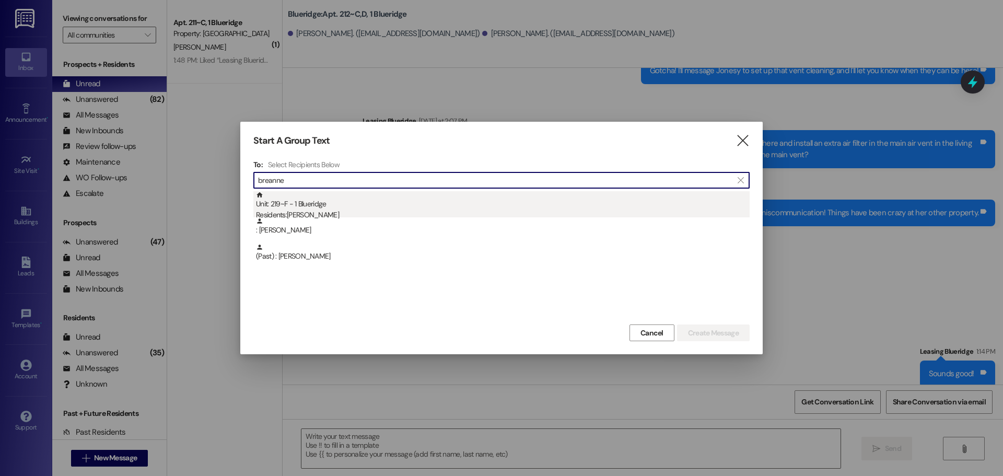
type input "breanne"
click at [320, 204] on div "Unit: 219~F - 1 Blueridge Residents: Breanne Cooper" at bounding box center [502, 206] width 493 height 30
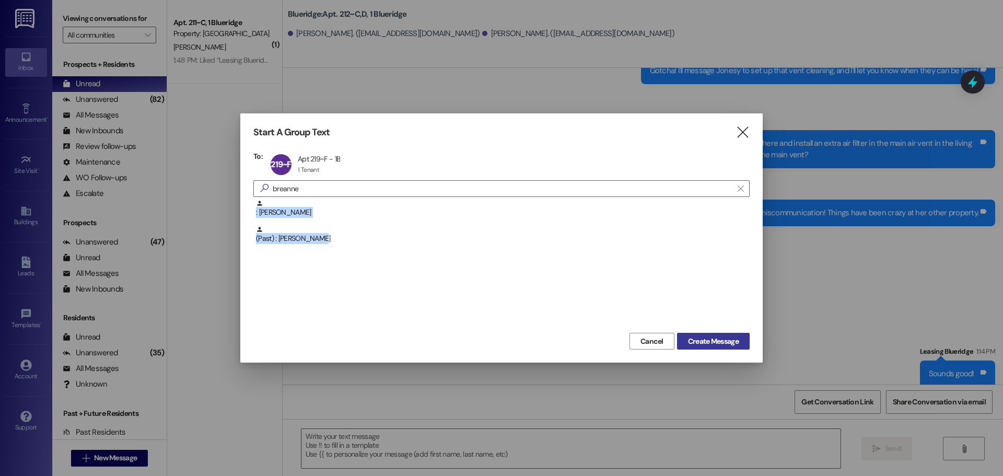
click at [709, 332] on div "Start A Group Text  To: 219~F Apt 219~F - 1B Apt 219~F - 1B 1 Tenant 1 Tenant …" at bounding box center [501, 237] width 522 height 249
click at [709, 334] on button "Create Message" at bounding box center [713, 341] width 73 height 17
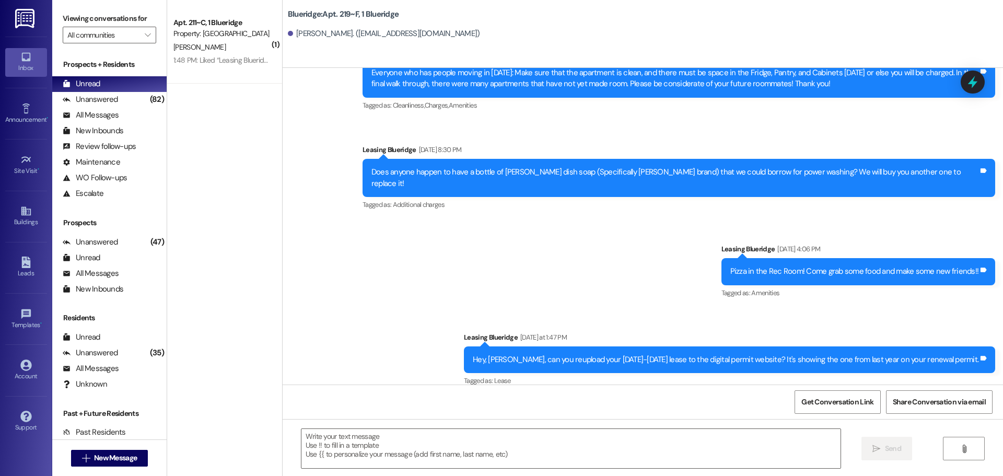
scroll to position [16916, 0]
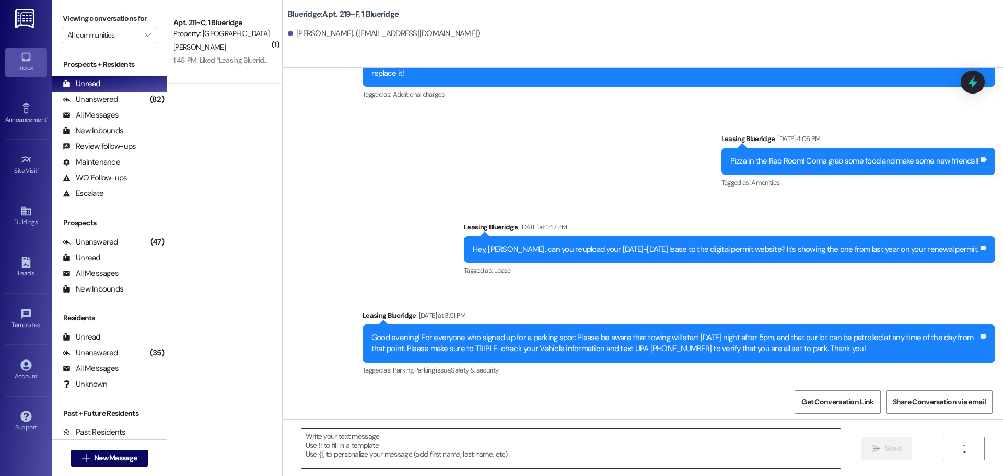
click at [509, 438] on textarea at bounding box center [570, 448] width 539 height 39
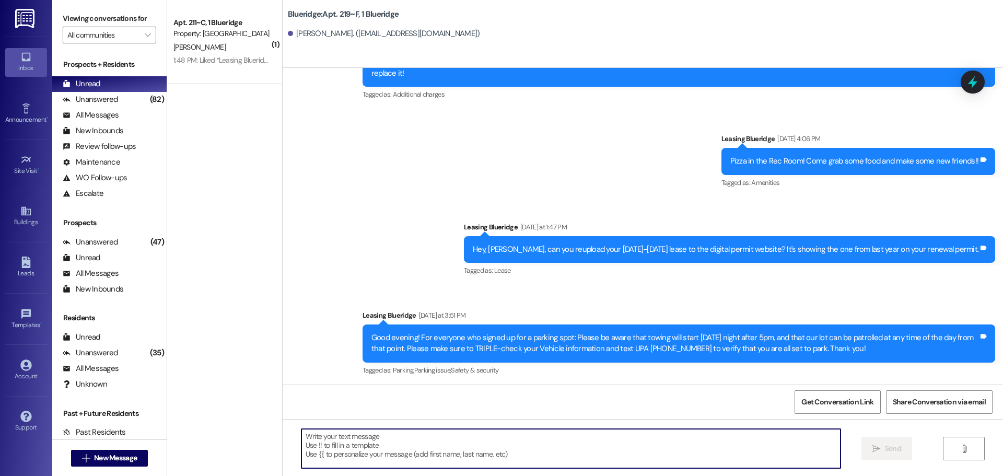
paste textarea "Can you reupload that document in the next hour? They're starting towing at 5pm…"
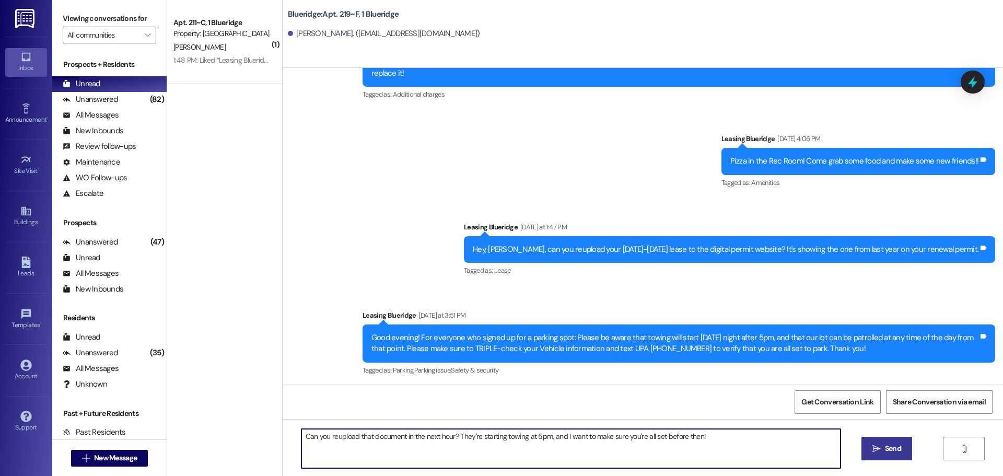
type textarea "Can you reupload that document in the next hour? They're starting towing at 5pm…"
click at [890, 450] on span "Send" at bounding box center [893, 448] width 16 height 11
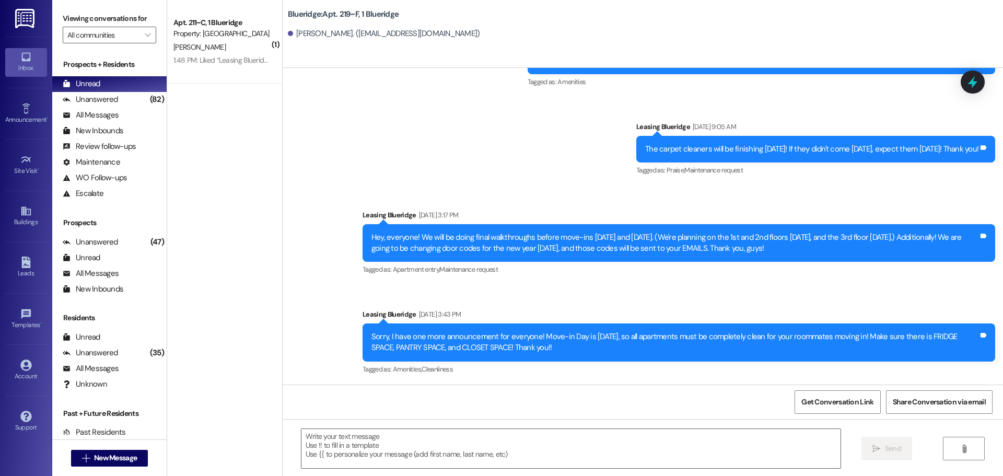
scroll to position [16989, 0]
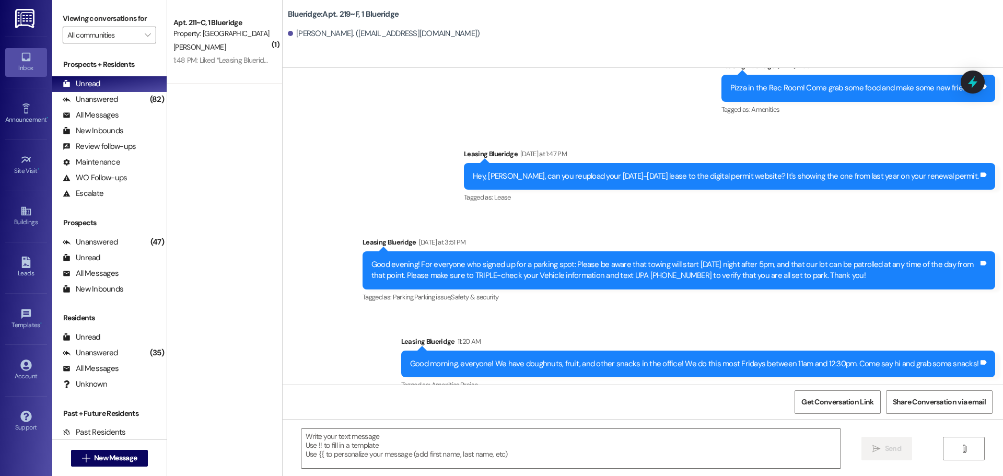
click at [925, 328] on div "Announcement, sent via SMS Leasing Blueridge 11:20 AM Good morning, everyone! W…" at bounding box center [697, 364] width 609 height 73
click at [141, 453] on button " New Message" at bounding box center [109, 458] width 77 height 17
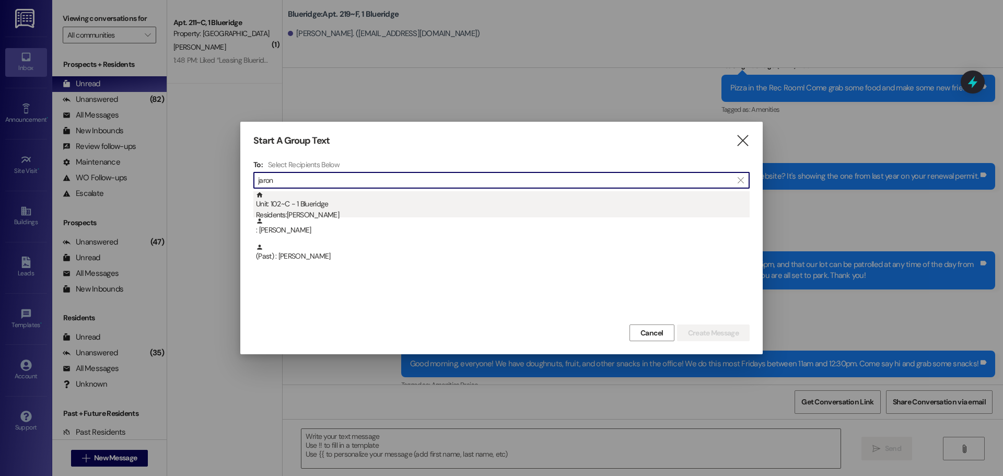
type input "jaron"
click at [261, 207] on div "Unit: 102~C - 1 Blueridge Residents: Jaron Homer" at bounding box center [502, 206] width 493 height 30
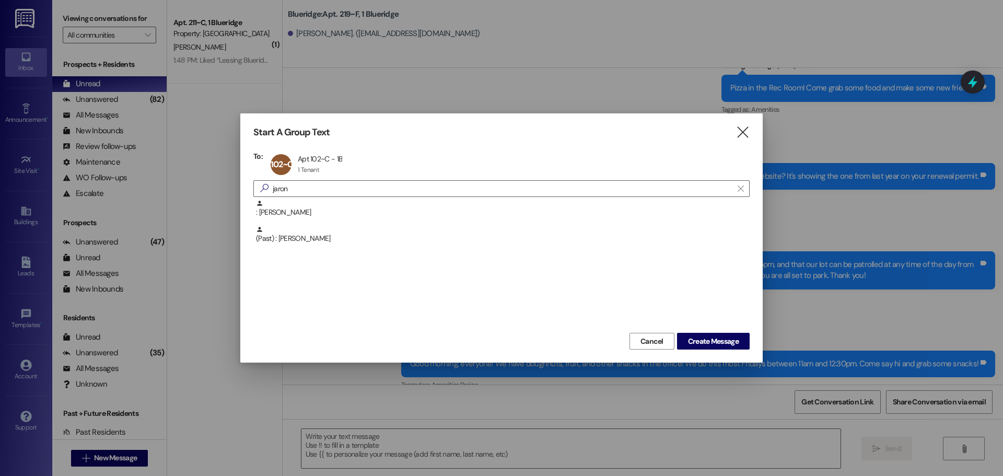
click at [723, 350] on div "Start A Group Text  To: 102~C Apt 102~C - 1B Apt 102~C - 1B 1 Tenant 1 Tenant …" at bounding box center [501, 237] width 522 height 249
click at [724, 346] on span "Create Message" at bounding box center [713, 341] width 51 height 11
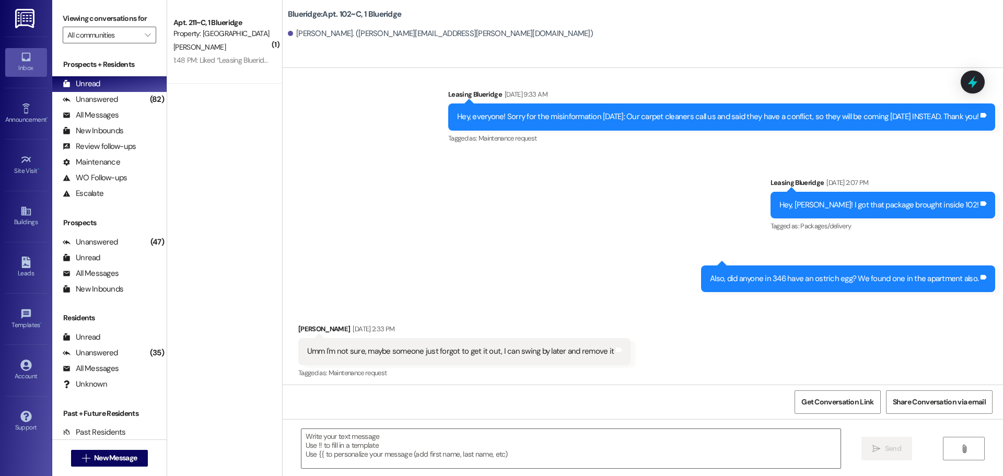
scroll to position [16547, 0]
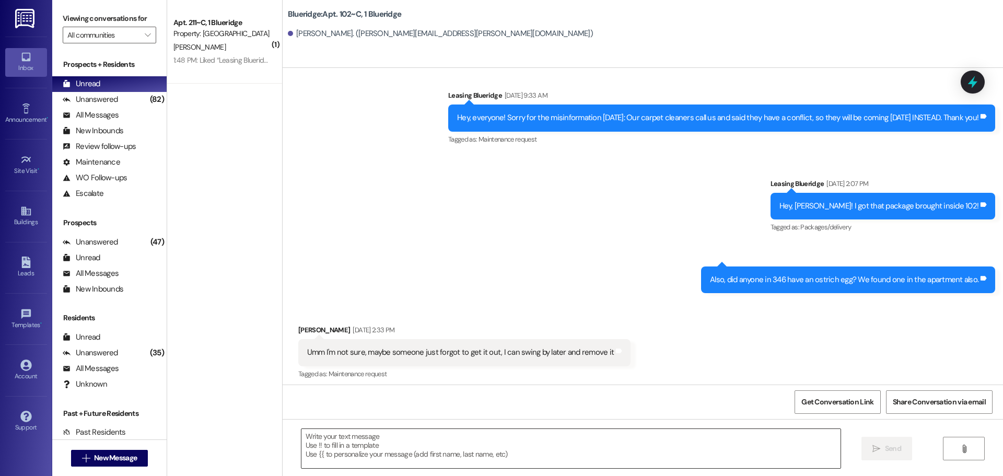
click at [454, 457] on textarea at bounding box center [570, 448] width 539 height 39
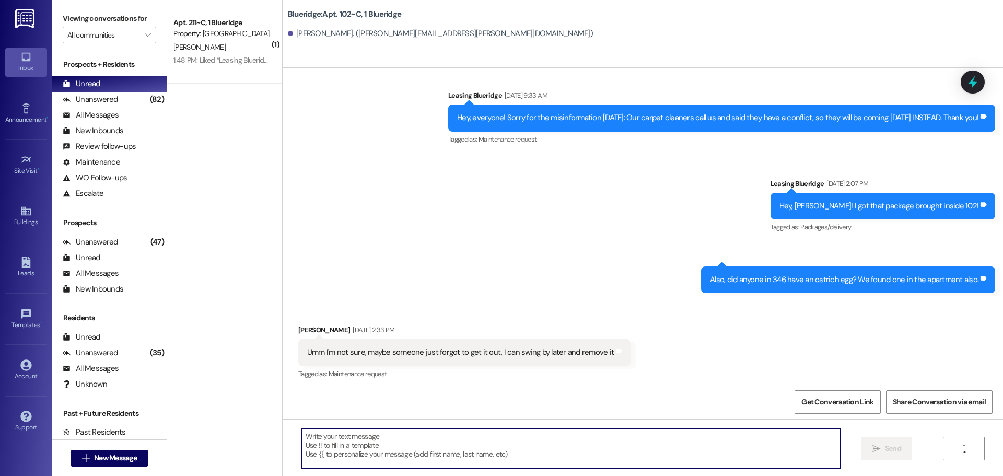
click at [645, 454] on textarea at bounding box center [570, 448] width 539 height 39
paste textarea "Hello! Your Digital Permit to park should have been approved now, and the parki…"
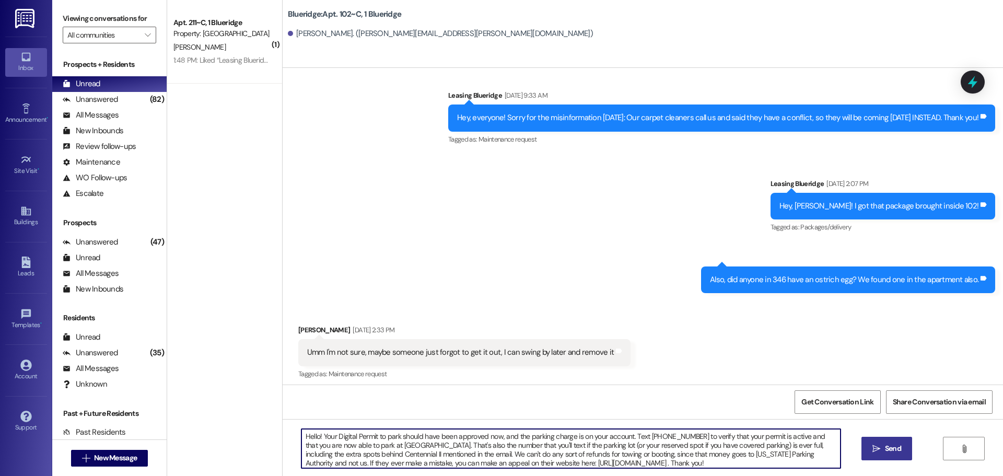
type textarea "Hello! Your Digital Permit to park should have been approved now, and the parki…"
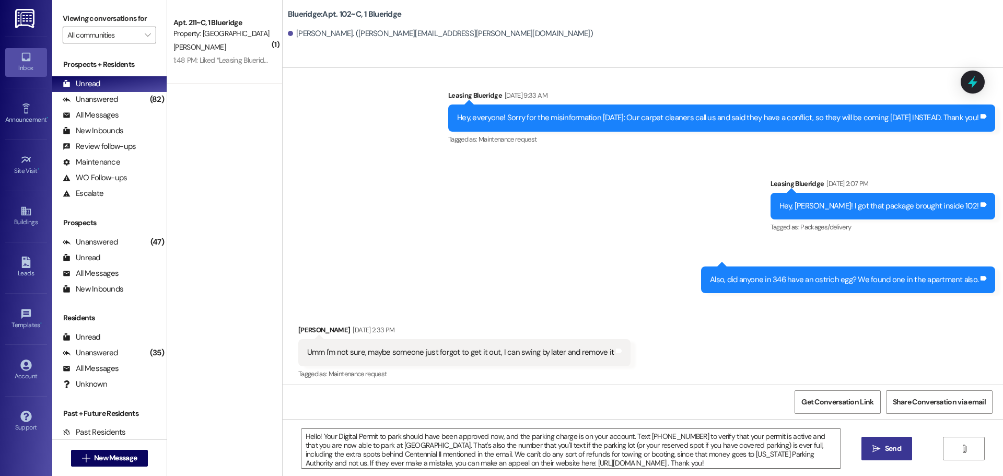
click at [880, 443] on span " Send" at bounding box center [886, 448] width 33 height 11
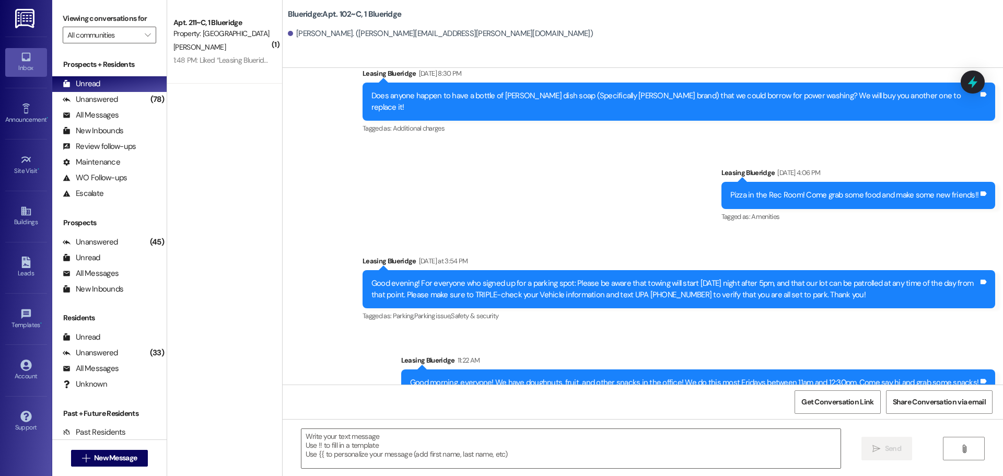
scroll to position [17820, 0]
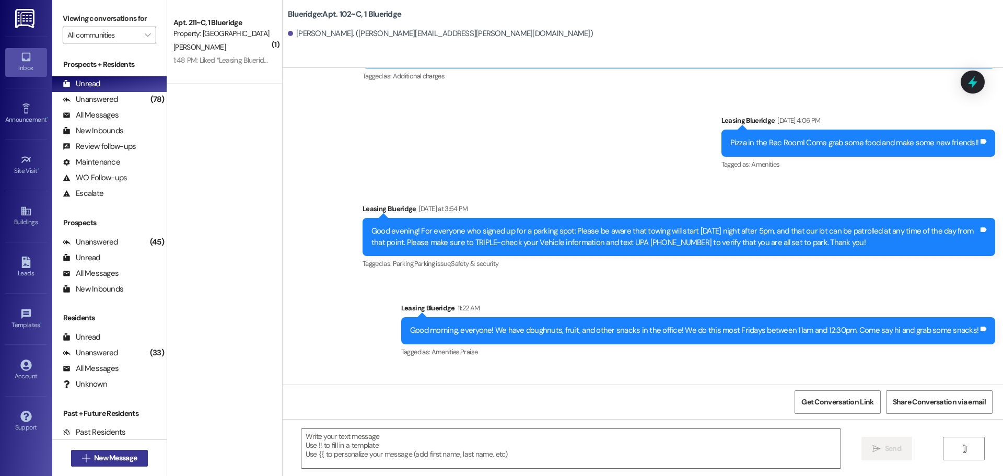
click at [131, 459] on span "New Message" at bounding box center [115, 457] width 43 height 11
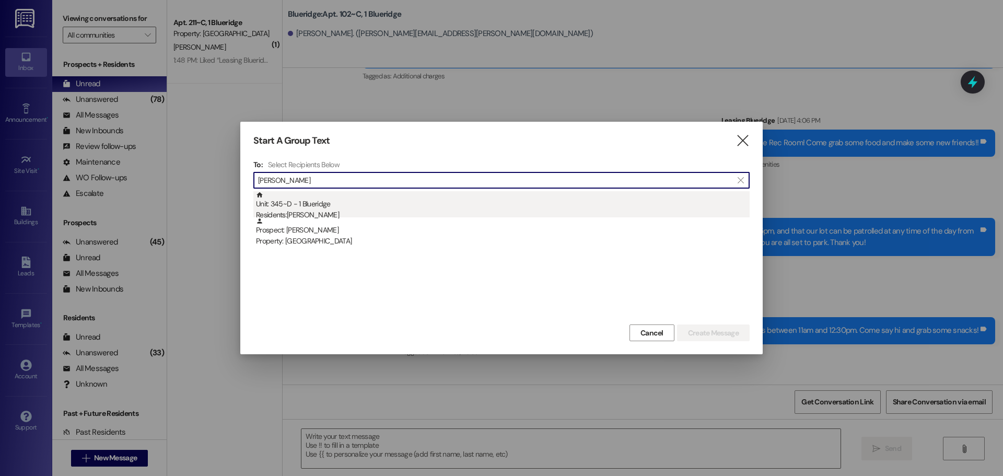
type input "lauren smith"
click at [426, 206] on div "Unit: 345~D - 1 Blueridge Residents: Lauren Smith" at bounding box center [502, 206] width 493 height 30
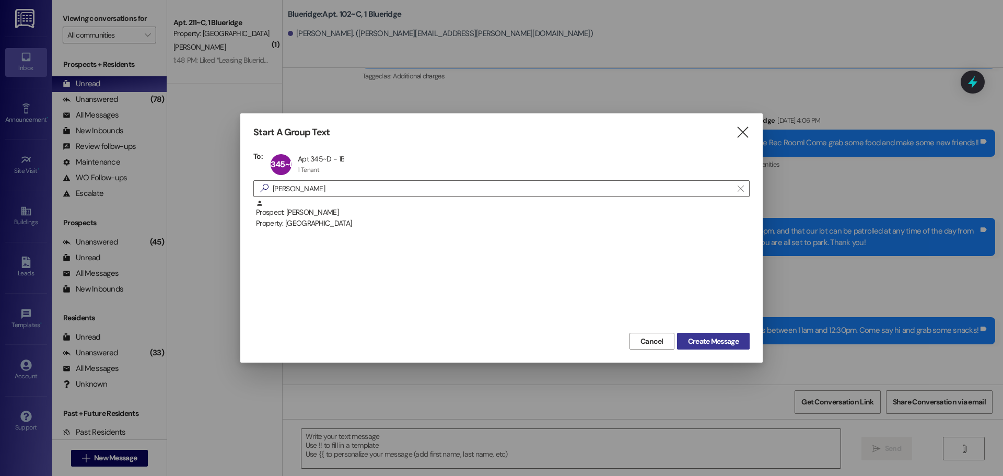
click at [747, 344] on button "Create Message" at bounding box center [713, 341] width 73 height 17
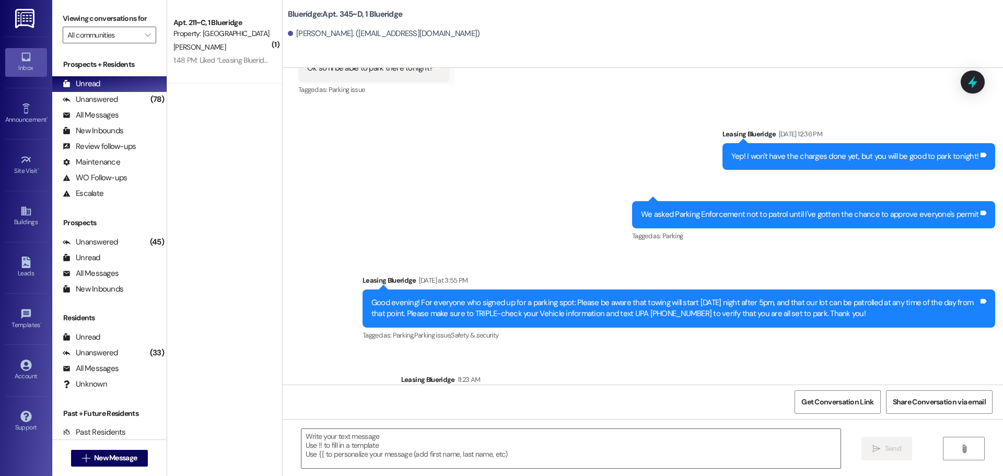
scroll to position [1145, 0]
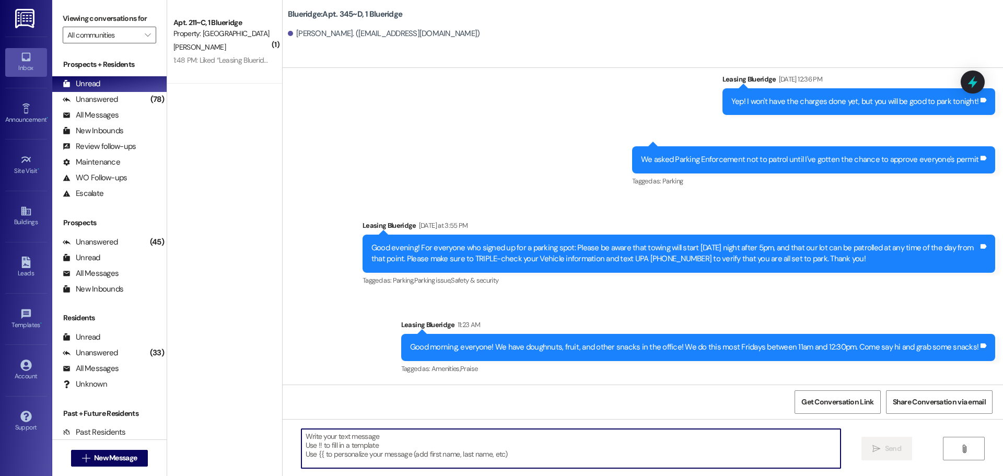
click at [466, 449] on textarea at bounding box center [570, 448] width 539 height 39
paste textarea "Hello! Your Digital Permit to park should have been approved now, and the parki…"
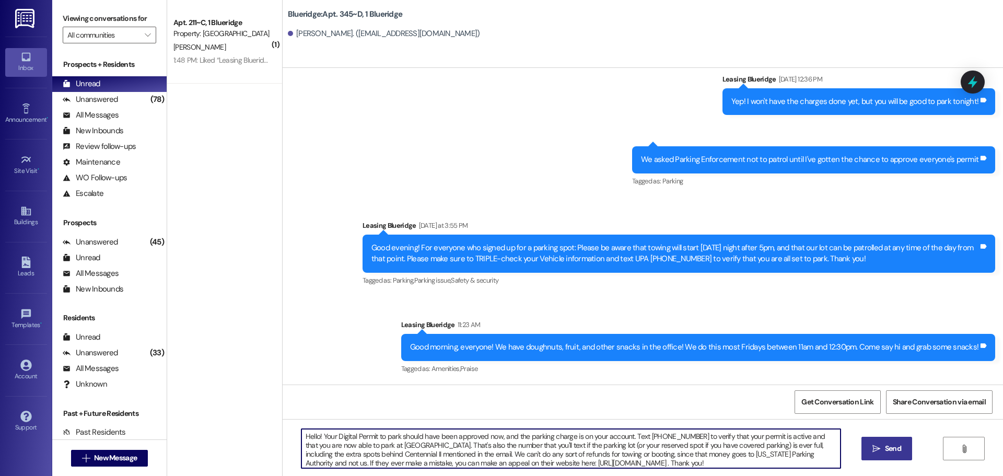
type textarea "Hello! Your Digital Permit to park should have been approved now, and the parki…"
click at [899, 449] on span "Send" at bounding box center [893, 448] width 16 height 11
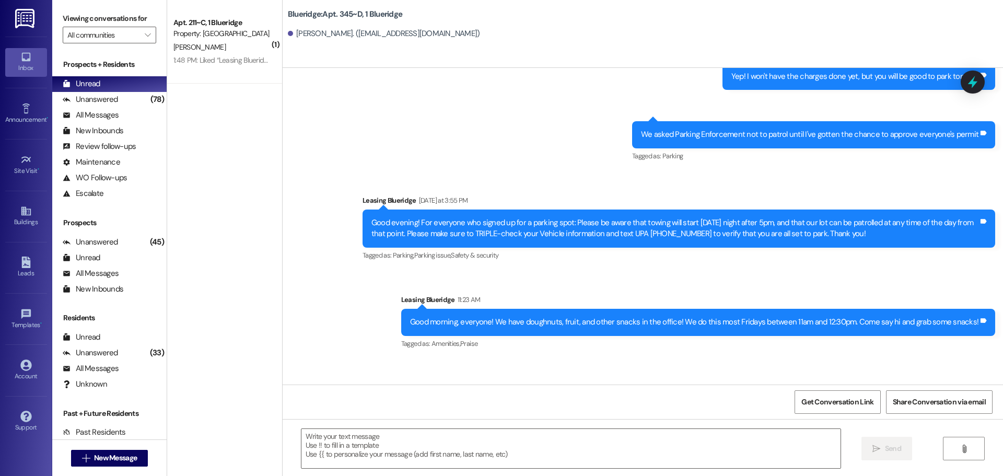
scroll to position [1176, 0]
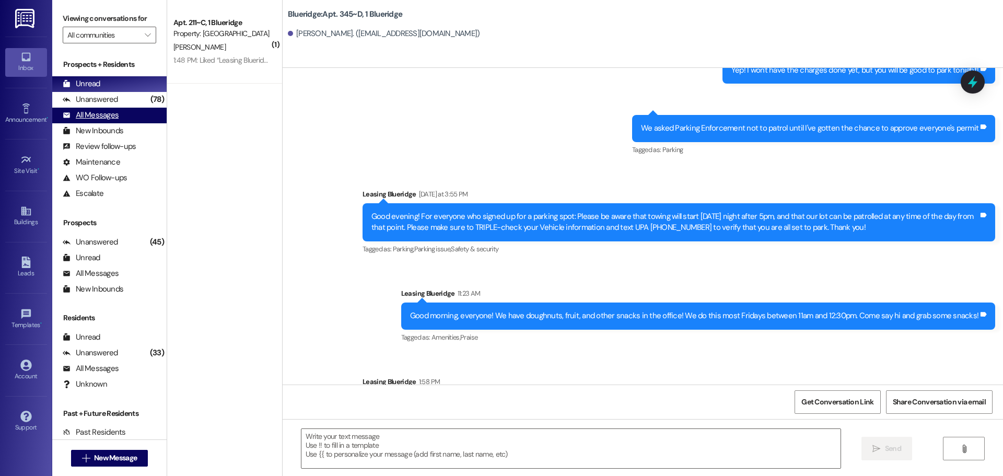
click at [125, 108] on div "All Messages (undefined)" at bounding box center [109, 116] width 114 height 16
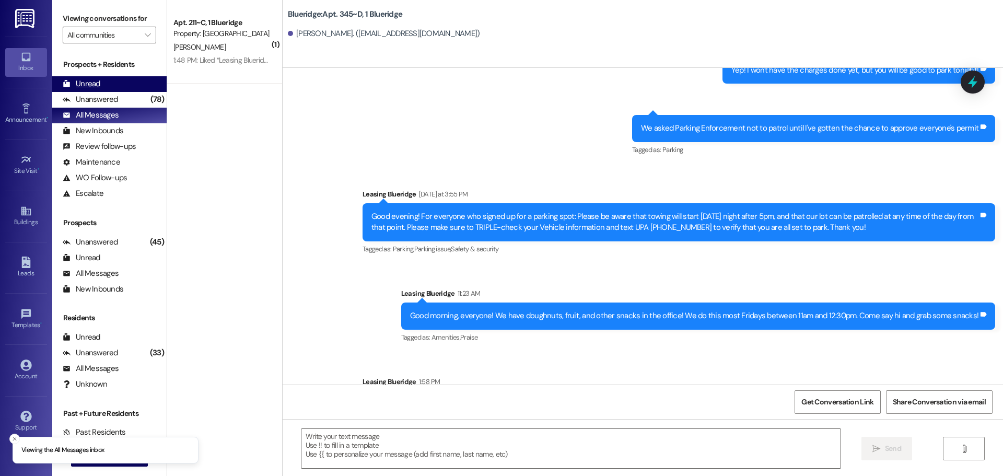
click at [126, 87] on div "Unread (0)" at bounding box center [109, 84] width 114 height 16
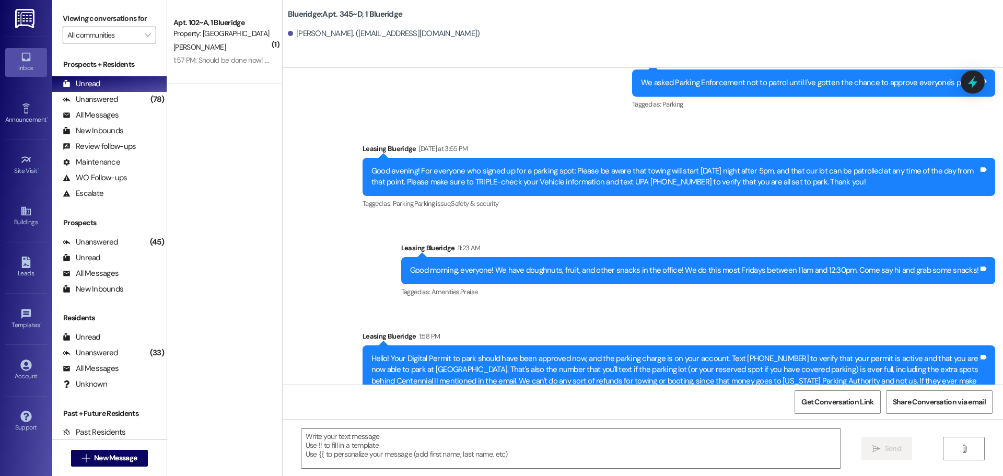
scroll to position [1266, 0]
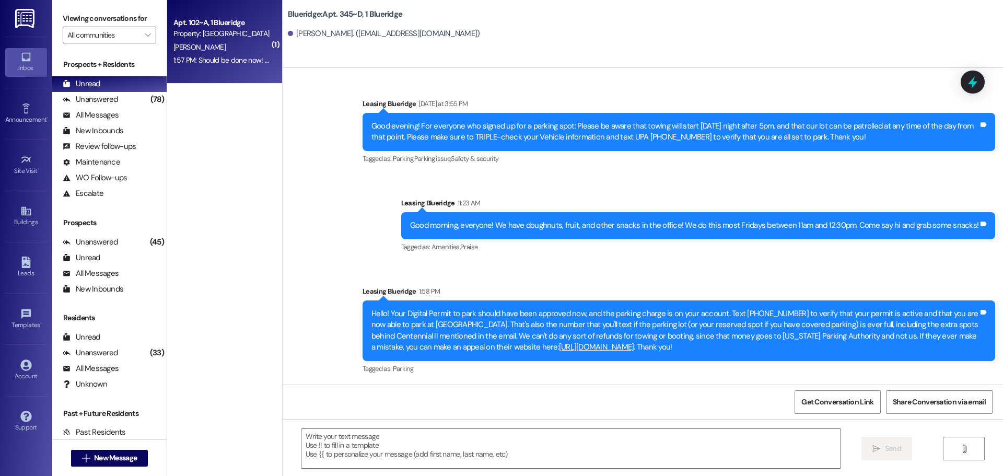
click at [228, 55] on div "1:57 PM: Should be done now! Thanks so much! 1:57 PM: Should be done now! Thank…" at bounding box center [244, 59] width 143 height 9
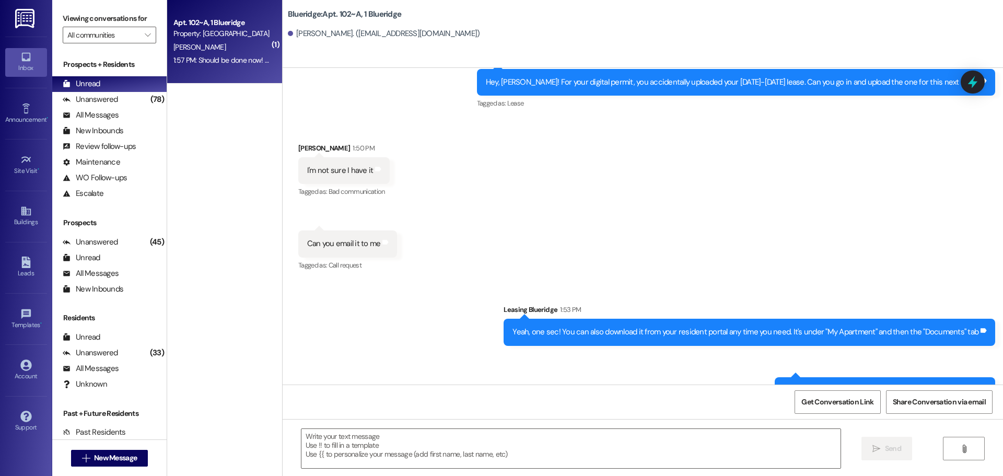
scroll to position [18675, 0]
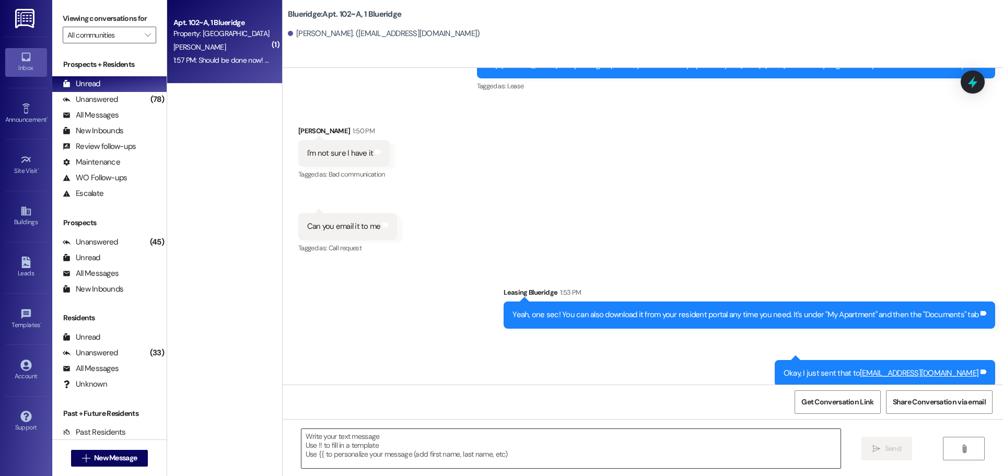
click at [500, 459] on textarea at bounding box center [570, 448] width 539 height 39
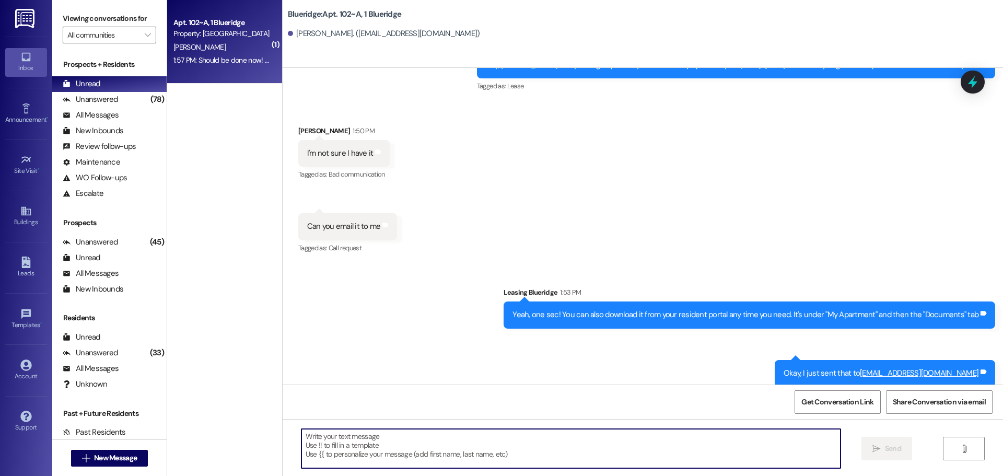
paste textarea "Hello! Your Digital Permit to park should have been approved now, and the parki…"
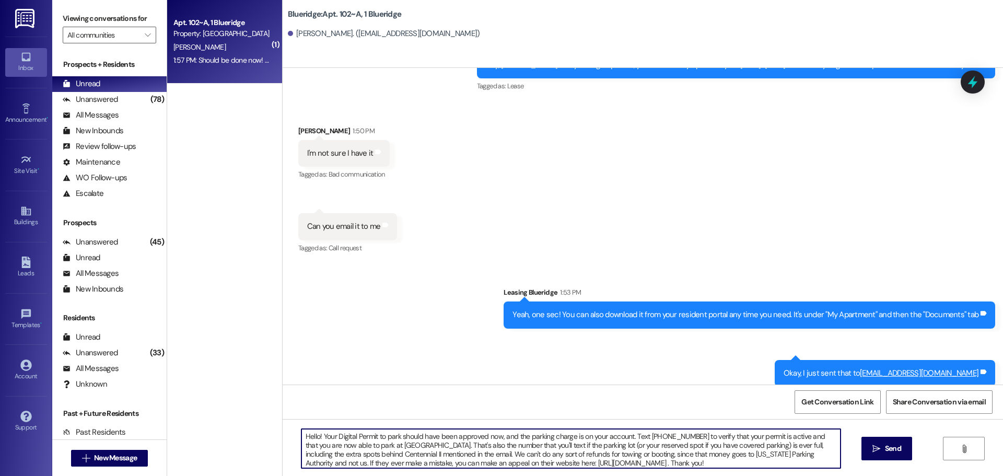
drag, startPoint x: 316, startPoint y: 438, endPoint x: 294, endPoint y: 437, distance: 22.0
click at [301, 437] on textarea "Hello! Your Digital Permit to park should have been approved now, and the parki…" at bounding box center [570, 448] width 539 height 39
drag, startPoint x: 718, startPoint y: 437, endPoint x: 831, endPoint y: 498, distance: 128.1
click at [831, 475] on html "Inbox Go to Inbox Announcement • Send A Text Announcement Site Visit • Go to Si…" at bounding box center [501, 238] width 1003 height 476
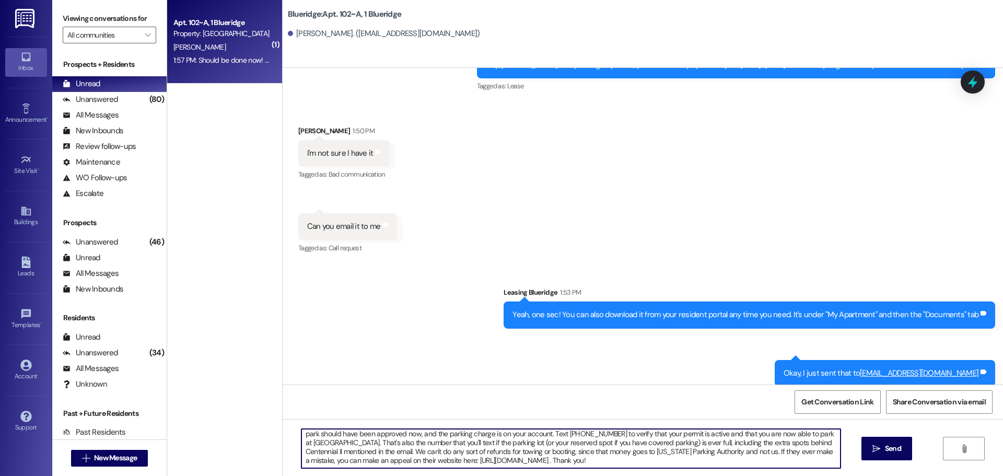
type textarea "Okay, perfect! Make sure to double check that you're good to park at Blueridge …"
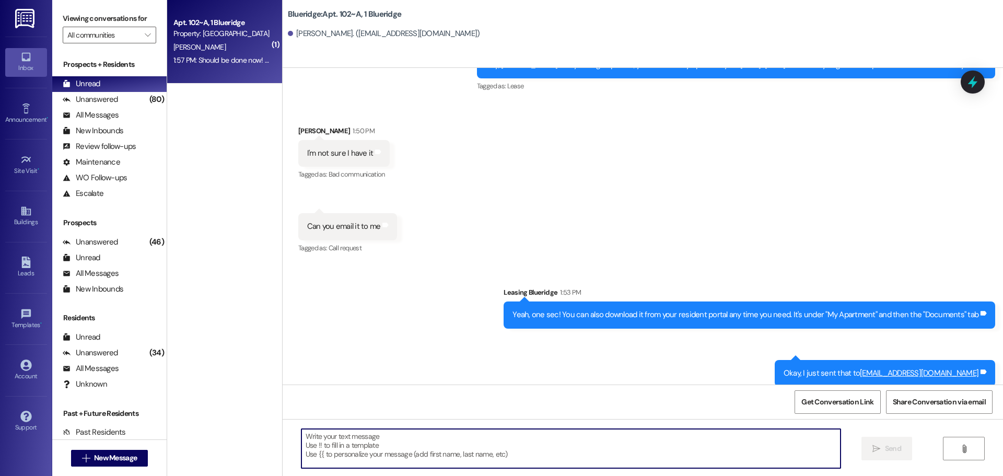
scroll to position [18675, 0]
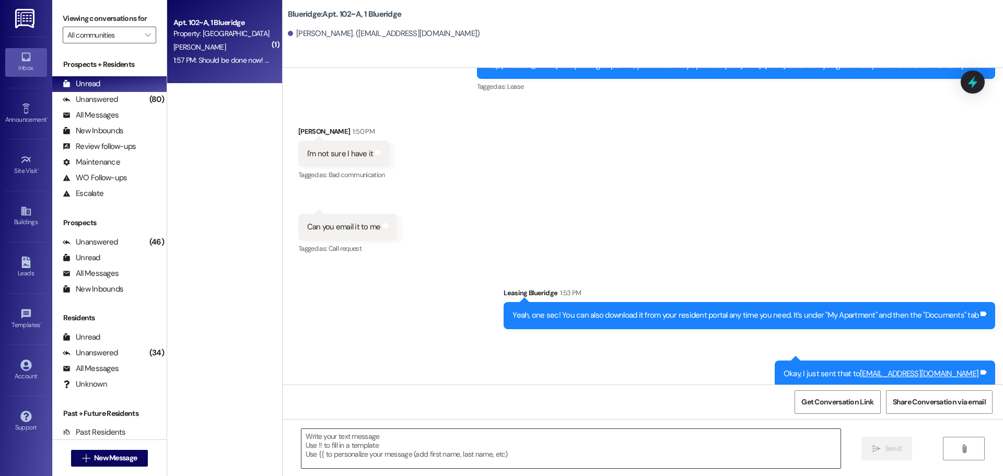
click at [613, 449] on textarea at bounding box center [570, 448] width 539 height 39
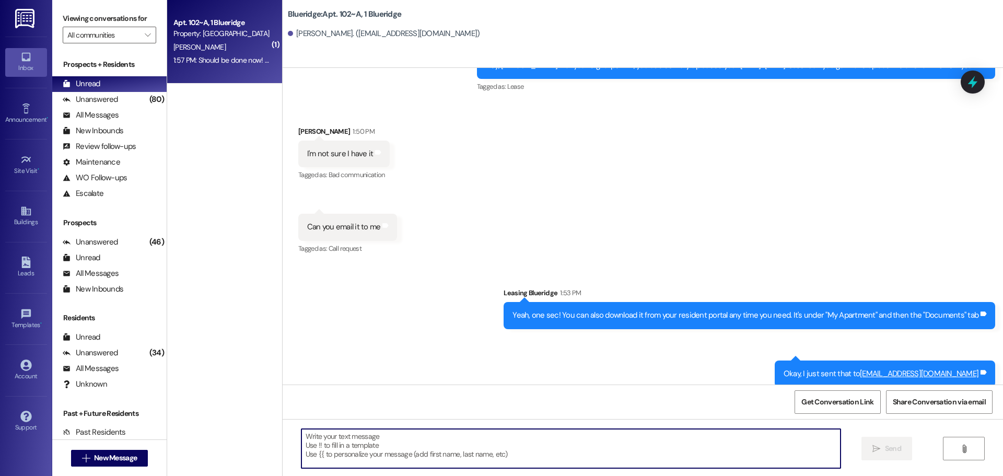
paste textarea "Hello! Your Digital Permit to park should have been approved now, and the parki…"
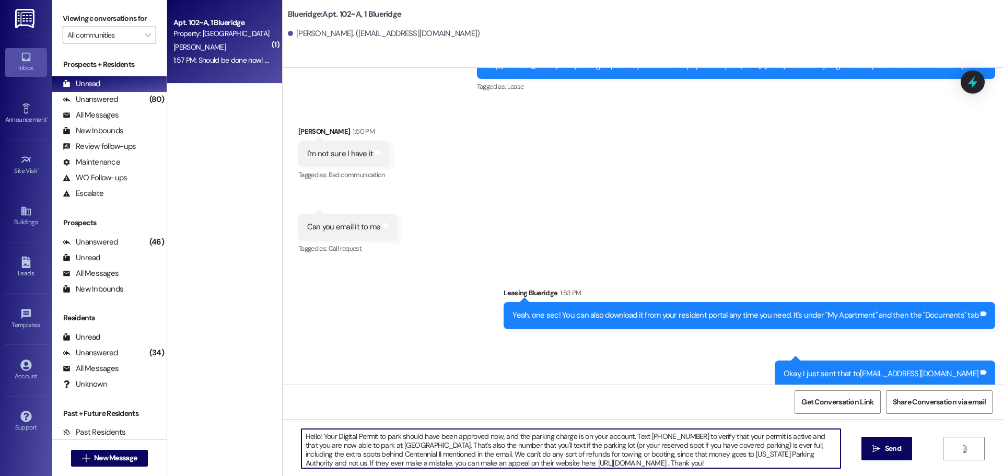
drag, startPoint x: 317, startPoint y: 437, endPoint x: 285, endPoint y: 435, distance: 31.9
click at [285, 435] on div "Hello! Your Digital Permit to park should have been approved now, and the parki…" at bounding box center [642, 458] width 720 height 78
type textarea "Your Digital Permit to park should have been approved now, and the parking char…"
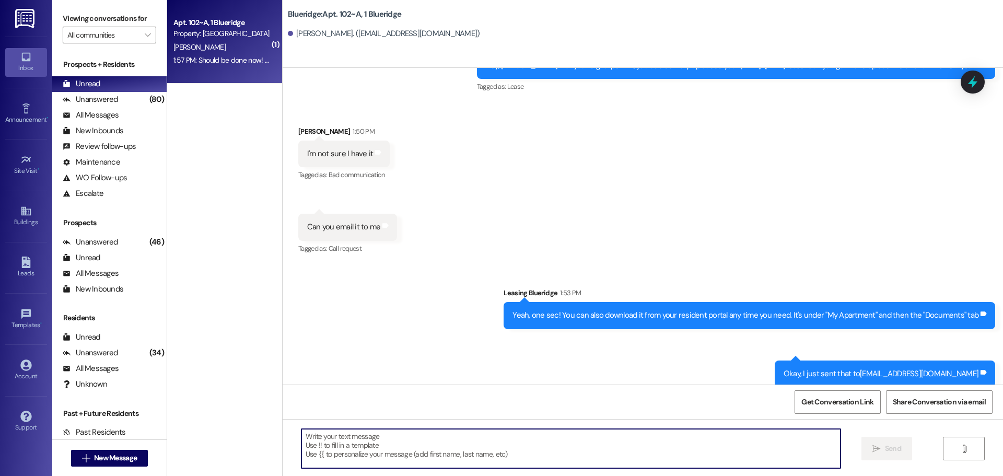
scroll to position [18854, 0]
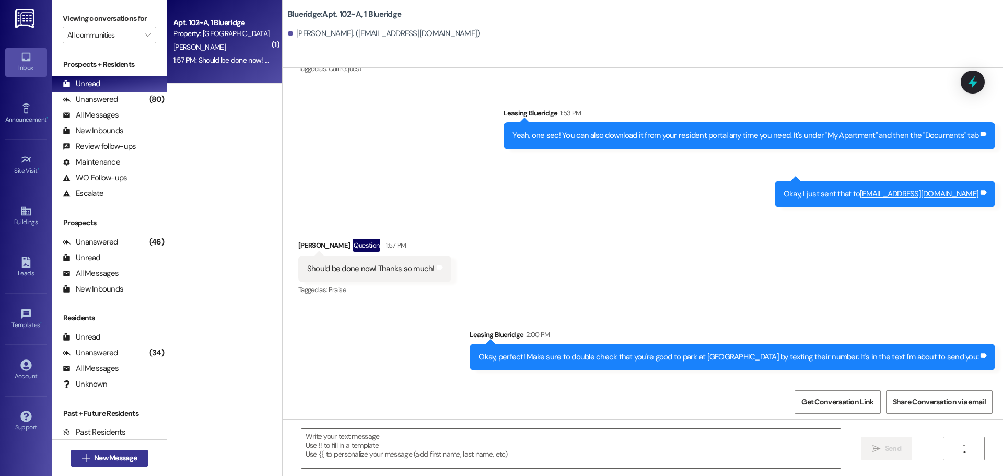
click at [125, 452] on span "New Message" at bounding box center [115, 457] width 43 height 11
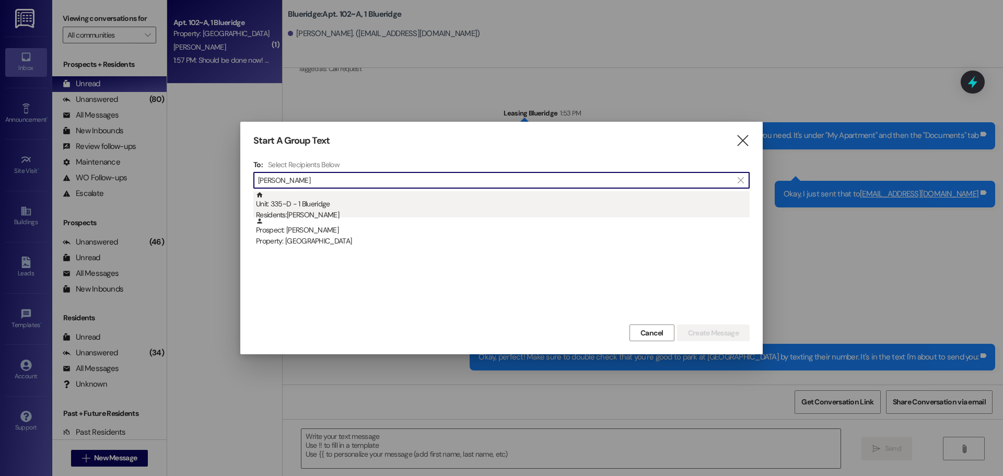
type input "sterzer"
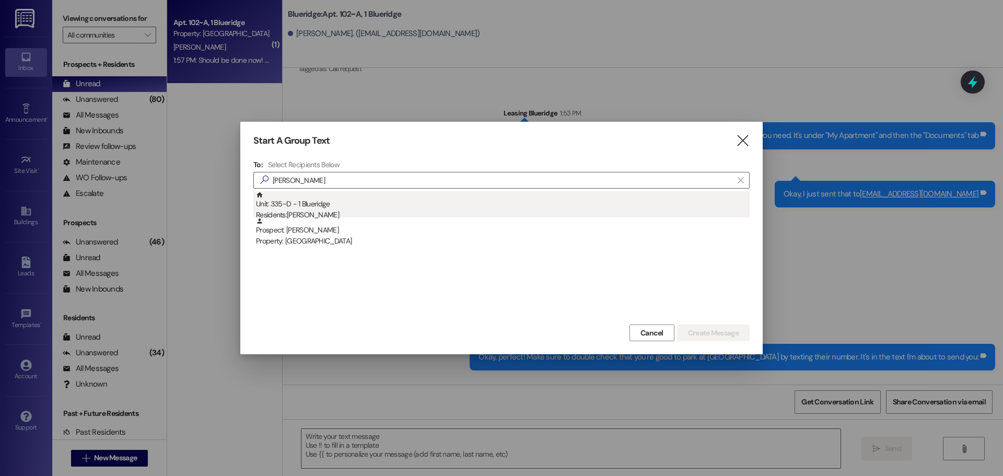
click at [381, 203] on div "Unit: 335~D - 1 Blueridge Residents: Madison Sterzer" at bounding box center [502, 206] width 493 height 30
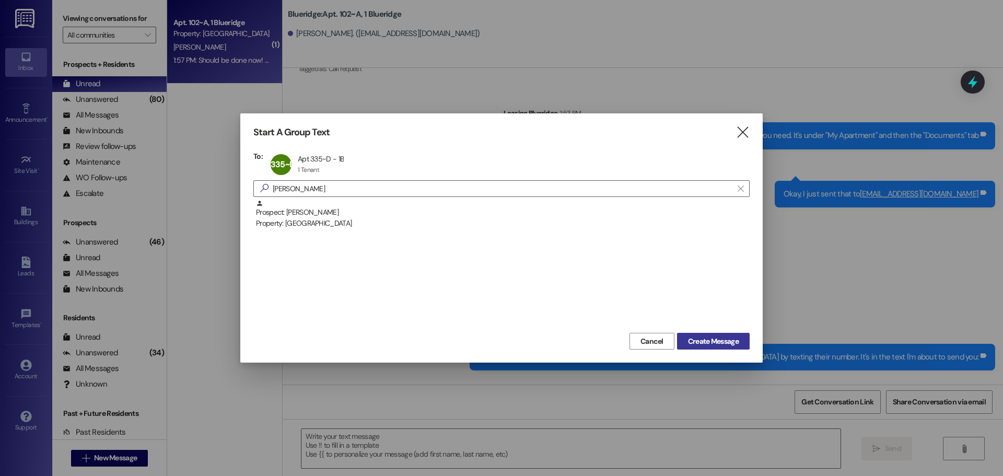
click at [712, 336] on span "Create Message" at bounding box center [713, 341] width 51 height 11
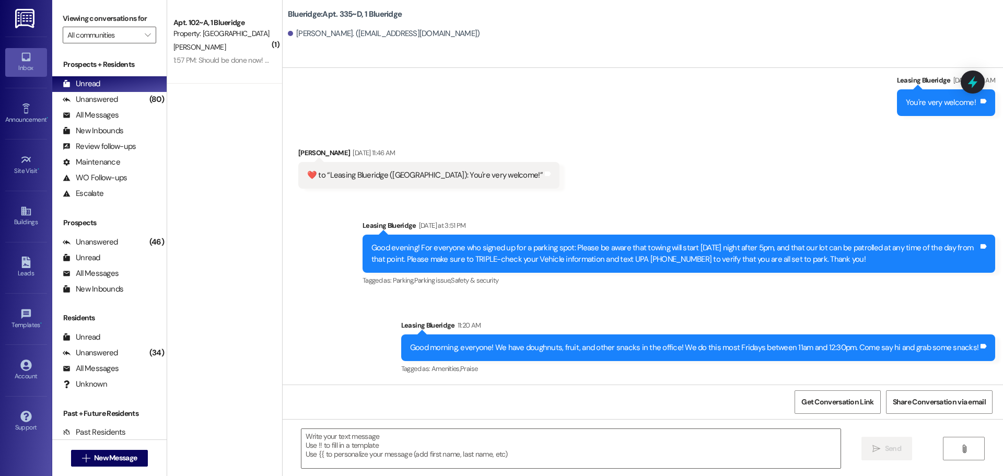
scroll to position [654, 0]
click at [682, 441] on textarea at bounding box center [570, 448] width 539 height 39
paste textarea "Hello! Your Digital Permit to park should have been approved now, and the parki…"
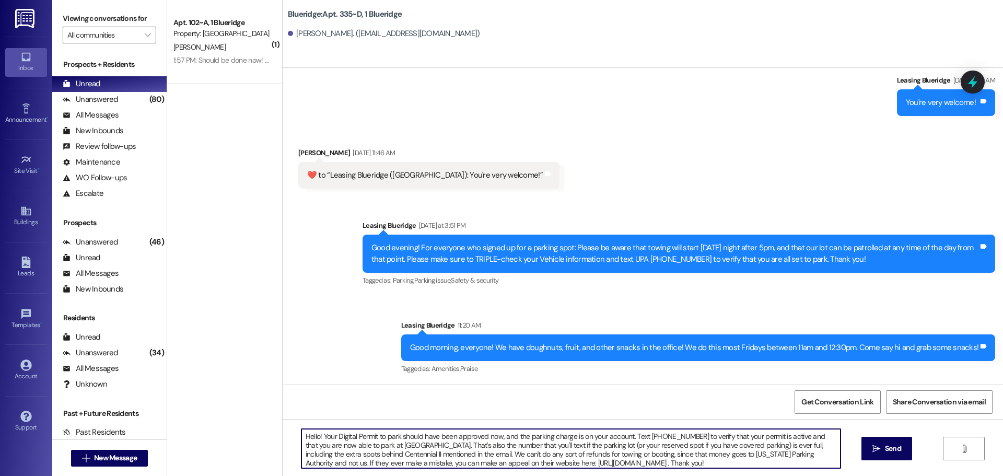
type textarea "Hello! Your Digital Permit to park should have been approved now, and the parki…"
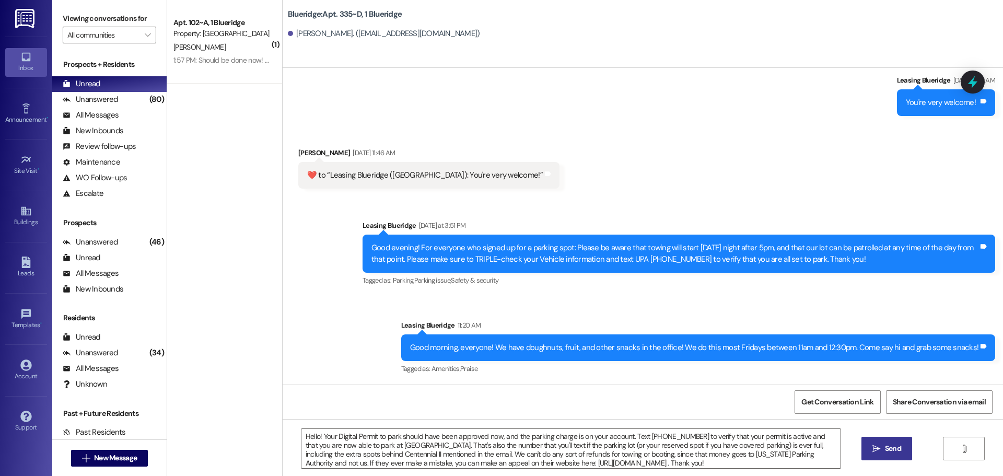
click at [897, 450] on span "Send" at bounding box center [893, 448] width 16 height 11
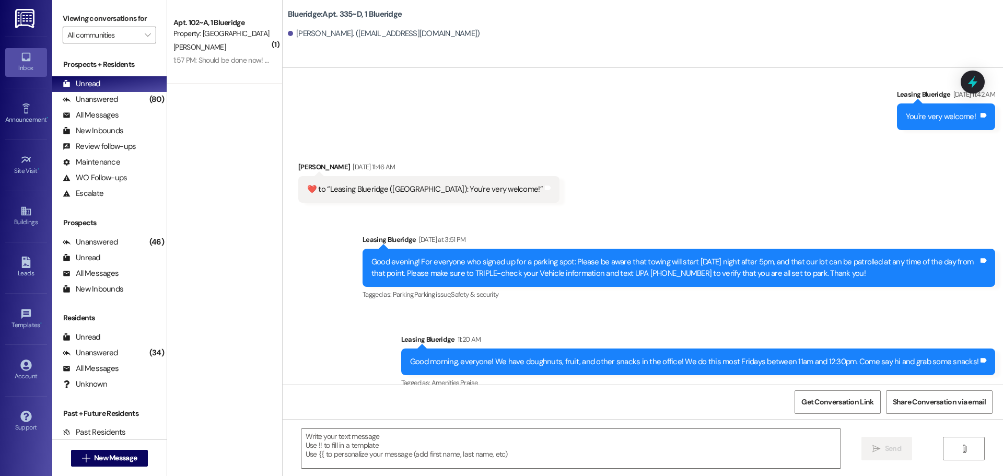
scroll to position [761, 0]
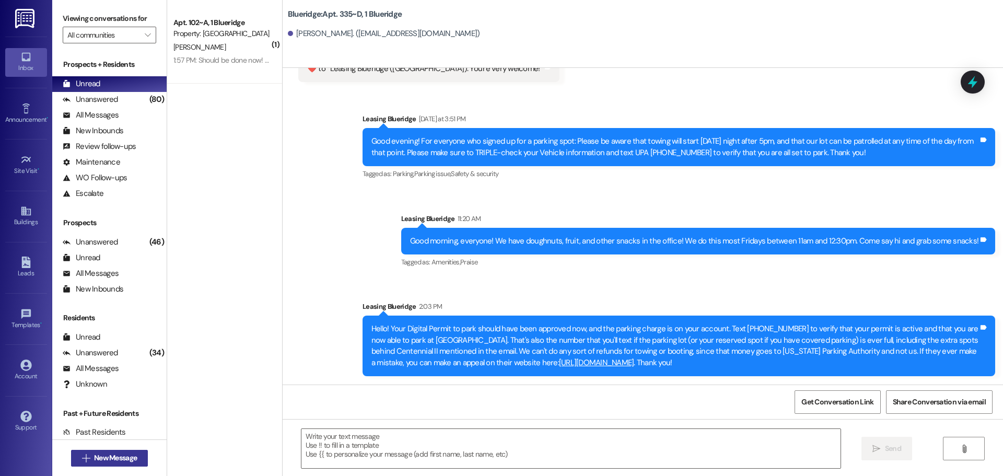
click at [99, 457] on span "New Message" at bounding box center [115, 457] width 43 height 11
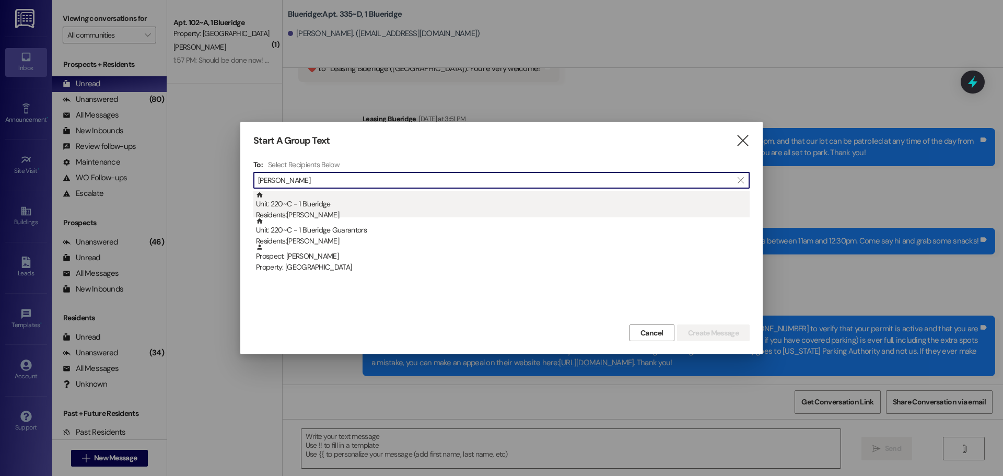
type input "mead"
click at [312, 210] on div "Residents: Kaitlyn Mead" at bounding box center [502, 214] width 493 height 11
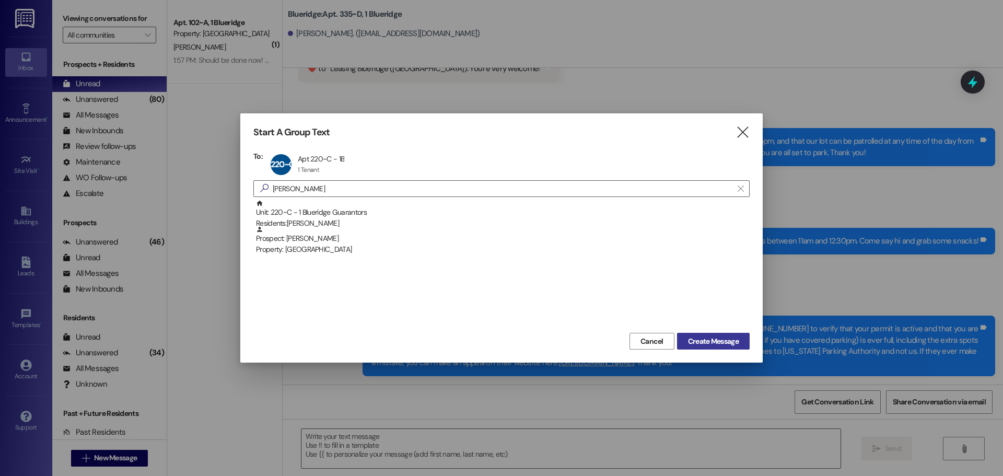
click at [703, 335] on button "Create Message" at bounding box center [713, 341] width 73 height 17
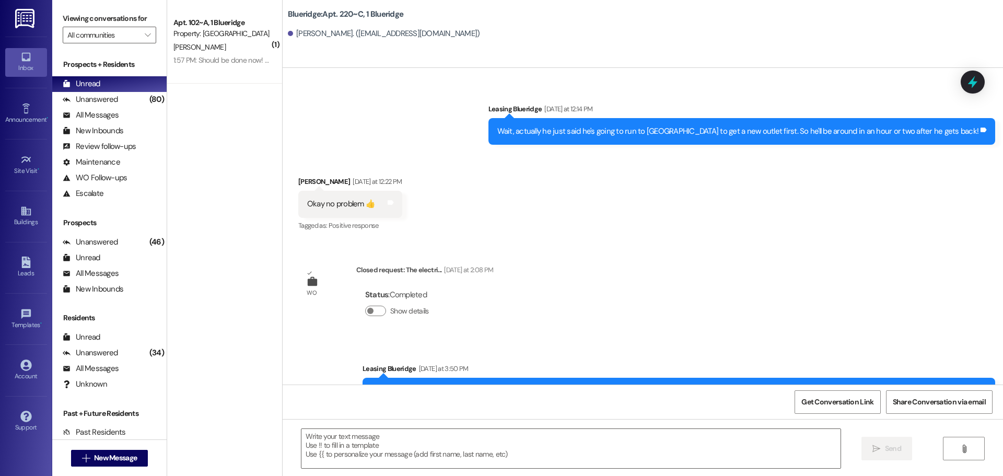
scroll to position [4047, 0]
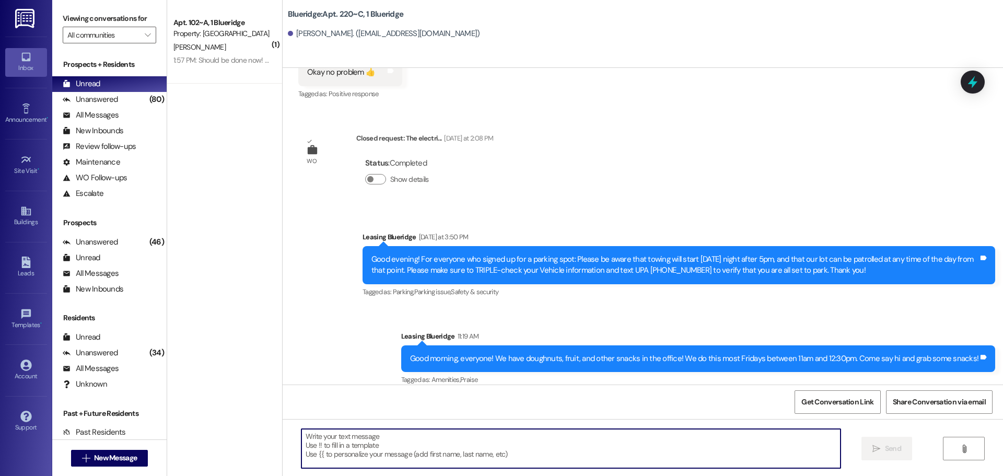
click at [690, 445] on textarea at bounding box center [570, 448] width 539 height 39
paste textarea "Hello! Your Digital Permit to park should have been approved now, and the parki…"
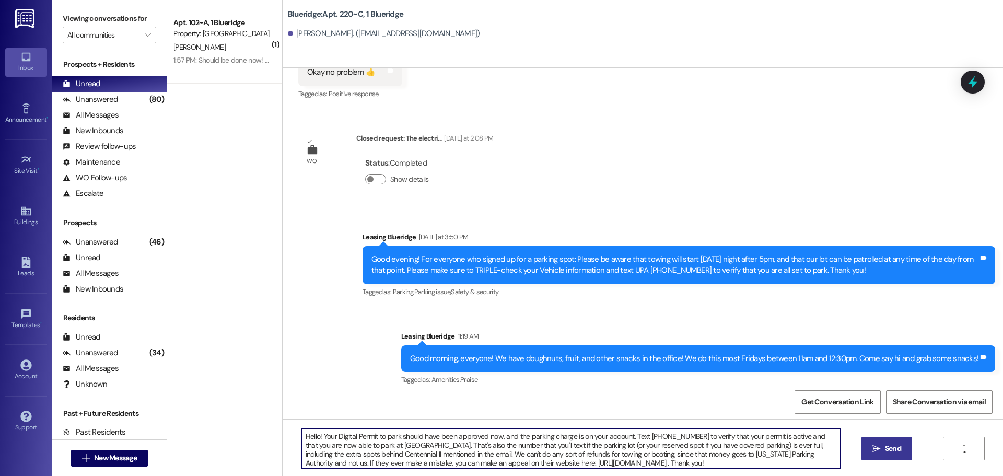
type textarea "Hello! Your Digital Permit to park should have been approved now, and the parki…"
click at [875, 443] on span " Send" at bounding box center [886, 448] width 33 height 11
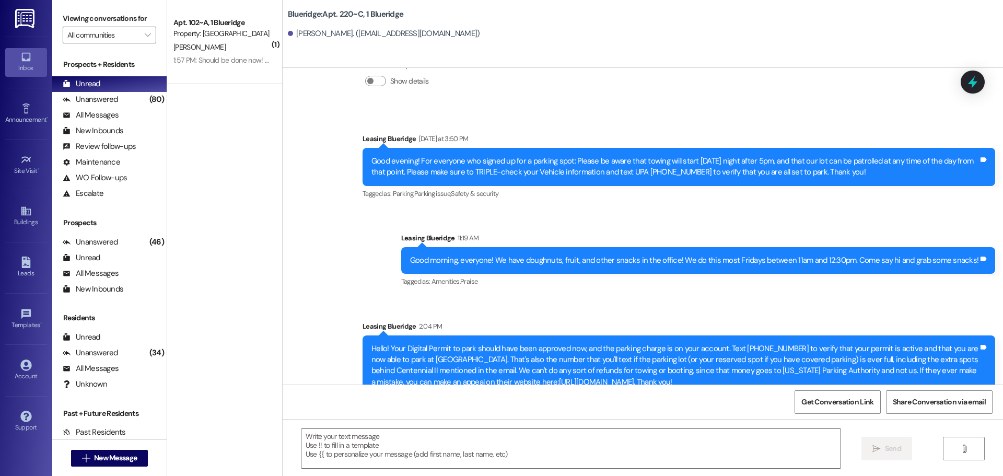
scroll to position [4153, 0]
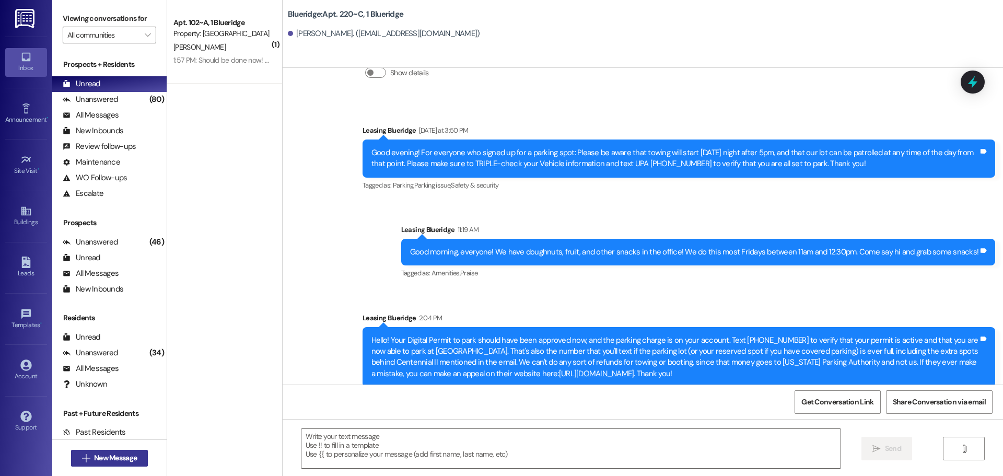
click at [133, 457] on span "New Message" at bounding box center [115, 457] width 43 height 11
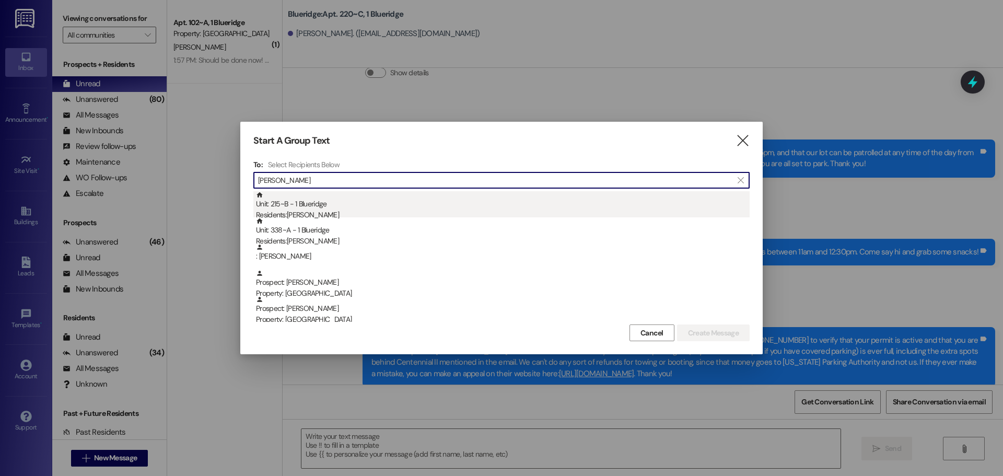
type input "wilson"
click at [340, 200] on div "Unit: 215~B - 1 Blueridge Residents: Ashley Wilson" at bounding box center [502, 206] width 493 height 30
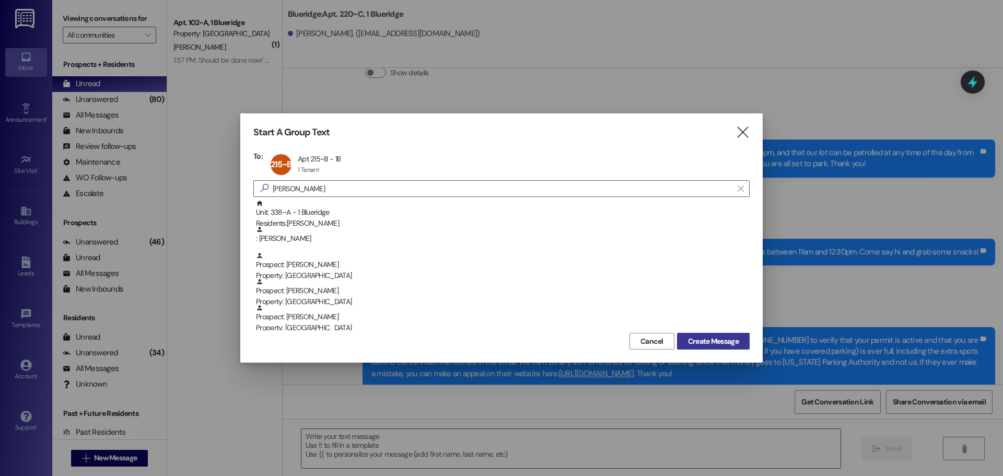
click at [689, 345] on span "Create Message" at bounding box center [713, 341] width 51 height 11
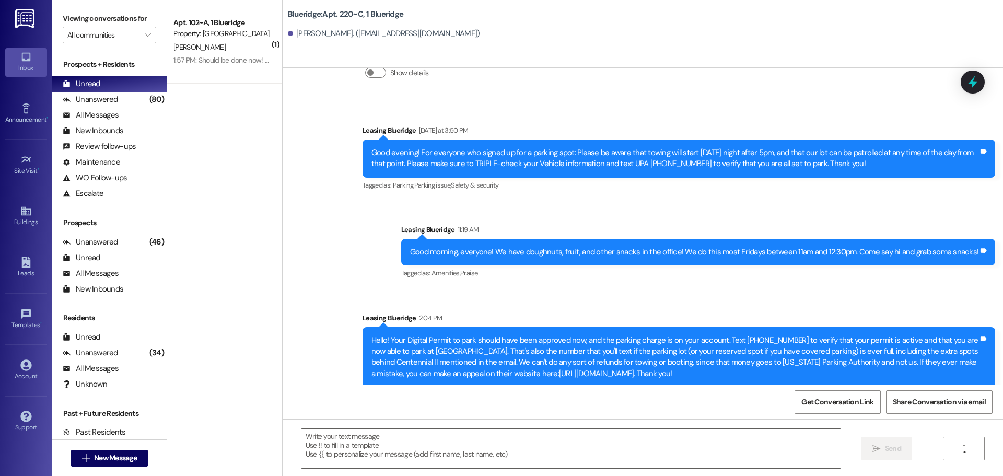
scroll to position [679, 0]
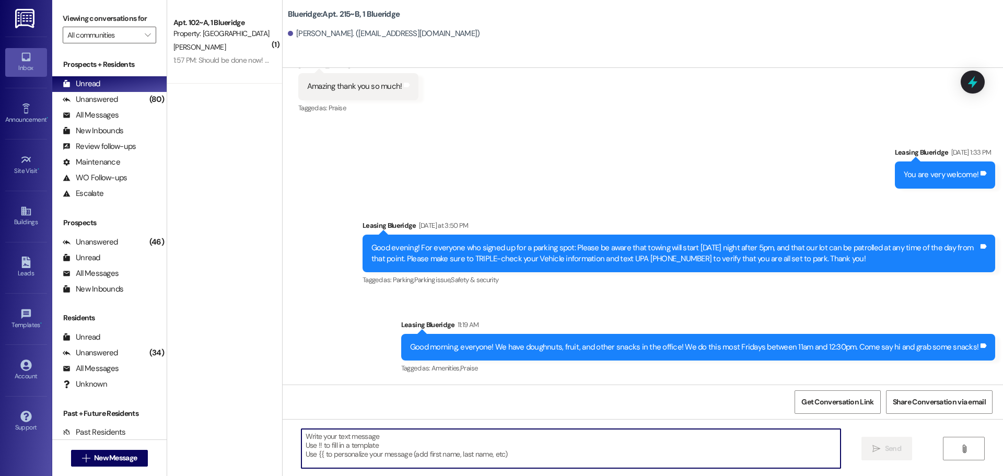
click at [627, 455] on textarea at bounding box center [570, 448] width 539 height 39
paste textarea "Hello! Your Digital Permit to park should have been approved now, and the parki…"
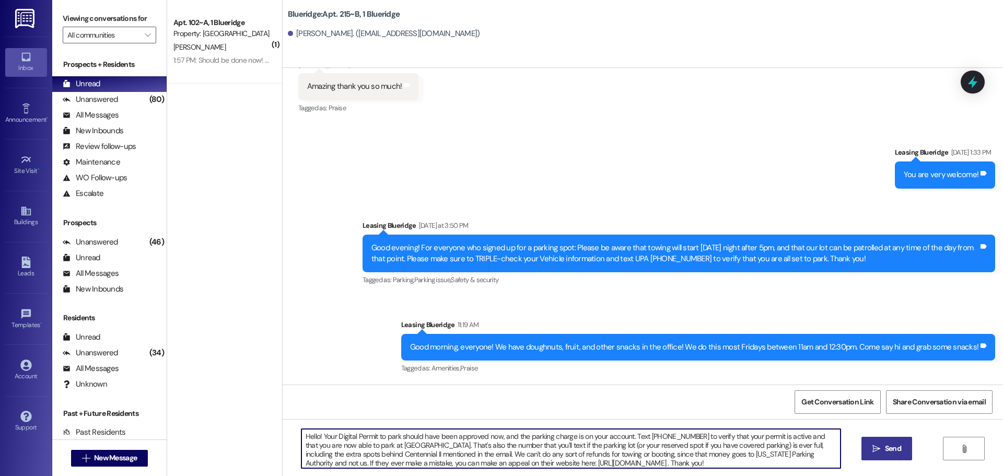
type textarea "Hello! Your Digital Permit to park should have been approved now, and the parki…"
click at [880, 455] on button " Send" at bounding box center [886, 448] width 51 height 23
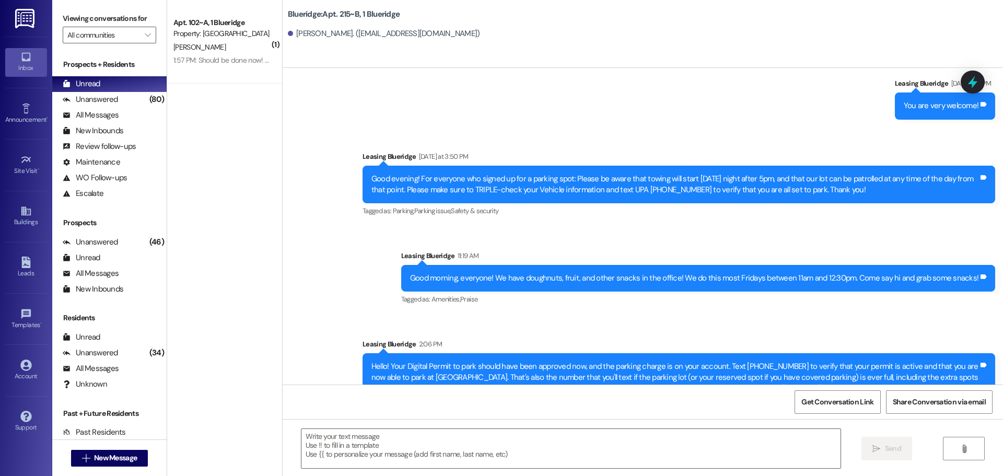
scroll to position [785, 0]
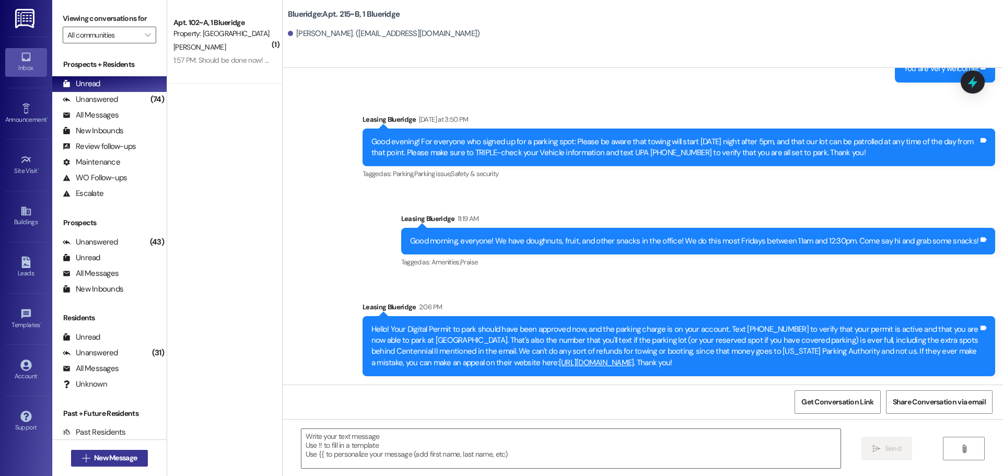
click at [123, 465] on button " New Message" at bounding box center [109, 458] width 77 height 17
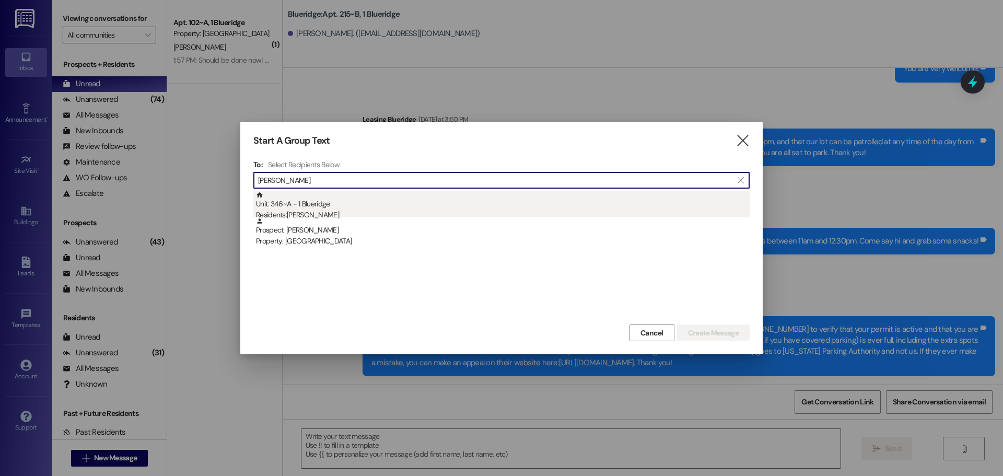
type input "kyle taylor"
click at [503, 199] on div "Unit: 346~A - 1 Blueridge Residents: Kyle Taylor" at bounding box center [502, 206] width 493 height 30
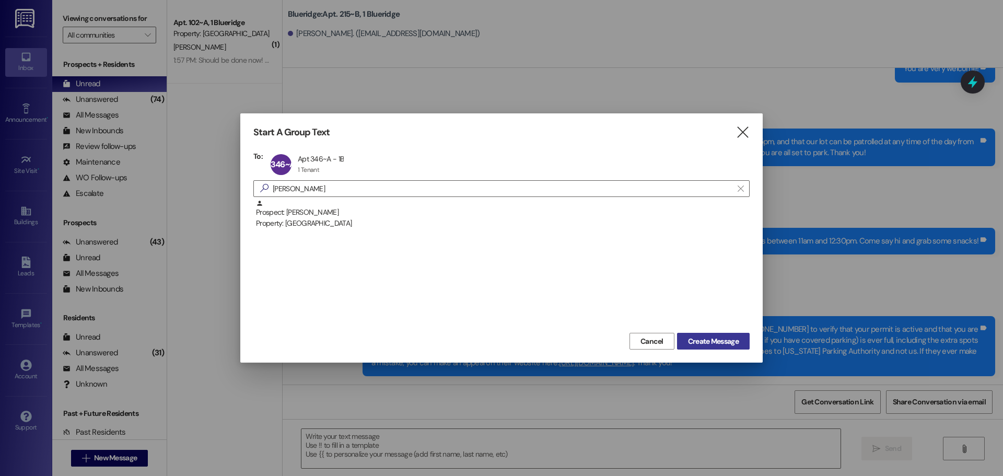
click at [699, 340] on span "Create Message" at bounding box center [713, 341] width 51 height 11
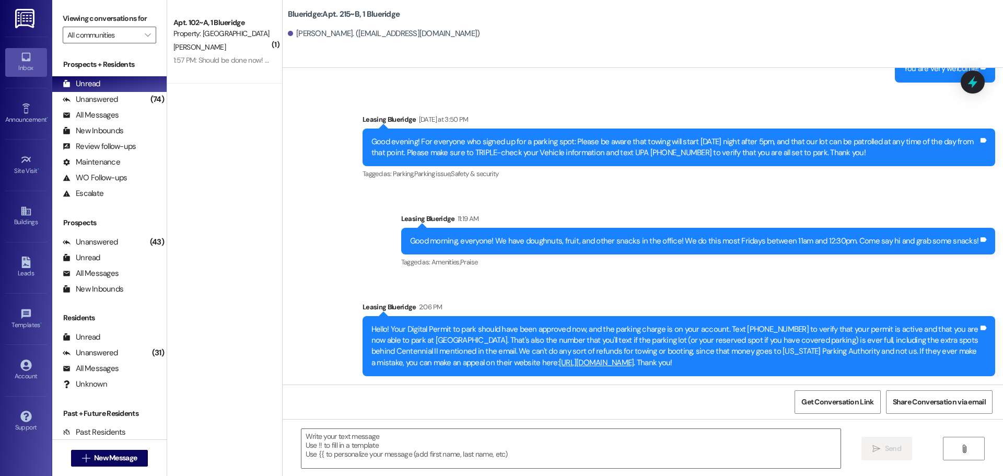
scroll to position [41, 0]
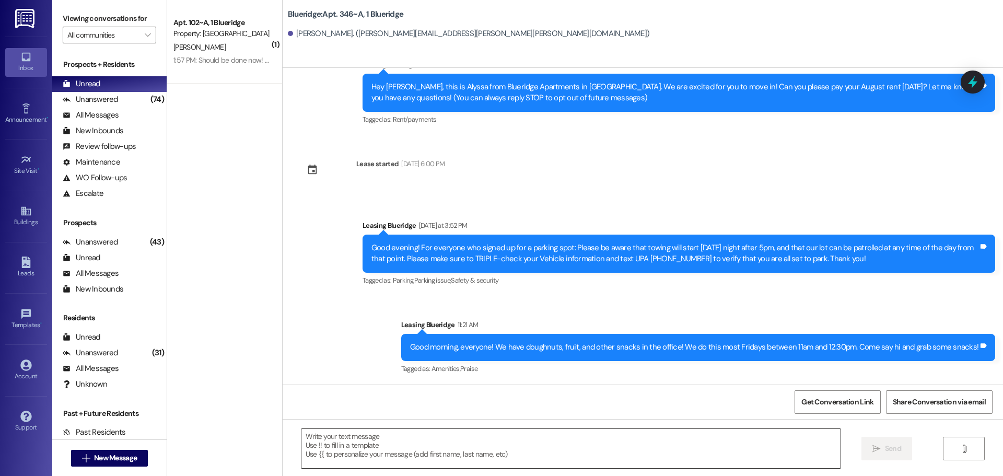
click at [602, 453] on textarea at bounding box center [570, 448] width 539 height 39
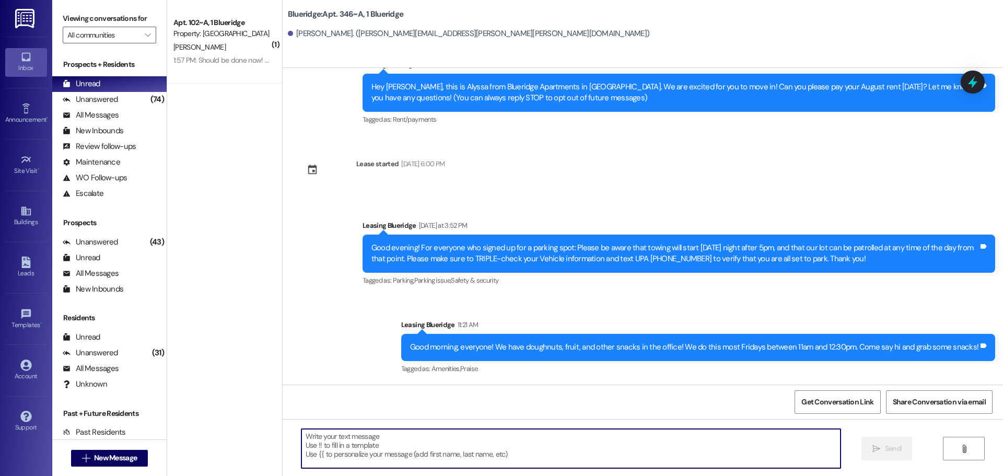
paste textarea "Hello! Your Digital Permit to park should have been approved now, and the parki…"
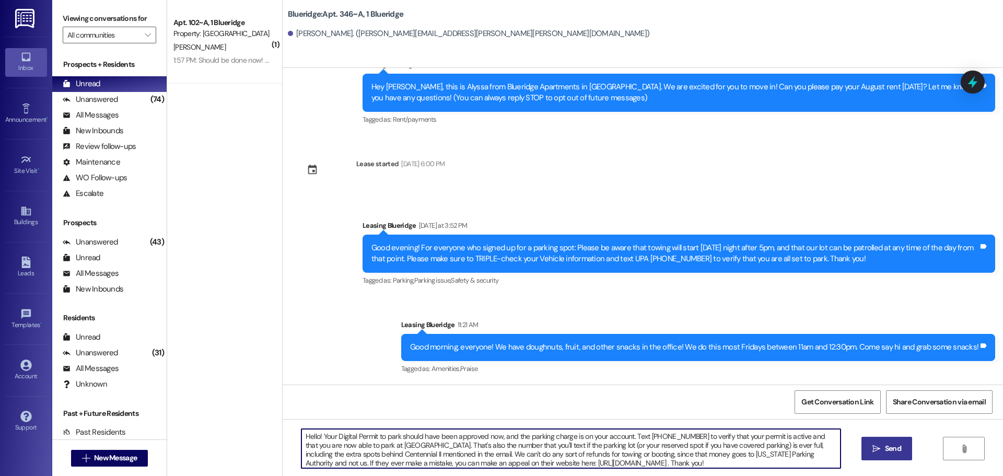
type textarea "Hello! Your Digital Permit to park should have been approved now, and the parki…"
click at [872, 448] on icon "" at bounding box center [876, 448] width 8 height 8
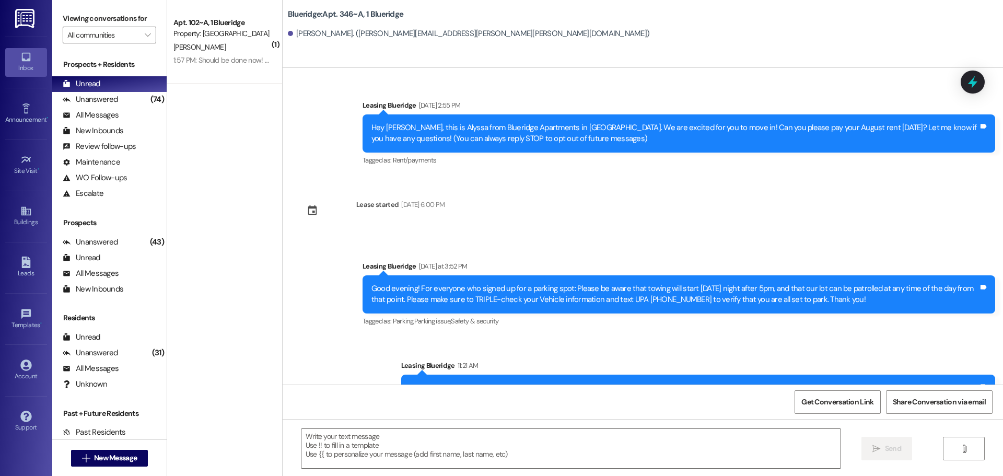
scroll to position [147, 0]
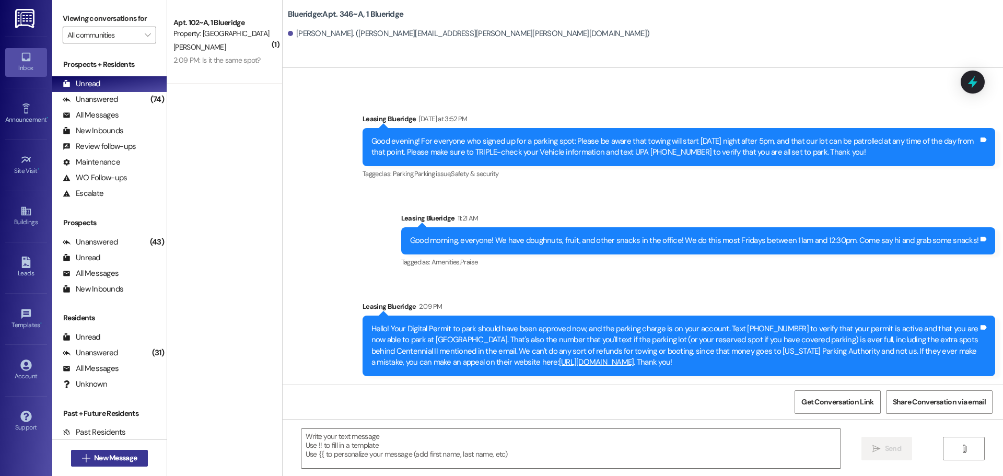
click at [117, 454] on span "New Message" at bounding box center [115, 457] width 43 height 11
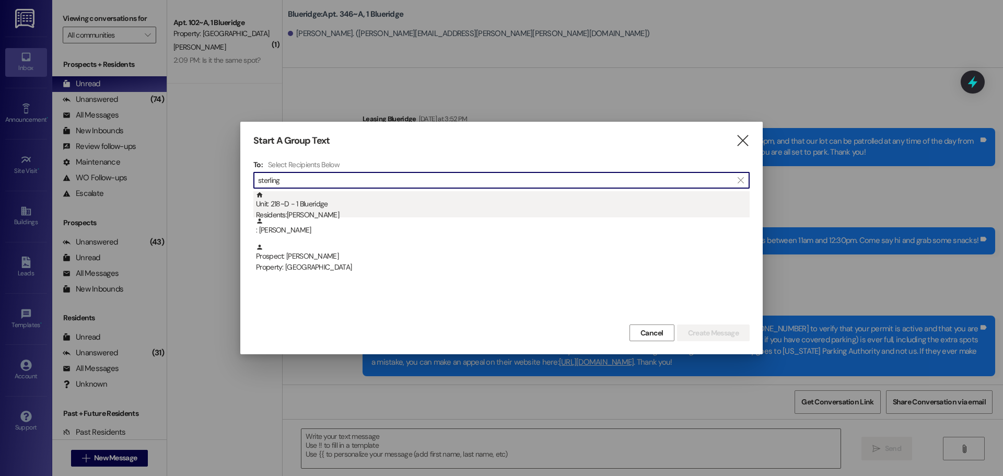
type input "sterling"
click at [345, 209] on div "Unit: 218~D - 1 Blueridge Residents: Sterling Griffin" at bounding box center [502, 206] width 493 height 30
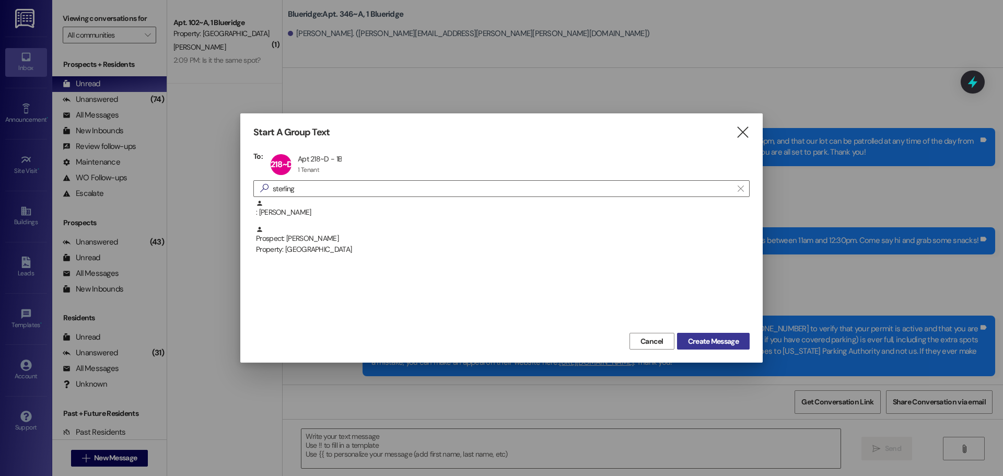
click at [694, 341] on span "Create Message" at bounding box center [713, 341] width 51 height 11
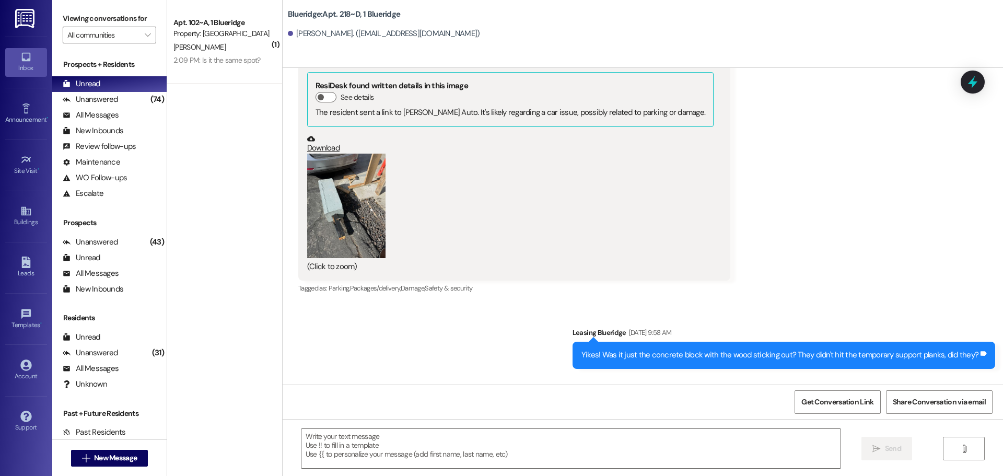
scroll to position [11248, 0]
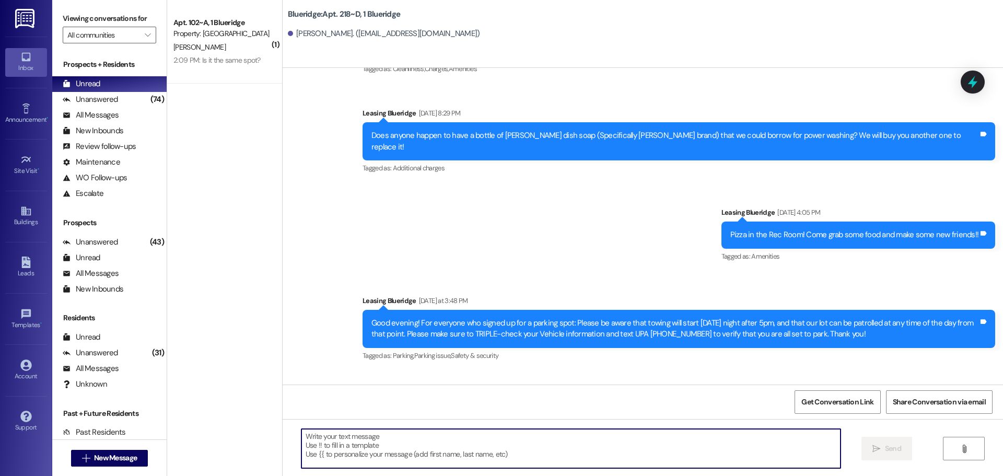
click at [363, 445] on textarea at bounding box center [570, 448] width 539 height 39
paste textarea "Hello! Your Digital Permit to park should have been approved now, and the parki…"
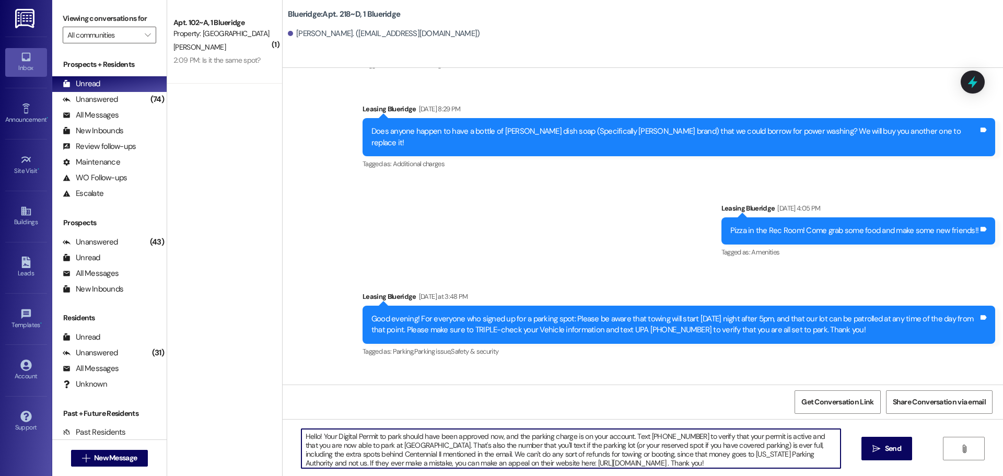
scroll to position [11256, 0]
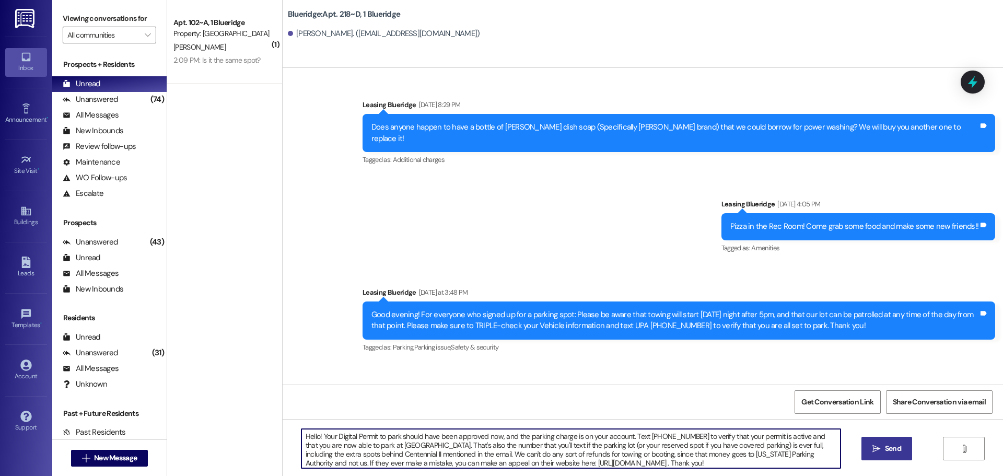
type textarea "Hello! Your Digital Permit to park should have been approved now, and the parki…"
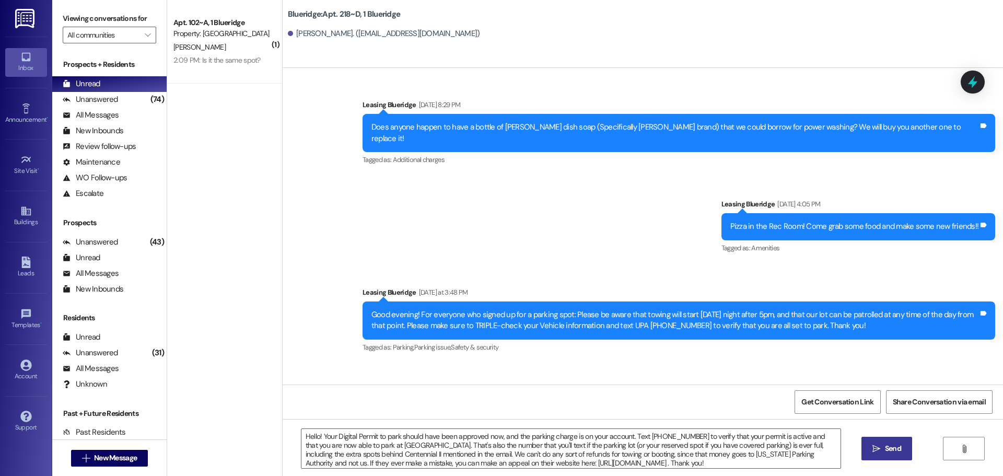
click at [867, 450] on button " Send" at bounding box center [886, 448] width 51 height 23
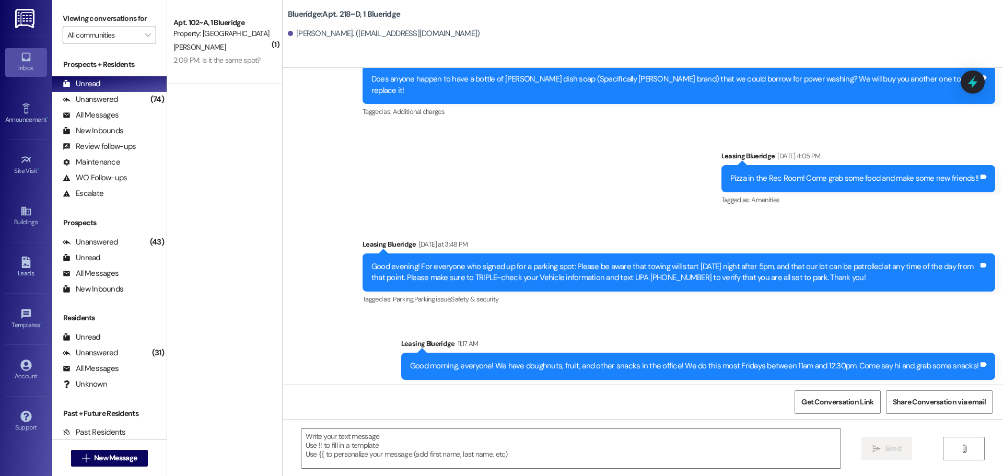
scroll to position [11362, 0]
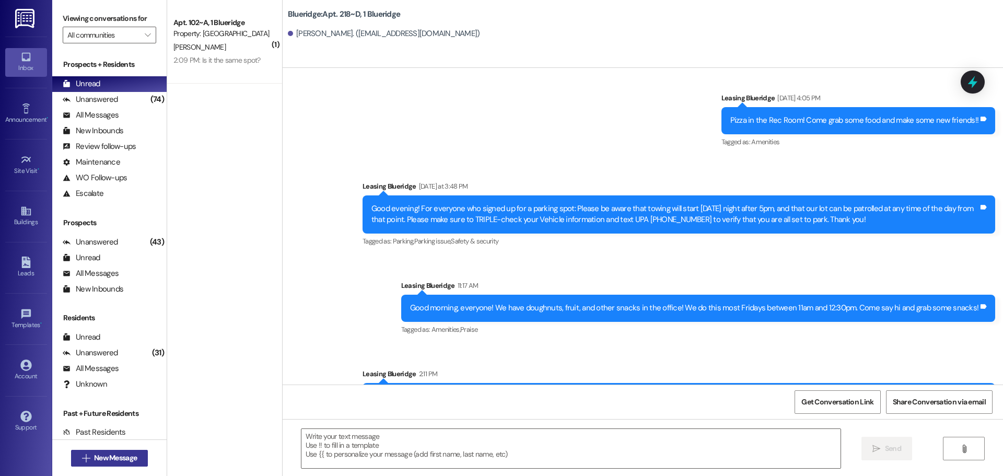
click at [101, 457] on span "New Message" at bounding box center [115, 457] width 43 height 11
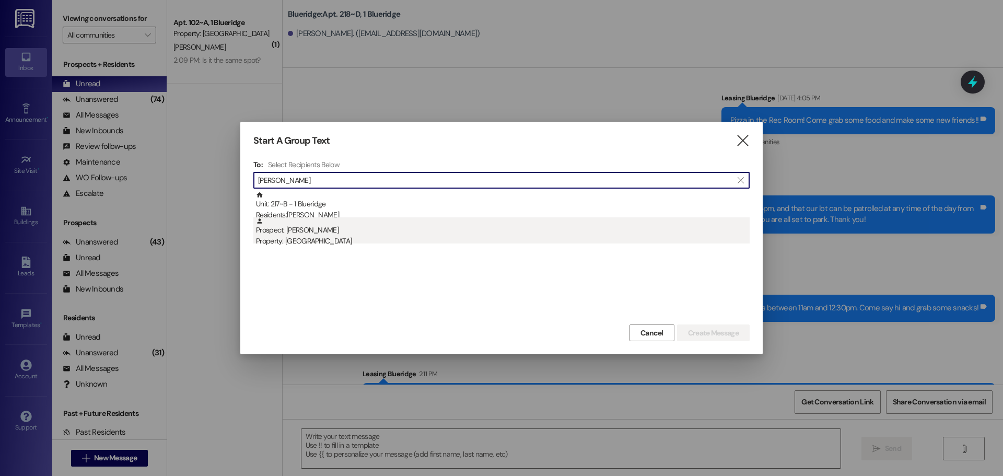
type input "Kenneth"
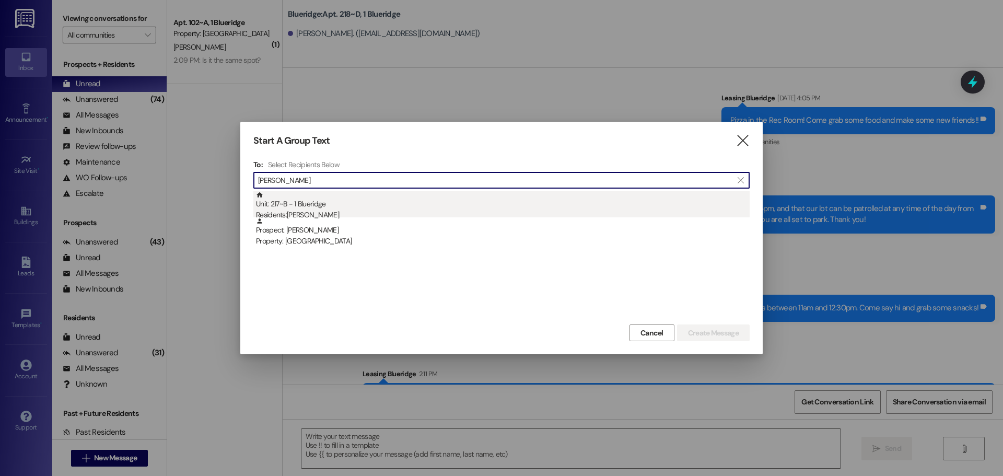
click at [319, 217] on div "Unit: 217~B - 1 Blueridge Residents: Kenneth Quintana Prospect: Kenneth Quintan…" at bounding box center [501, 217] width 496 height 52
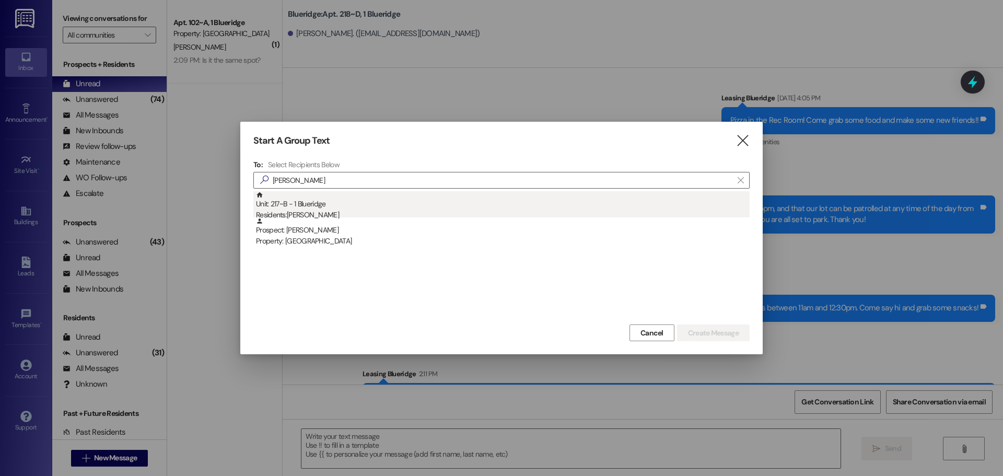
click at [325, 208] on div "Unit: 217~B - 1 Blueridge Residents: Kenneth Quintana" at bounding box center [502, 206] width 493 height 30
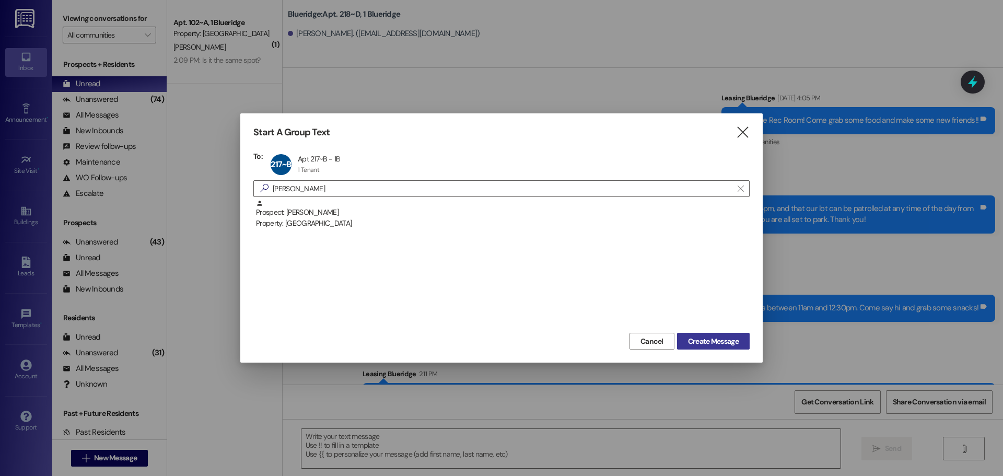
click at [679, 336] on button "Create Message" at bounding box center [713, 341] width 73 height 17
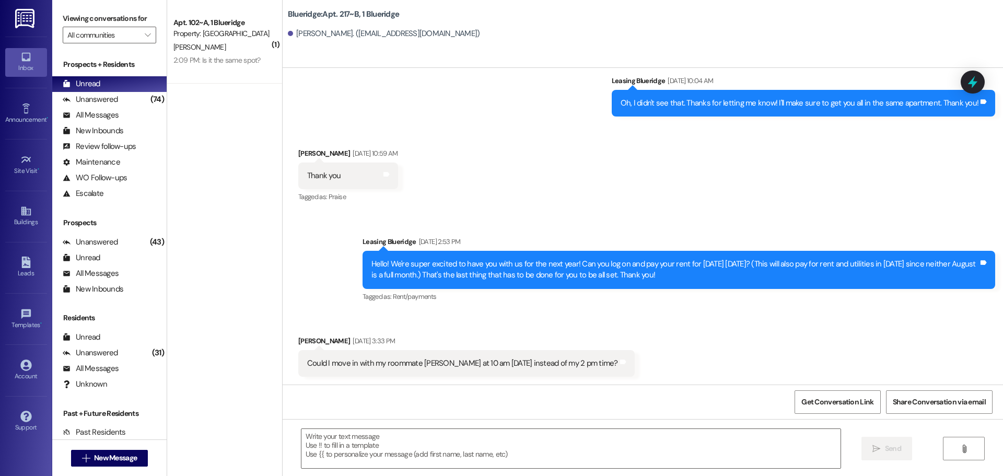
scroll to position [1042, 0]
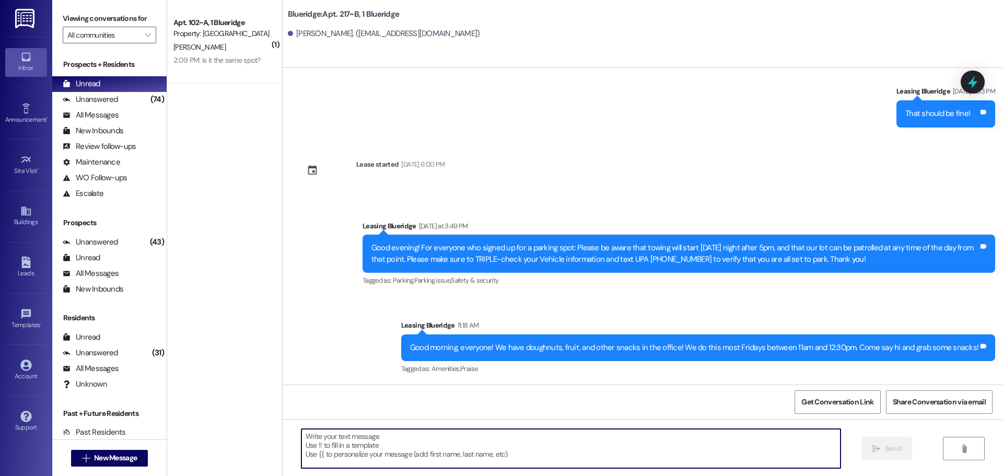
click at [549, 434] on textarea at bounding box center [570, 448] width 539 height 39
paste textarea "Hello! Your Digital Permit to park should have been approved now, and the parki…"
type textarea "Hello! Your Digital Permit to park should have been approved now, and the parki…"
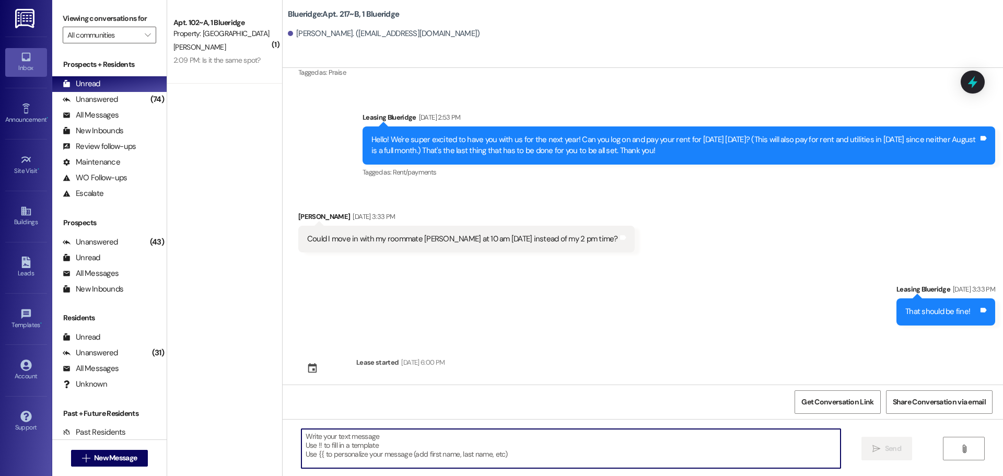
scroll to position [1149, 0]
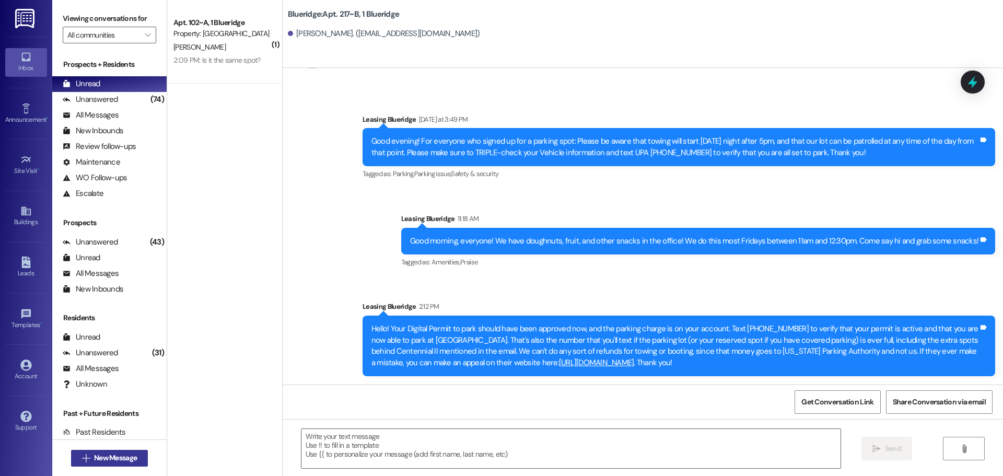
click at [126, 452] on button " New Message" at bounding box center [109, 458] width 77 height 17
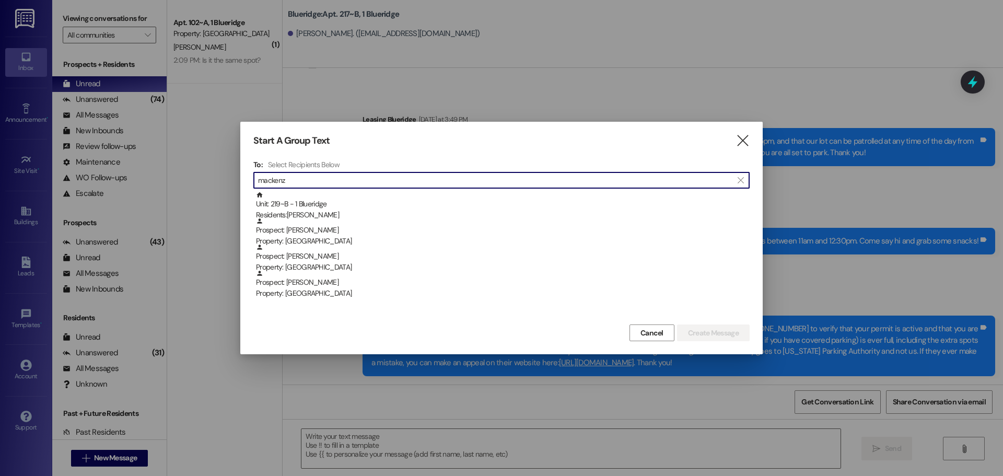
type input "mackenz"
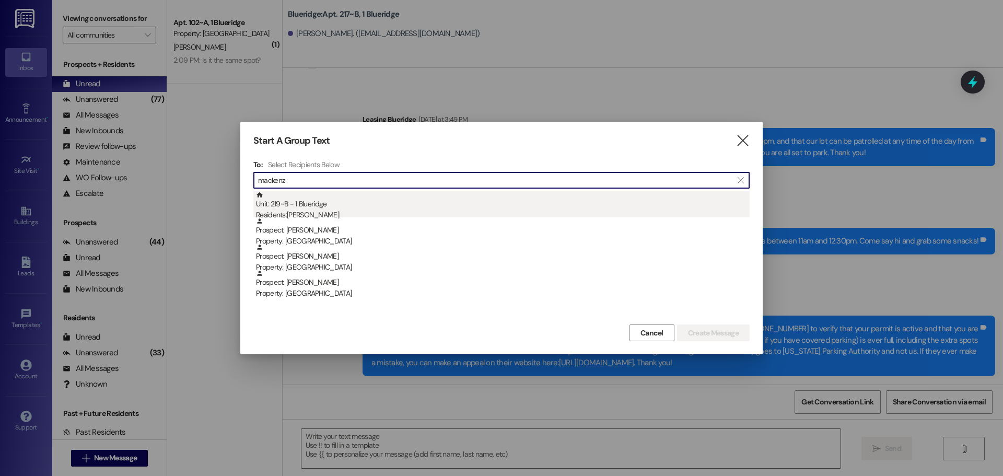
click at [290, 210] on div "Residents: Mackenzie McLeod" at bounding box center [502, 214] width 493 height 11
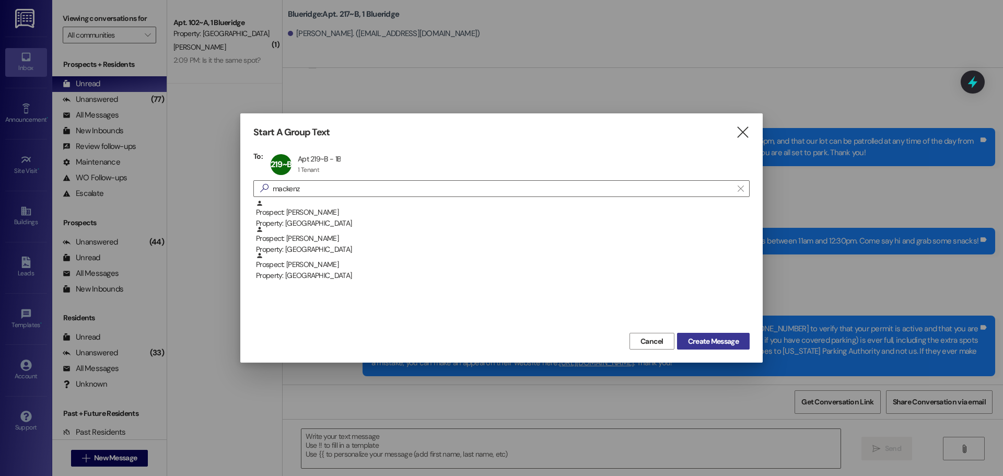
click at [711, 338] on span "Create Message" at bounding box center [713, 341] width 51 height 11
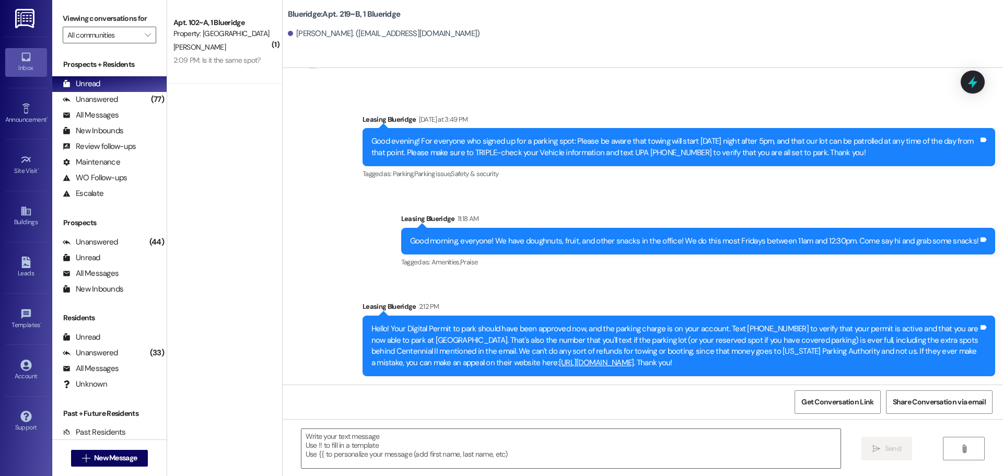
scroll to position [223, 0]
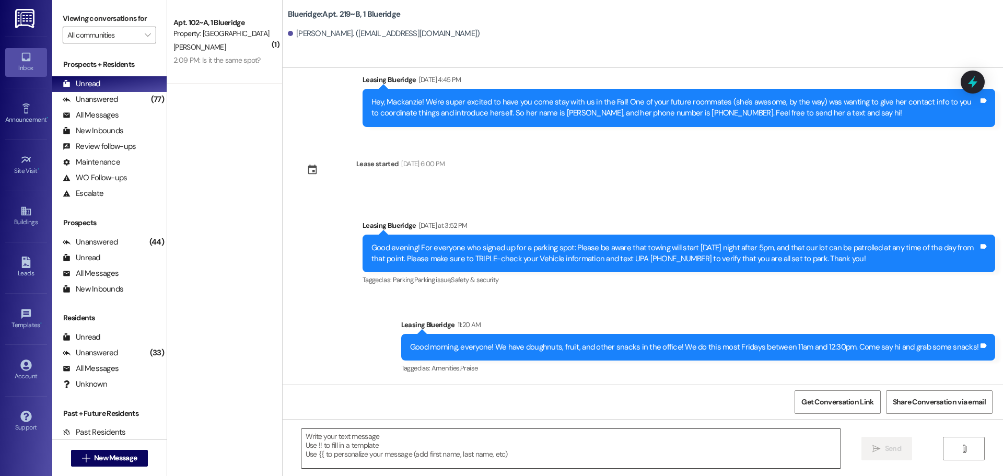
click at [563, 449] on textarea at bounding box center [570, 448] width 539 height 39
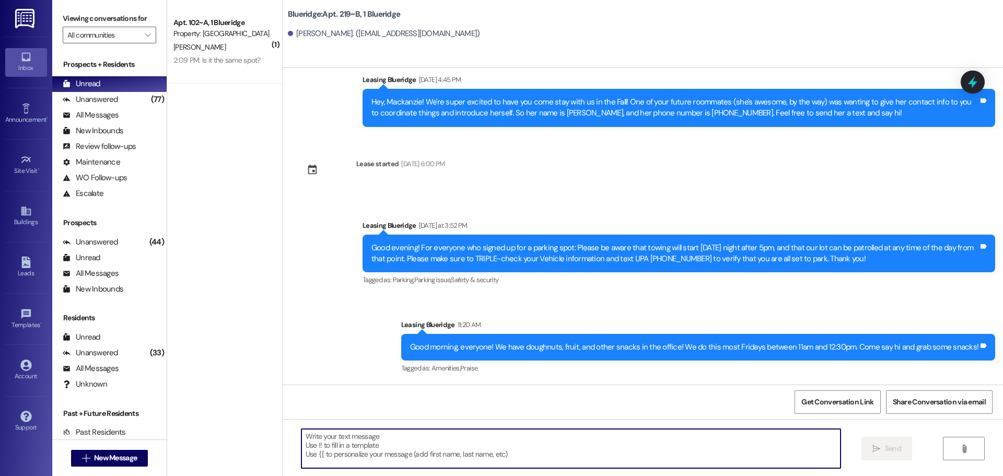
paste textarea "Hello! Your Digital Permit to park should have been approved now, and the parki…"
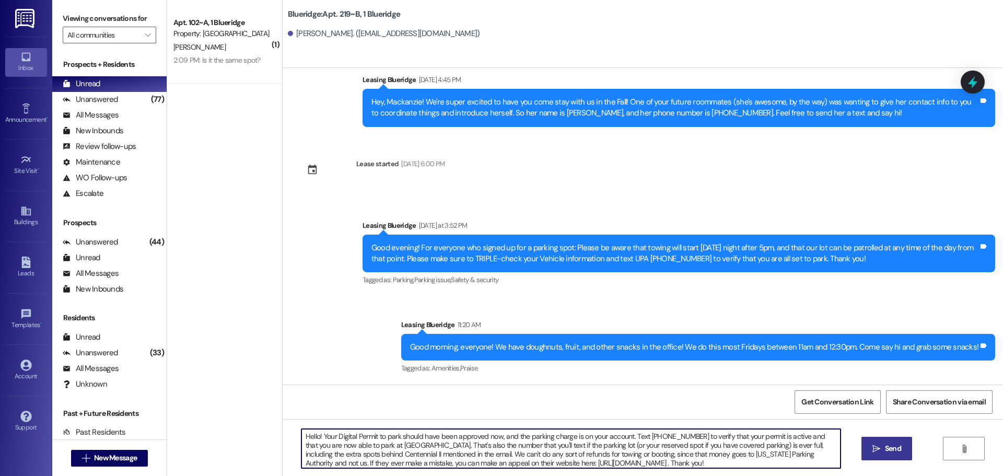
type textarea "Hello! Your Digital Permit to park should have been approved now, and the parki…"
click at [877, 449] on icon "" at bounding box center [876, 448] width 8 height 8
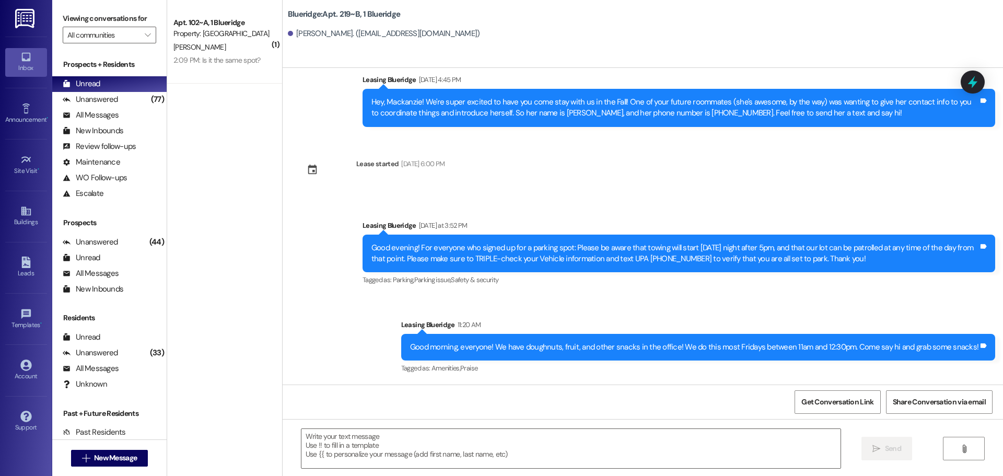
click at [98, 467] on div " New Message" at bounding box center [109, 458] width 77 height 26
click at [98, 461] on span "New Message" at bounding box center [115, 457] width 43 height 11
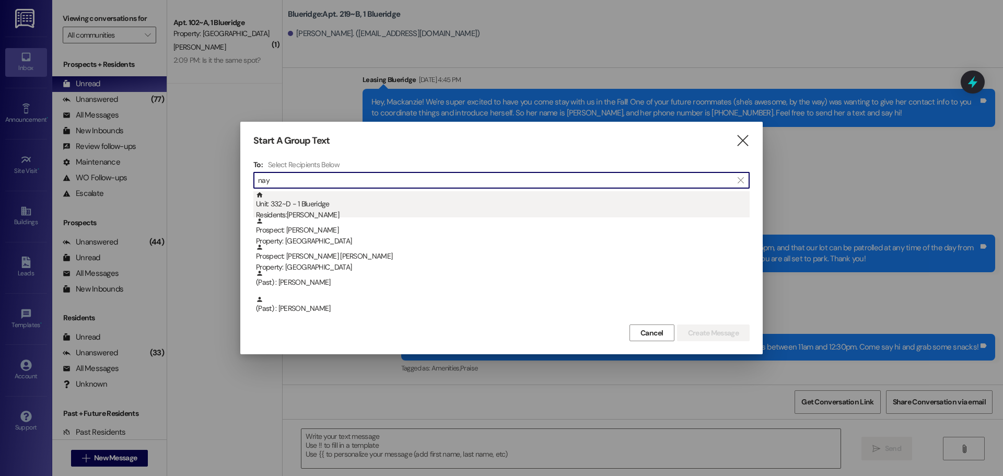
type input "nay"
click at [293, 210] on div "Residents: Madeline Nay" at bounding box center [502, 214] width 493 height 11
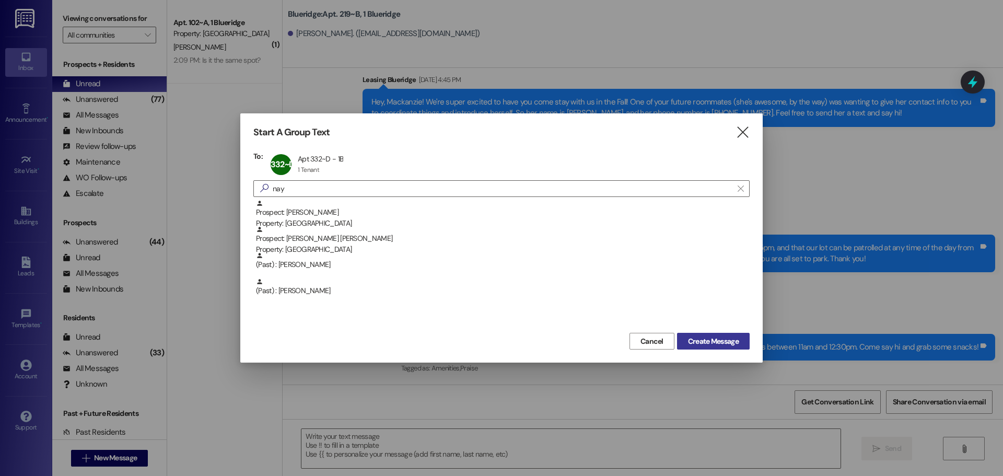
click at [701, 333] on button "Create Message" at bounding box center [713, 341] width 73 height 17
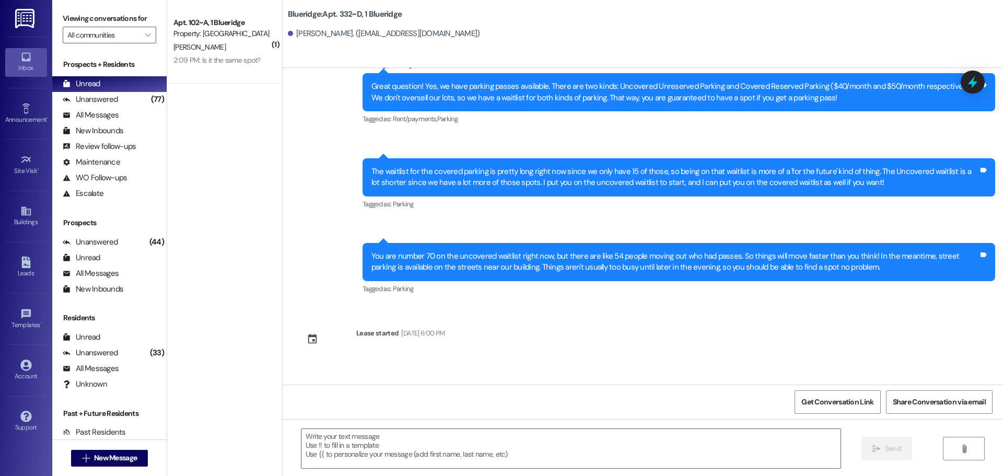
scroll to position [691, 0]
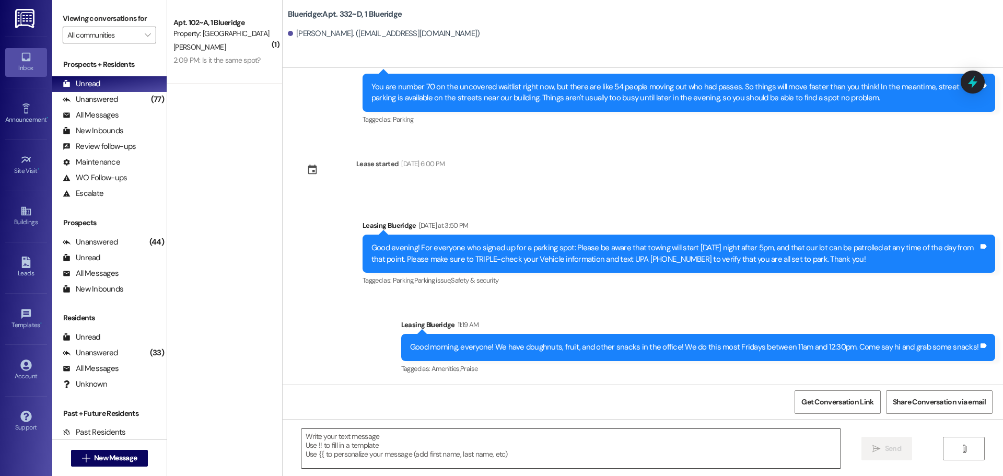
click at [642, 435] on textarea at bounding box center [570, 448] width 539 height 39
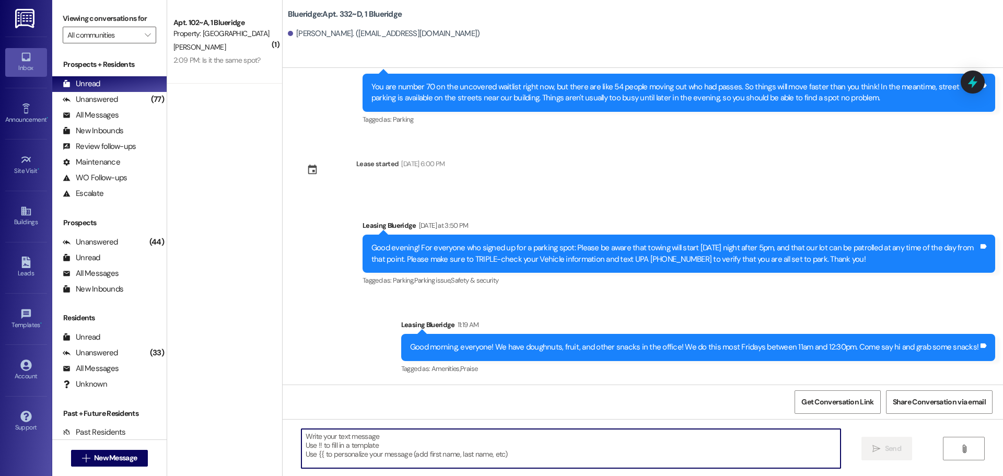
paste textarea "Hello! Your Digital Permit to park should have been approved now, and the parki…"
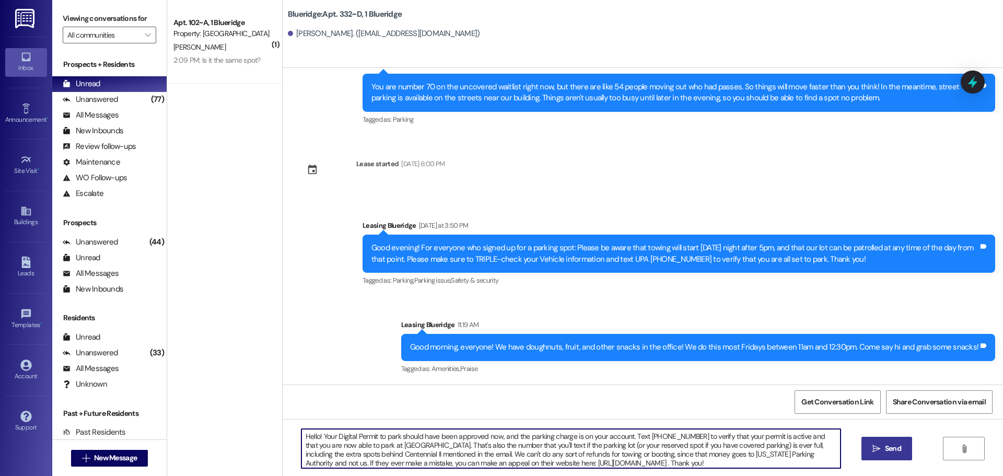
type textarea "Hello! Your Digital Permit to park should have been approved now, and the parki…"
click at [892, 449] on span "Send" at bounding box center [893, 448] width 16 height 11
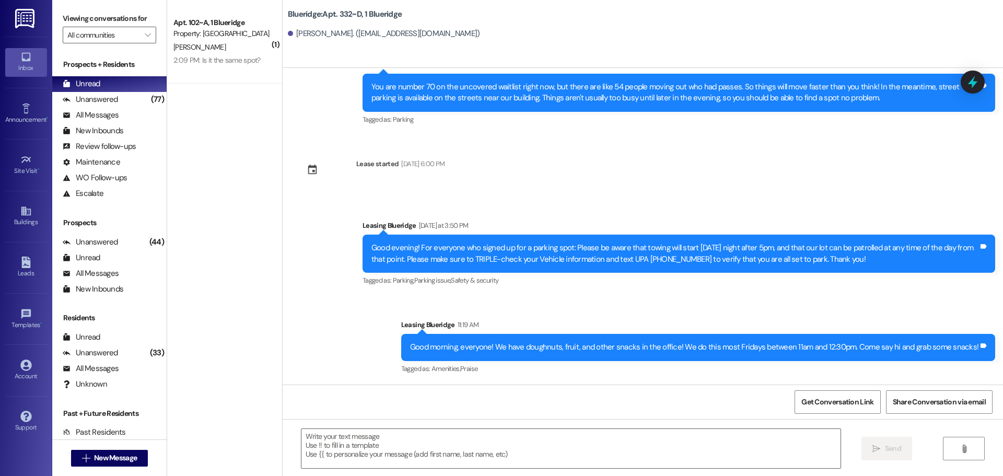
scroll to position [798, 0]
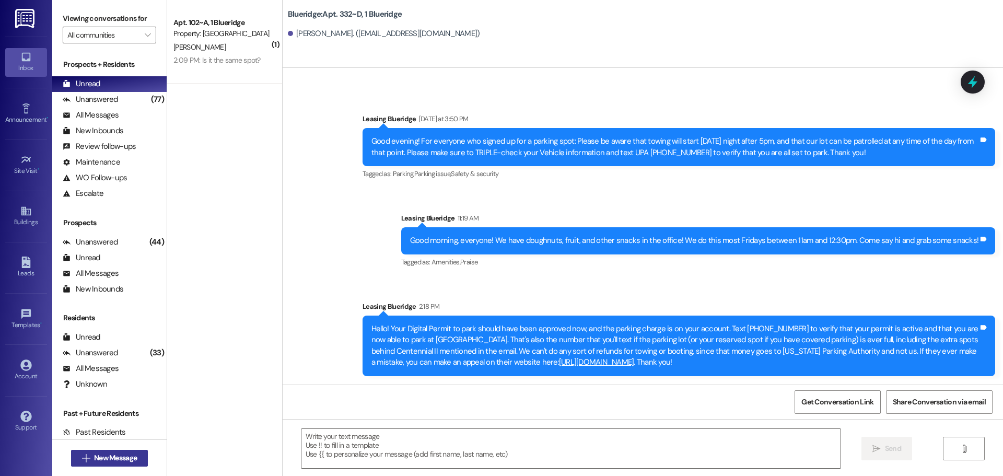
click at [127, 456] on span "New Message" at bounding box center [115, 457] width 43 height 11
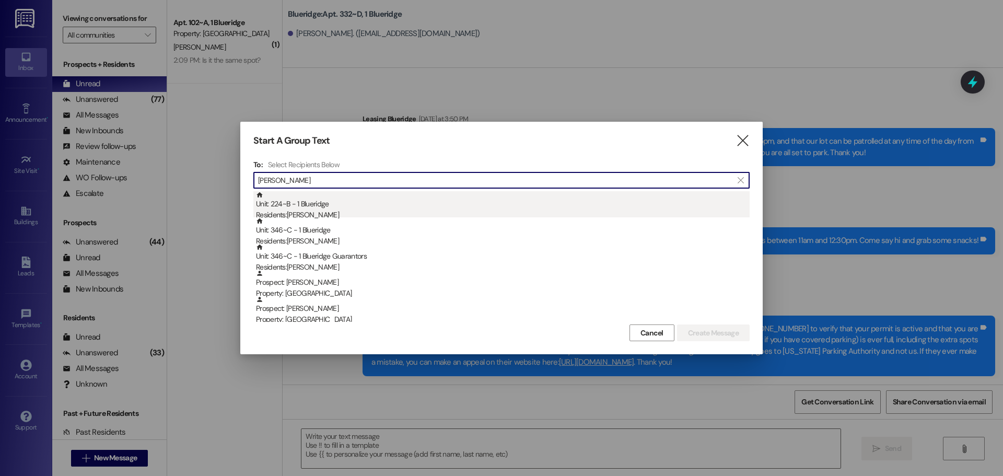
type input "olsen"
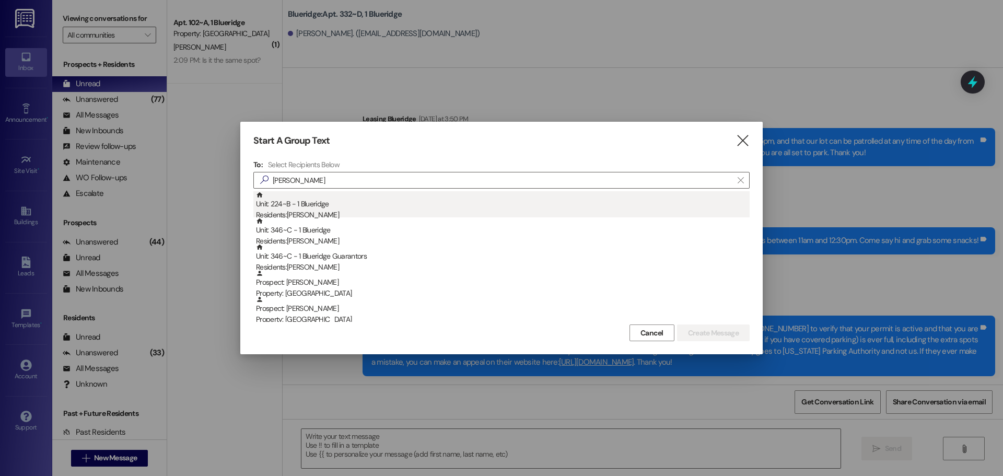
click at [288, 203] on div "Unit: 224~B - 1 Blueridge Residents: Kasie Olsen" at bounding box center [502, 206] width 493 height 30
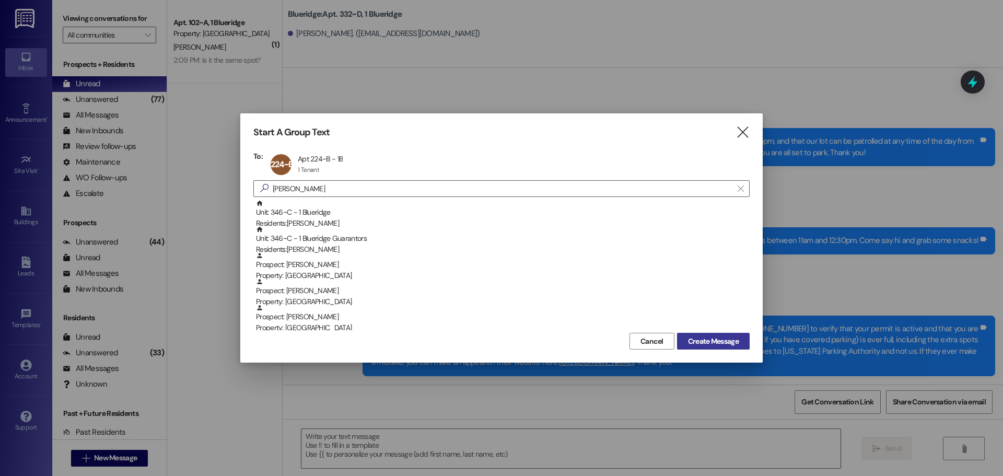
click at [713, 335] on button "Create Message" at bounding box center [713, 341] width 73 height 17
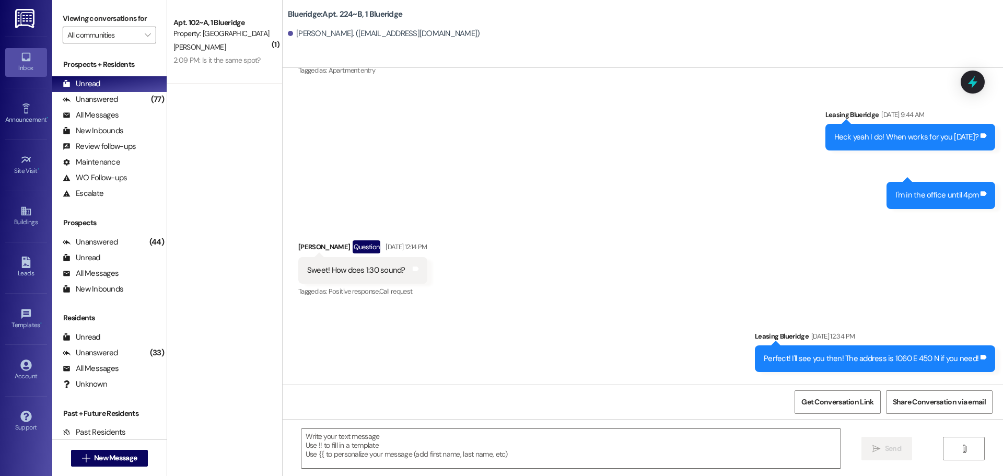
scroll to position [4421, 0]
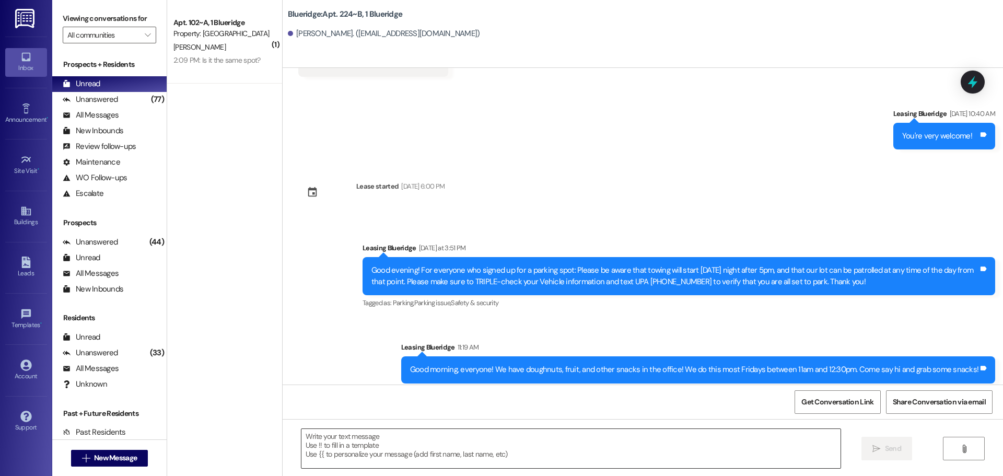
click at [561, 453] on textarea at bounding box center [570, 448] width 539 height 39
paste textarea "Hello! Your Digital Permit to park should have been approved now, and the parki…"
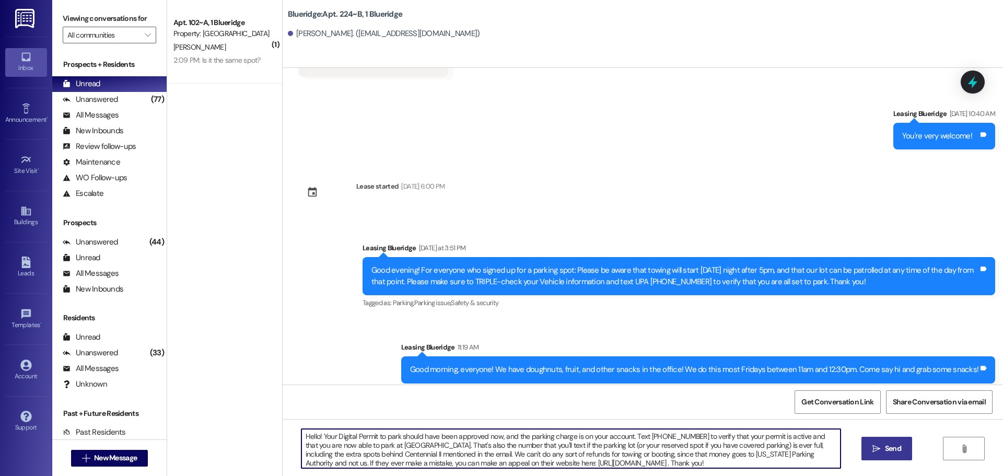
type textarea "Hello! Your Digital Permit to park should have been approved now, and the parki…"
click at [880, 451] on span " Send" at bounding box center [886, 448] width 33 height 11
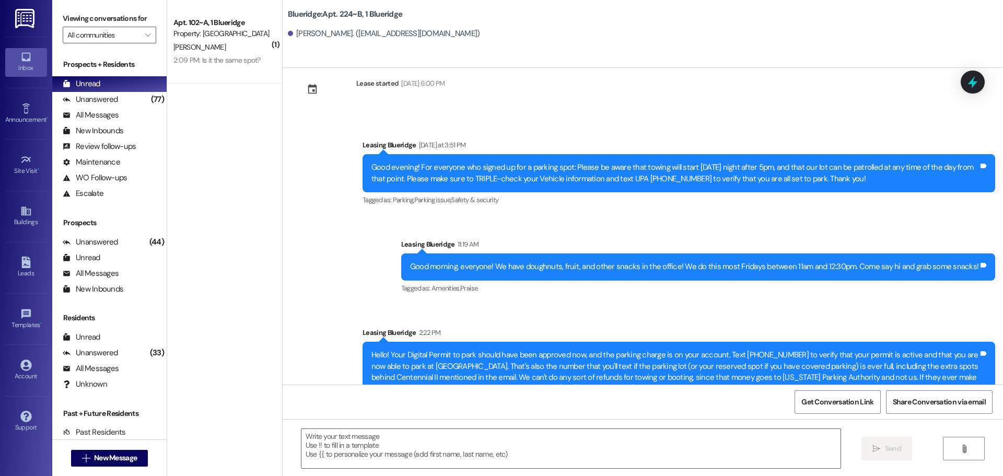
scroll to position [4527, 0]
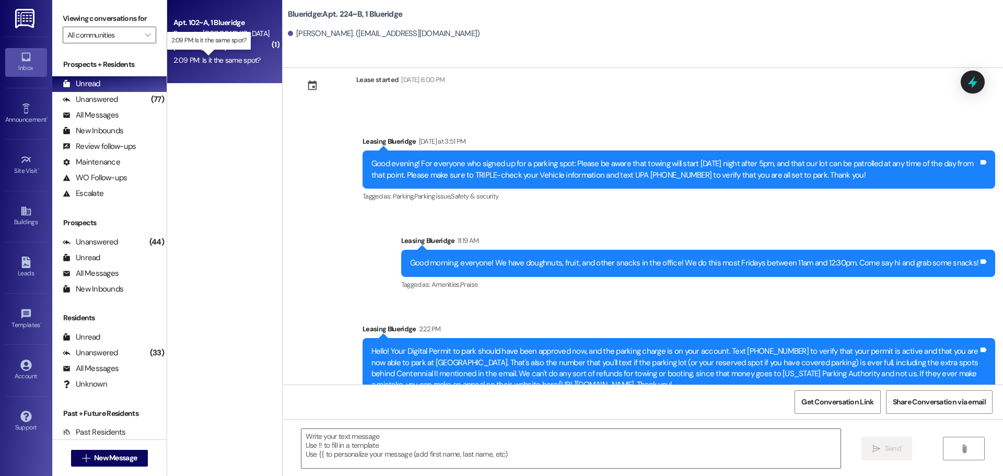
click at [206, 62] on div "2:09 PM: Is it the same spot? 2:09 PM: Is it the same spot?" at bounding box center [216, 59] width 87 height 9
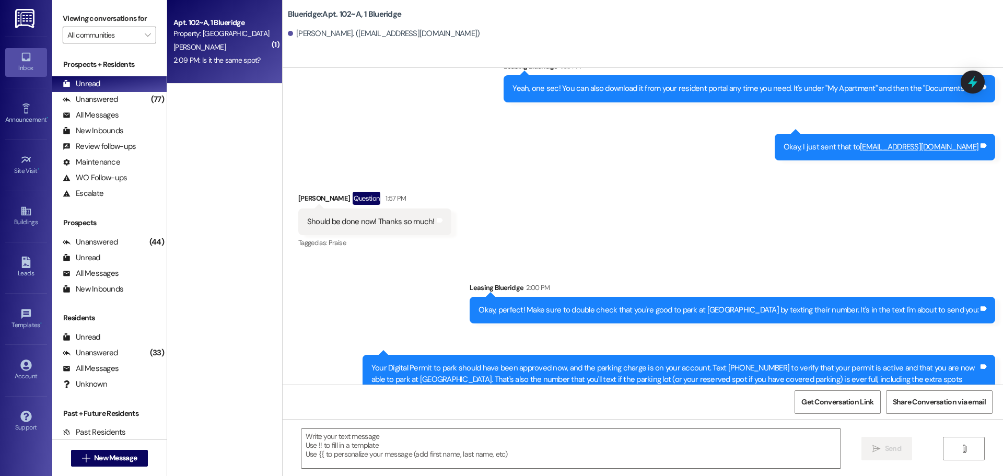
scroll to position [18930, 0]
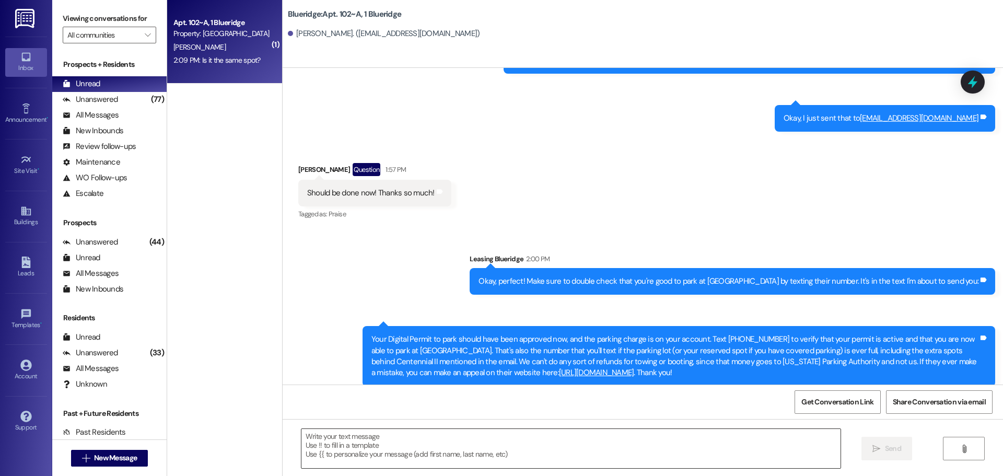
click at [554, 441] on textarea at bounding box center [570, 448] width 539 height 39
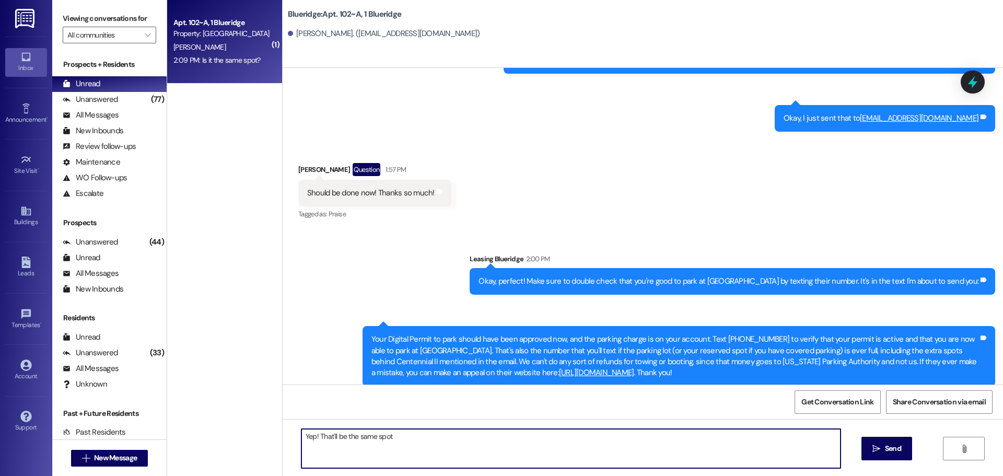
type textarea "Yep! That'll be the same spot!"
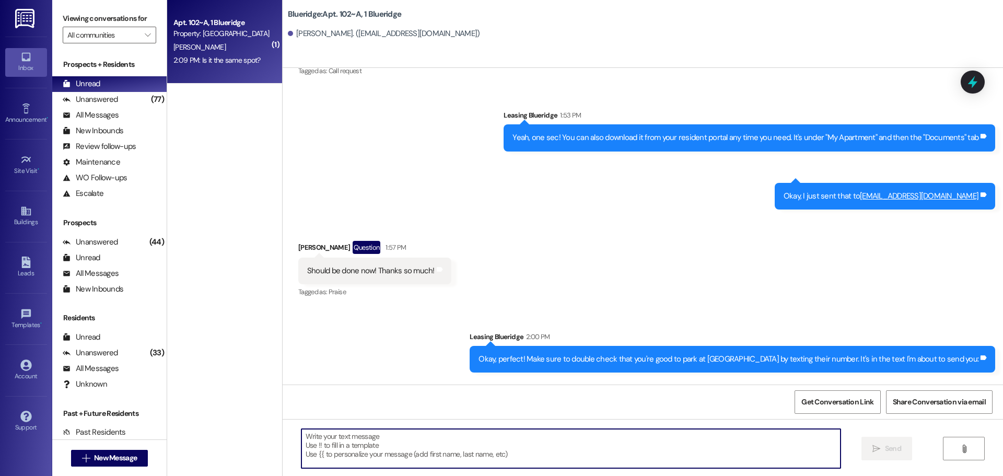
scroll to position [18846, 0]
